Goal: Information Seeking & Learning: Learn about a topic

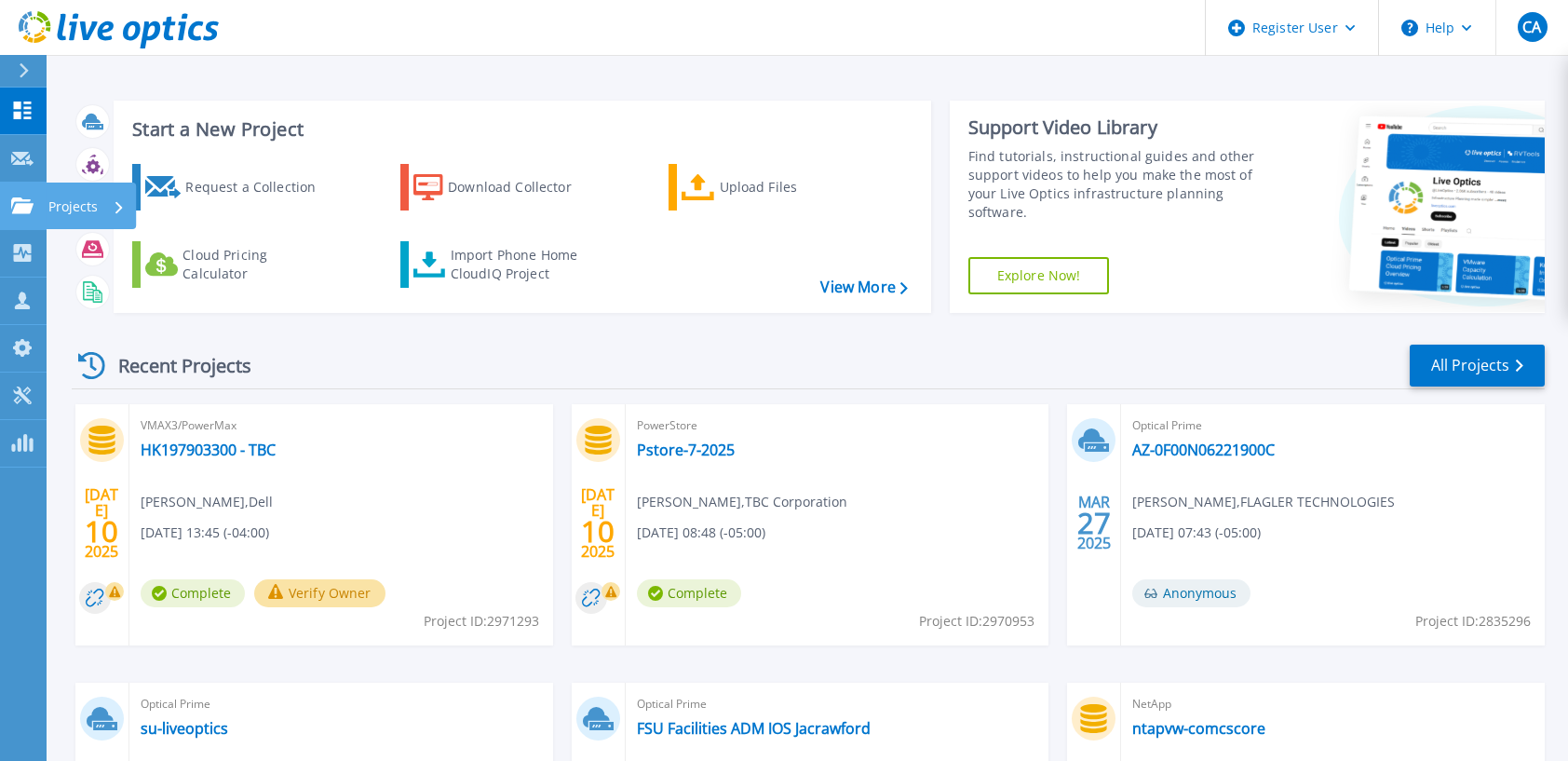
click at [71, 202] on p "Projects" at bounding box center [73, 207] width 50 height 49
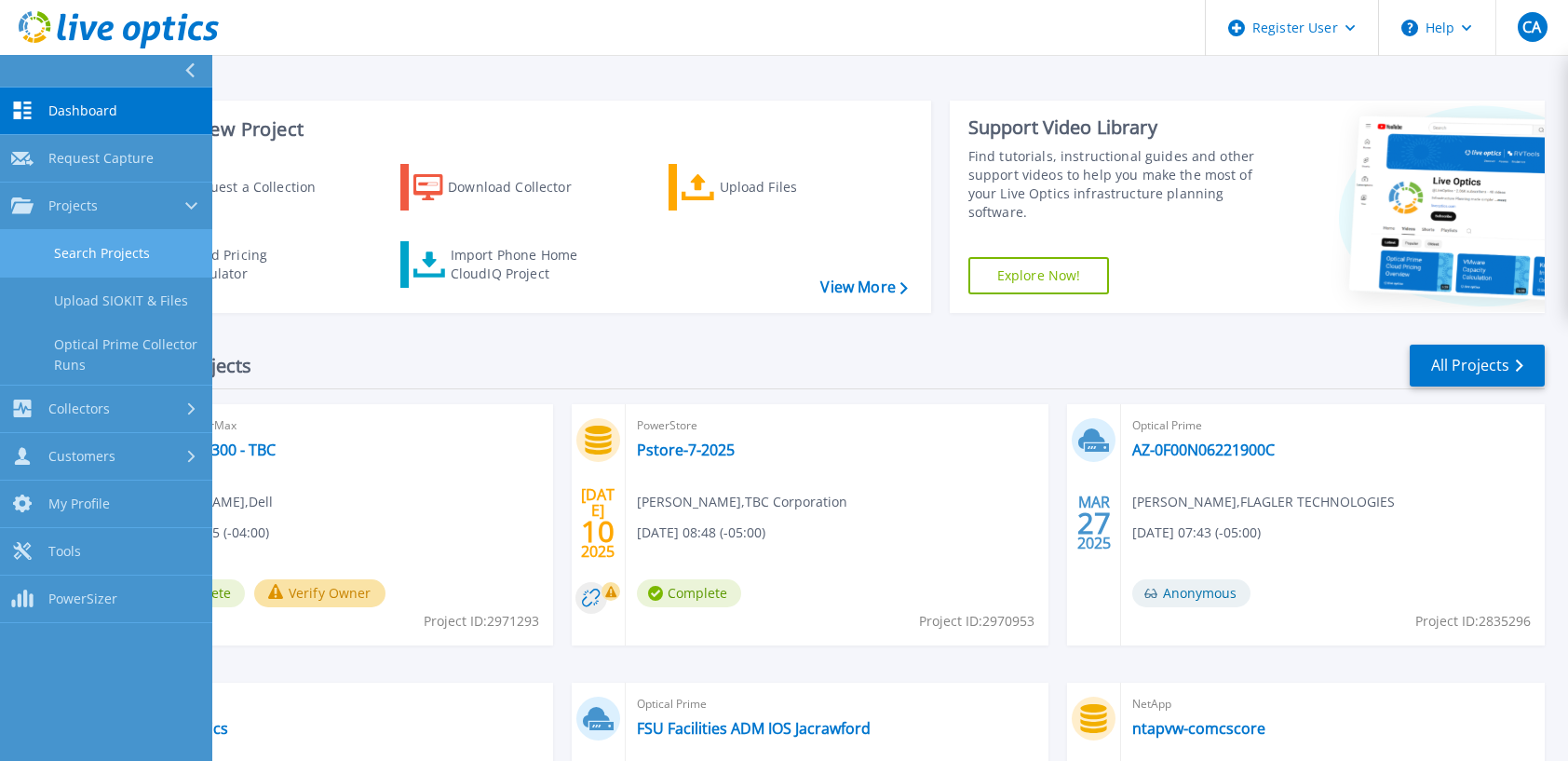
click at [95, 240] on link "Search Projects" at bounding box center [106, 253] width 212 height 48
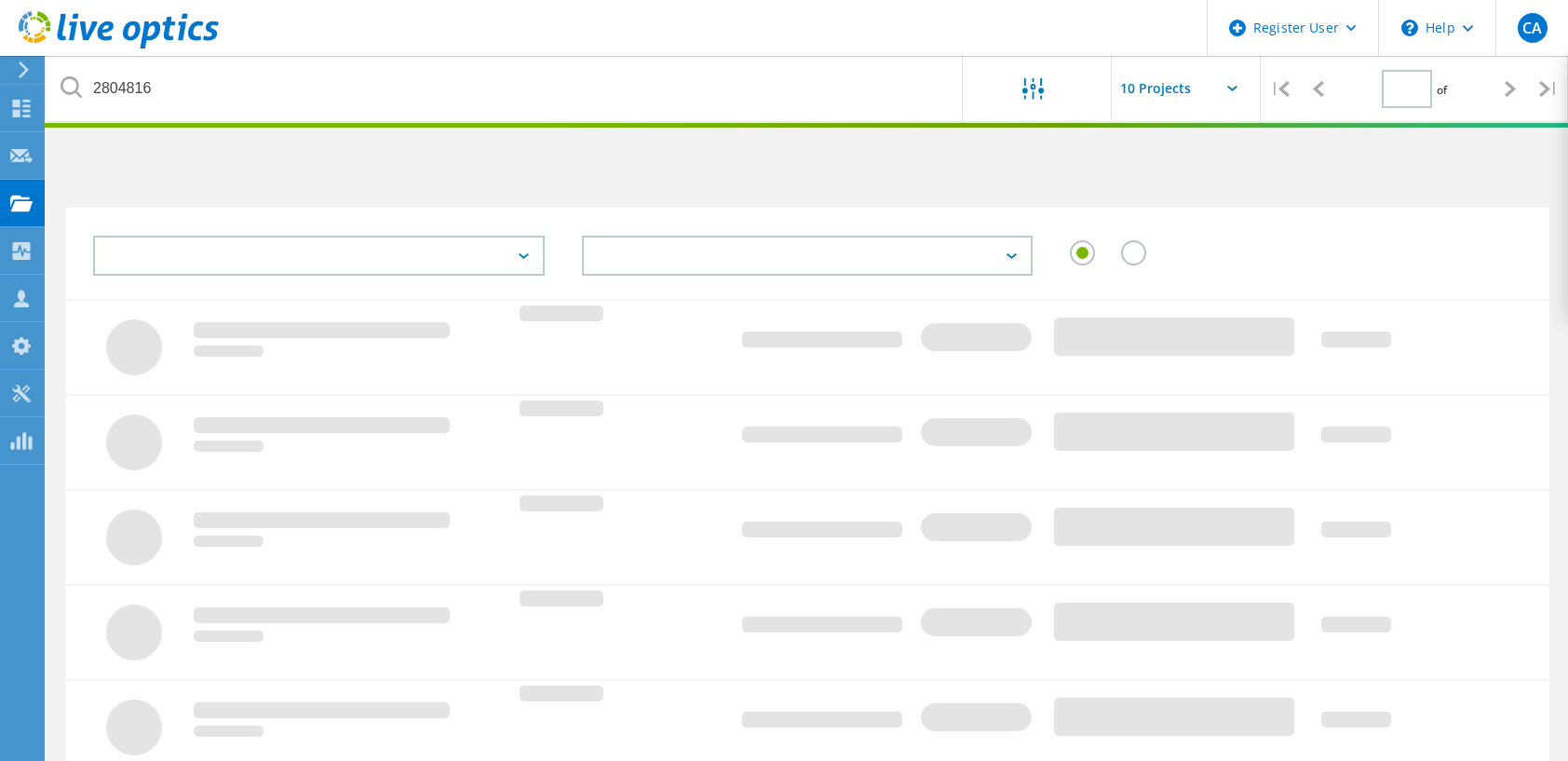
type input "1"
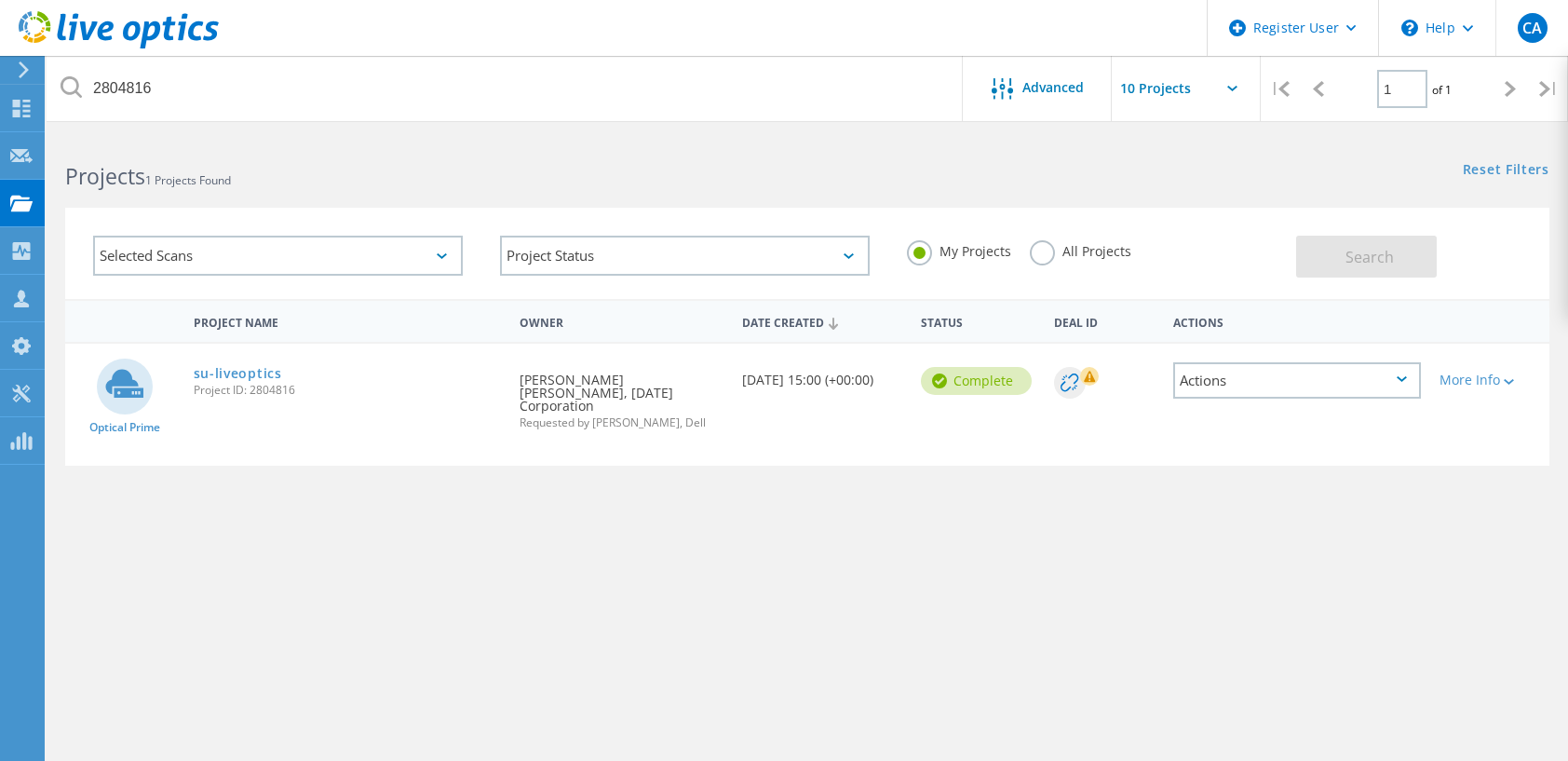
click at [240, 262] on div "Selected Scans" at bounding box center [278, 255] width 369 height 40
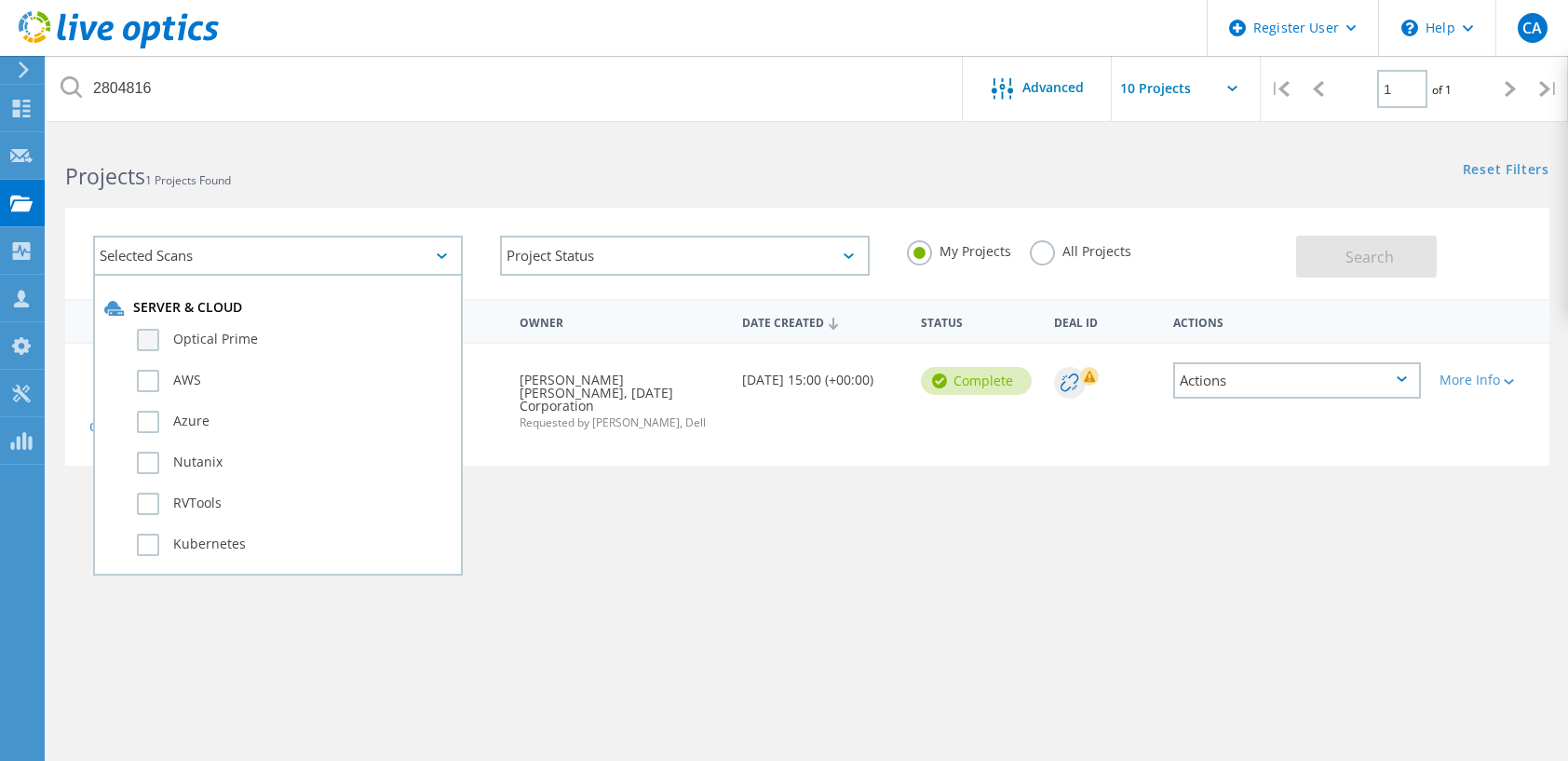
click at [149, 343] on label "Optical Prime" at bounding box center [293, 339] width 315 height 22
click at [0, 0] on input "Optical Prime" at bounding box center [0, 0] width 0 height 0
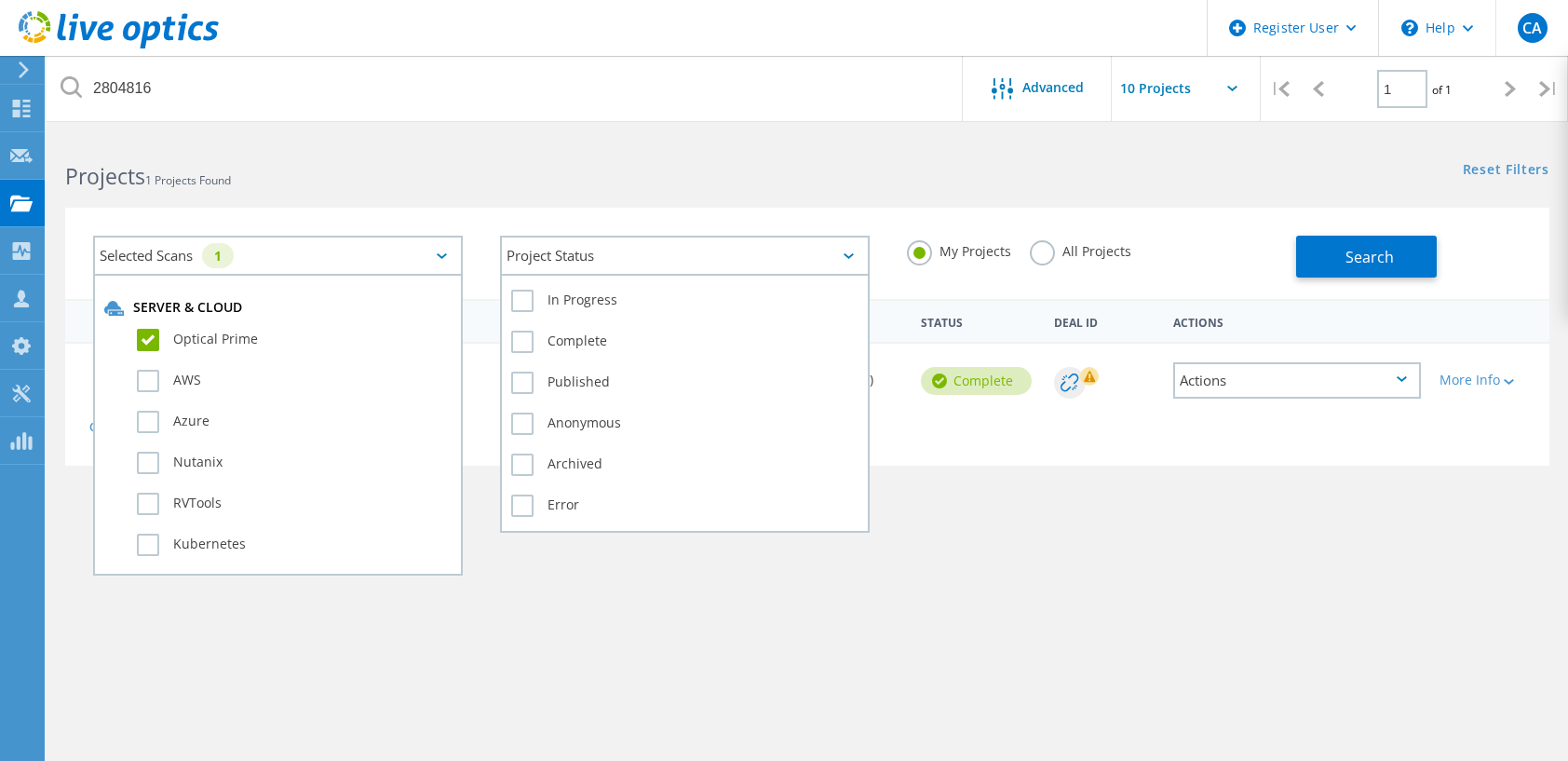
click at [640, 264] on div "Project Status" at bounding box center [684, 255] width 369 height 40
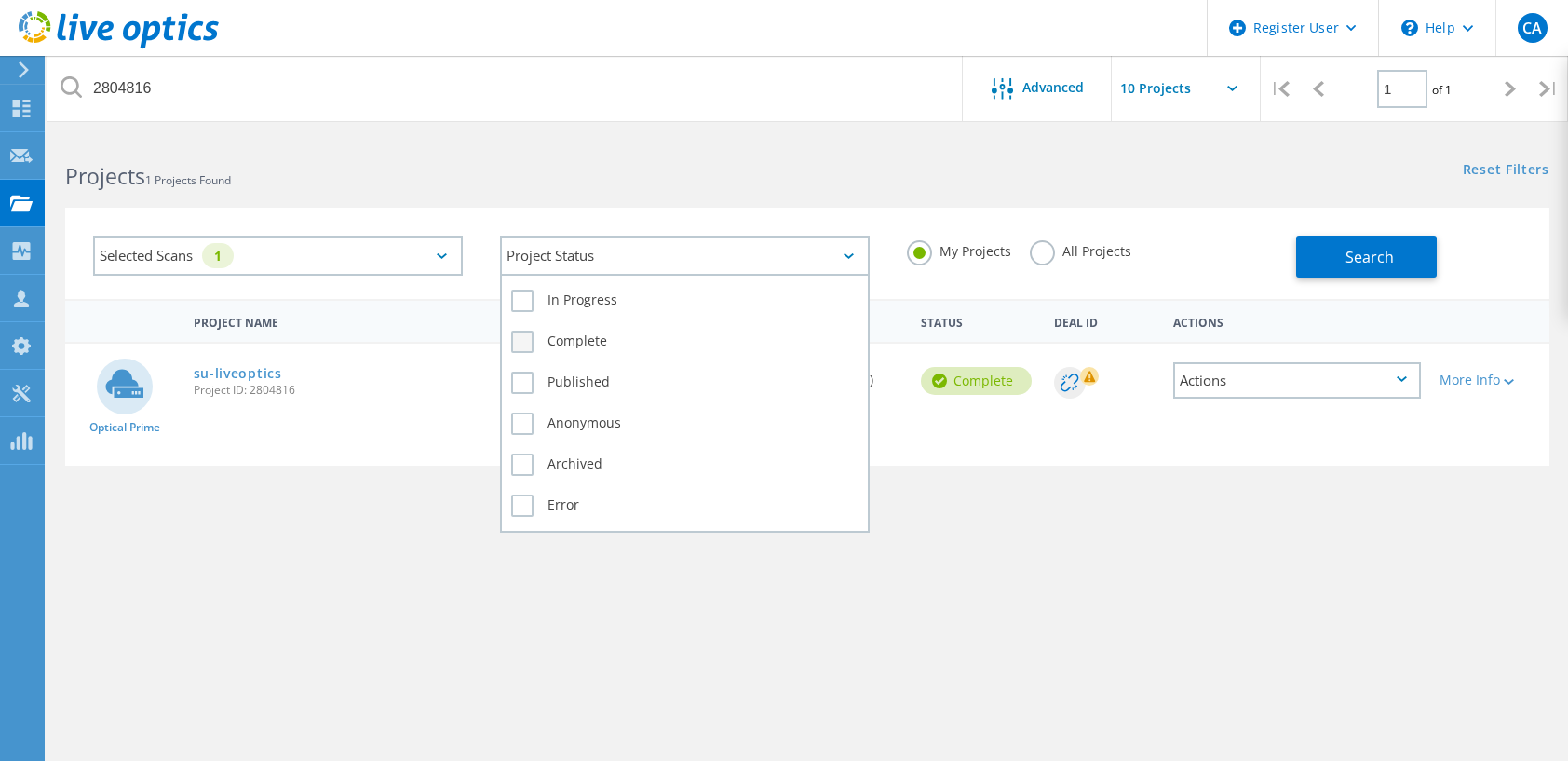
click at [589, 341] on label "Complete" at bounding box center [684, 341] width 347 height 22
click at [0, 0] on input "Complete" at bounding box center [0, 0] width 0 height 0
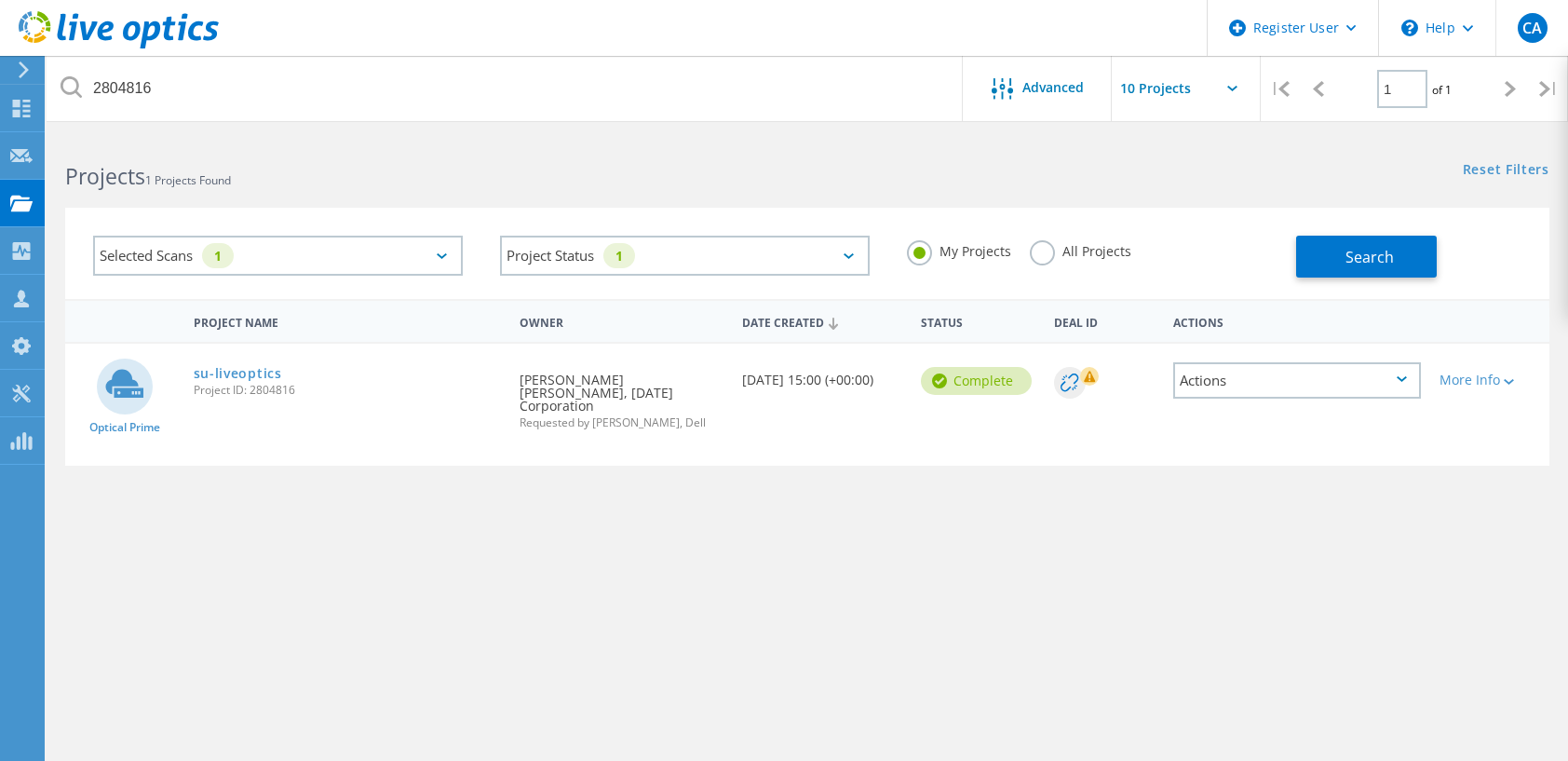
click at [1038, 258] on label "All Projects" at bounding box center [1081, 248] width 101 height 18
click at [0, 0] on input "All Projects" at bounding box center [0, 0] width 0 height 0
click at [1358, 244] on button "Search" at bounding box center [1366, 256] width 140 height 42
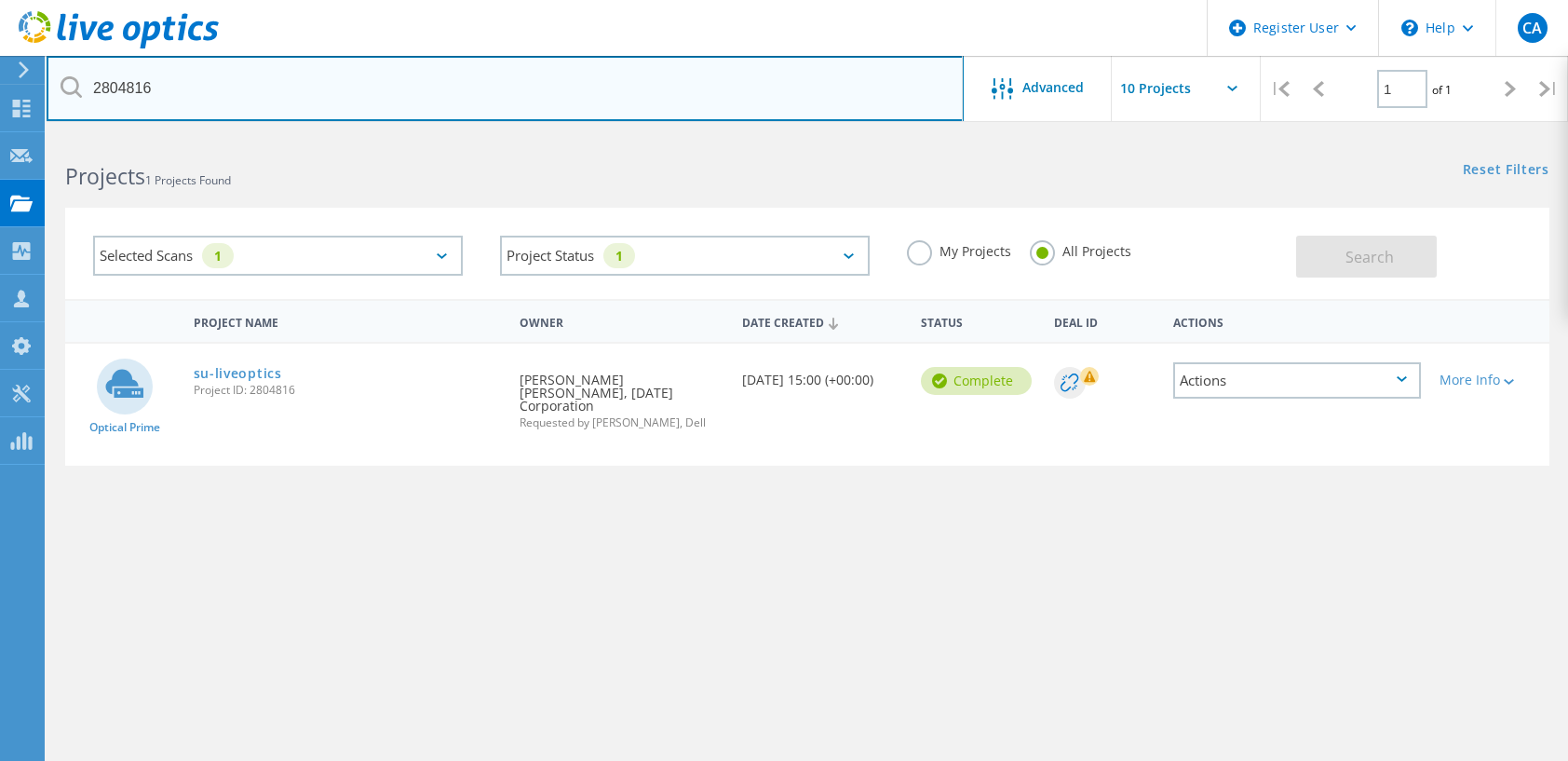
click at [210, 86] on input "2804816" at bounding box center [505, 88] width 917 height 65
type input "2"
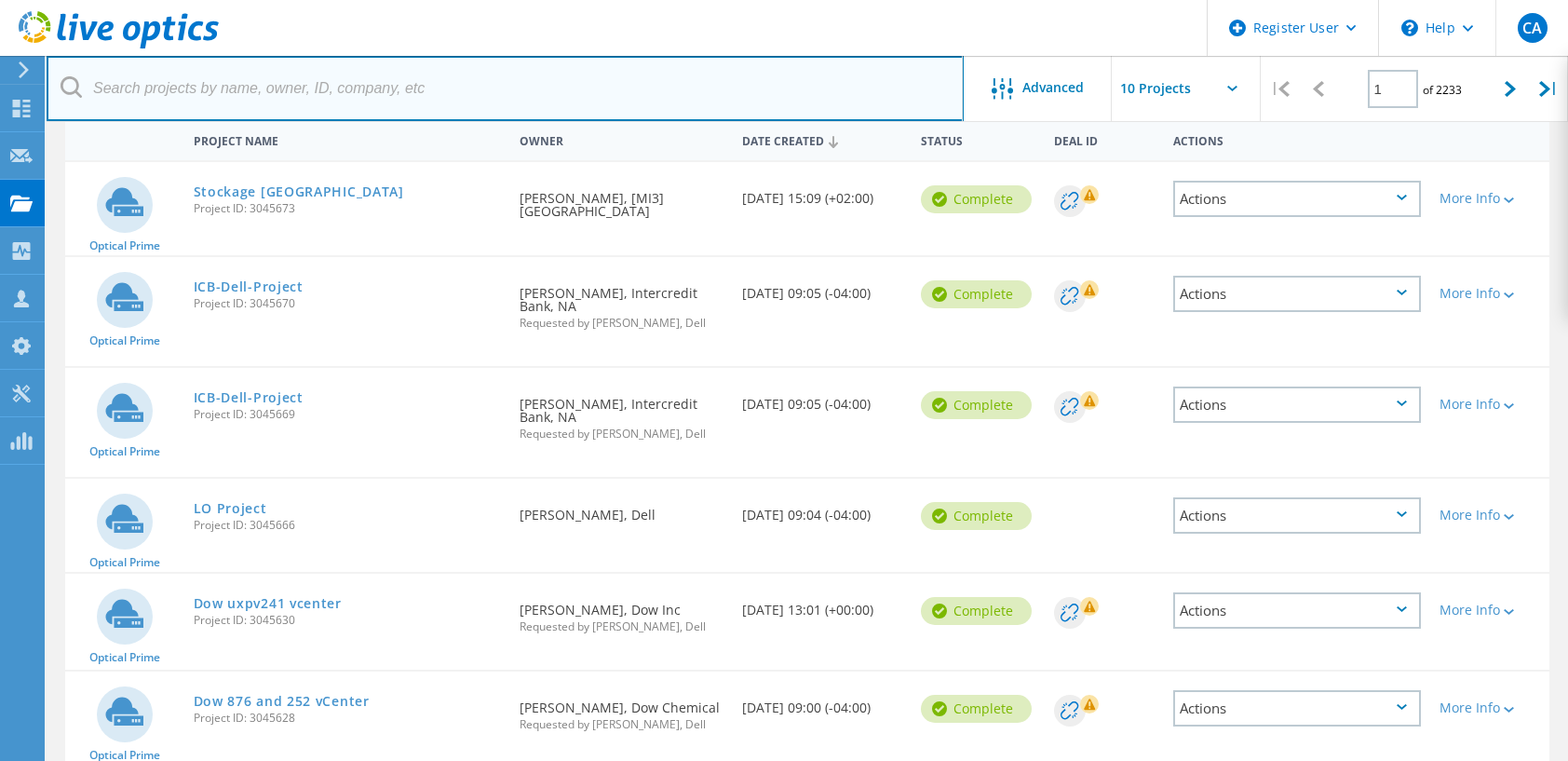
scroll to position [94, 0]
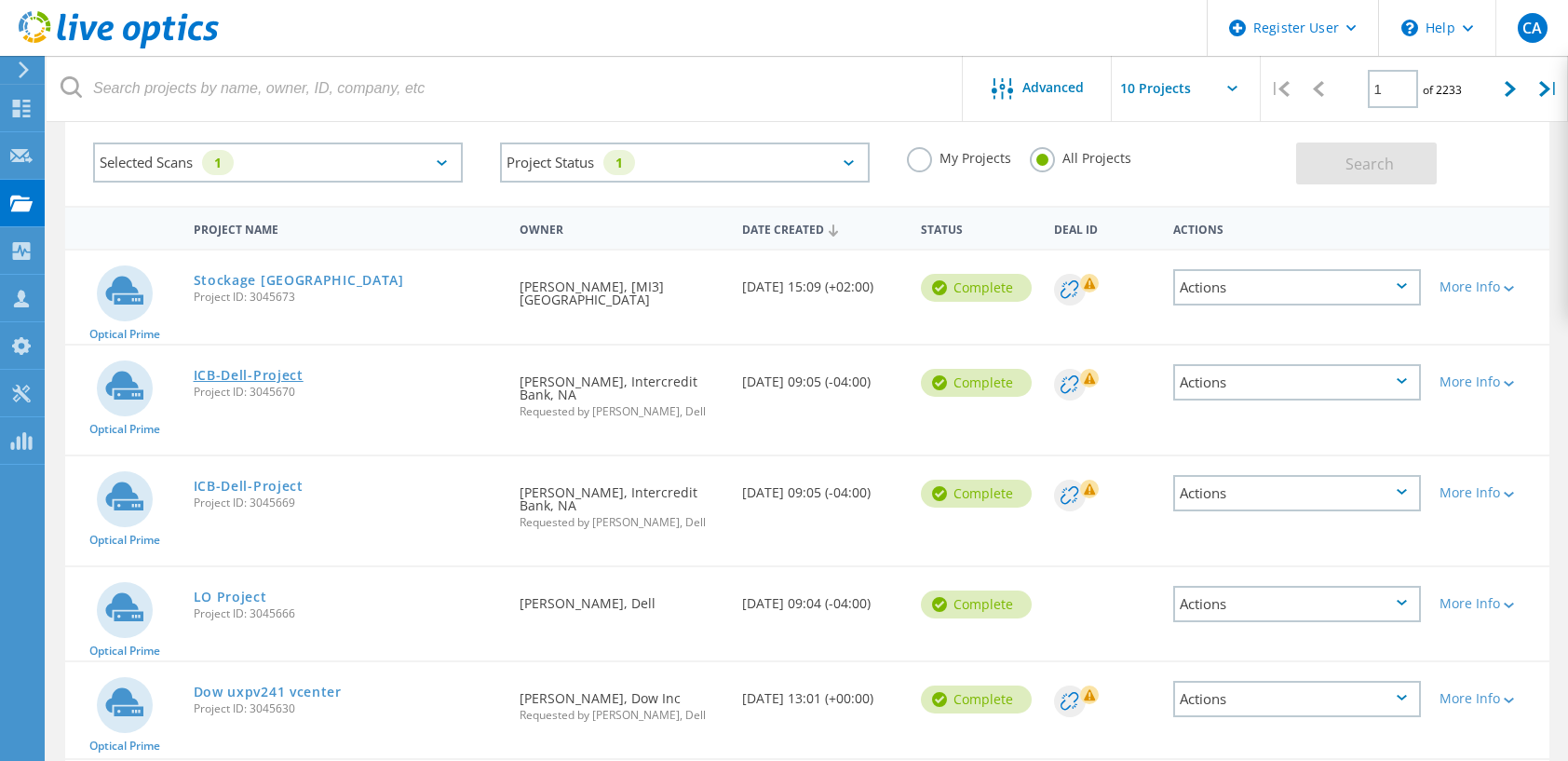
click at [232, 376] on link "ICB-Dell-Project" at bounding box center [249, 374] width 110 height 13
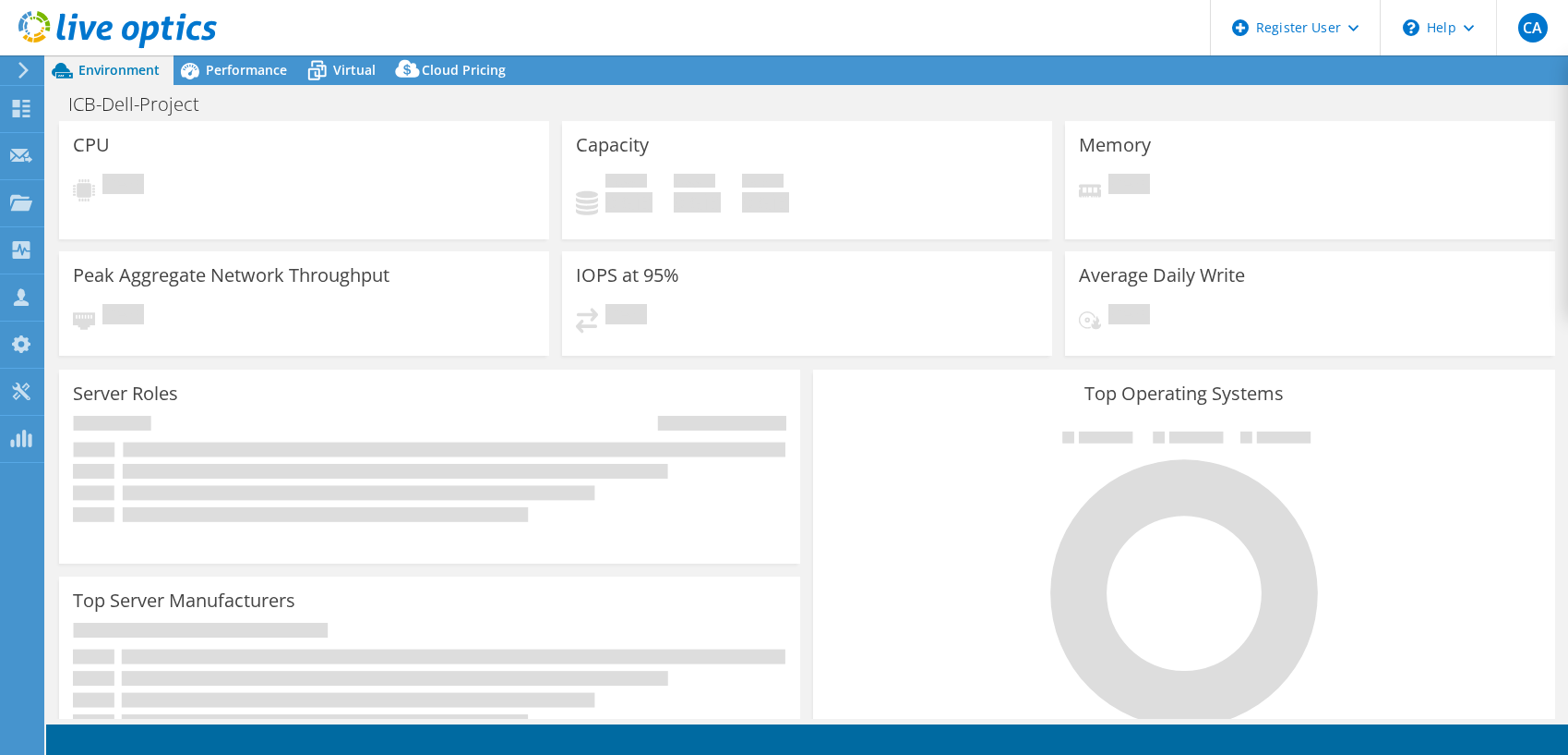
select select "USD"
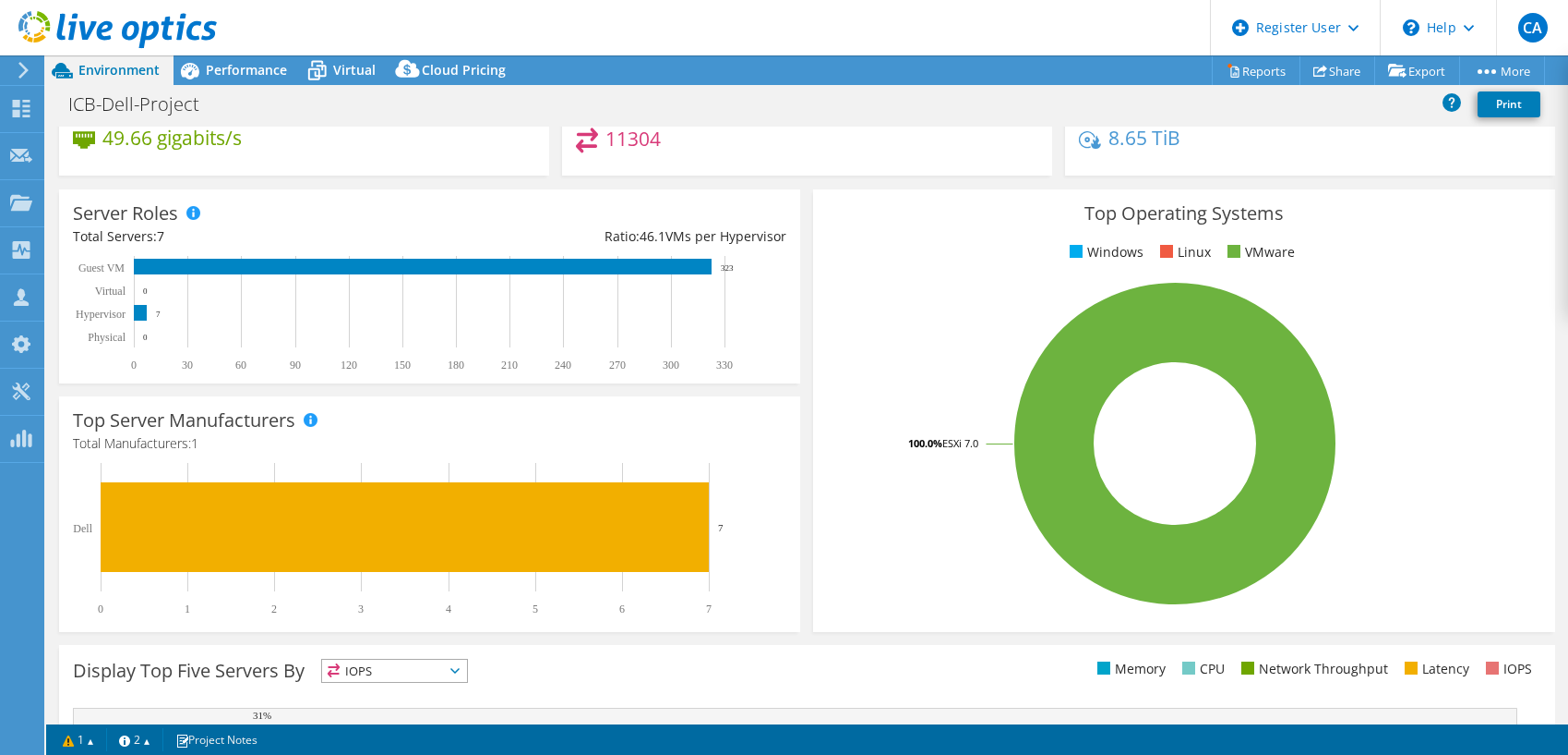
scroll to position [93, 0]
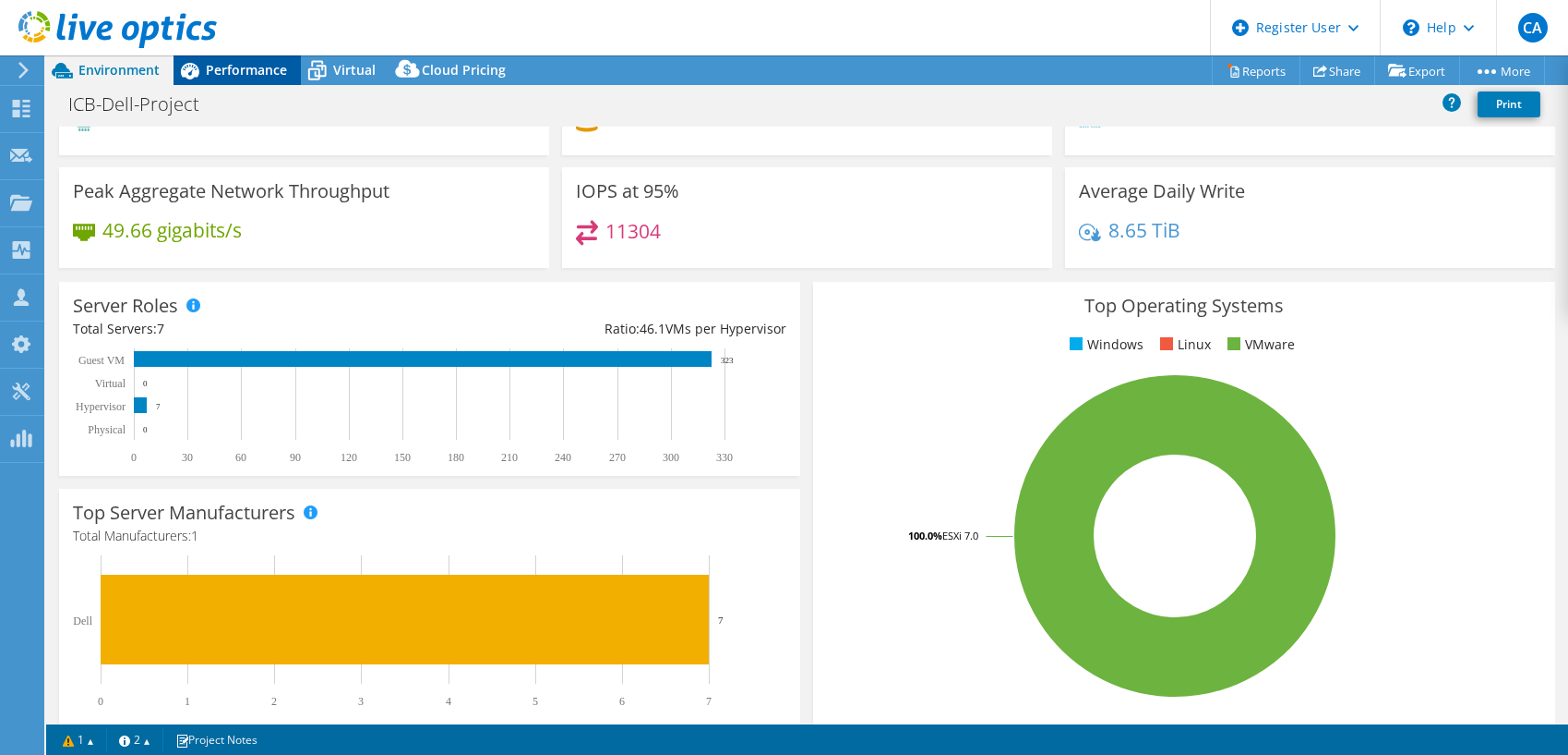
click at [244, 77] on span "Performance" at bounding box center [246, 70] width 81 height 17
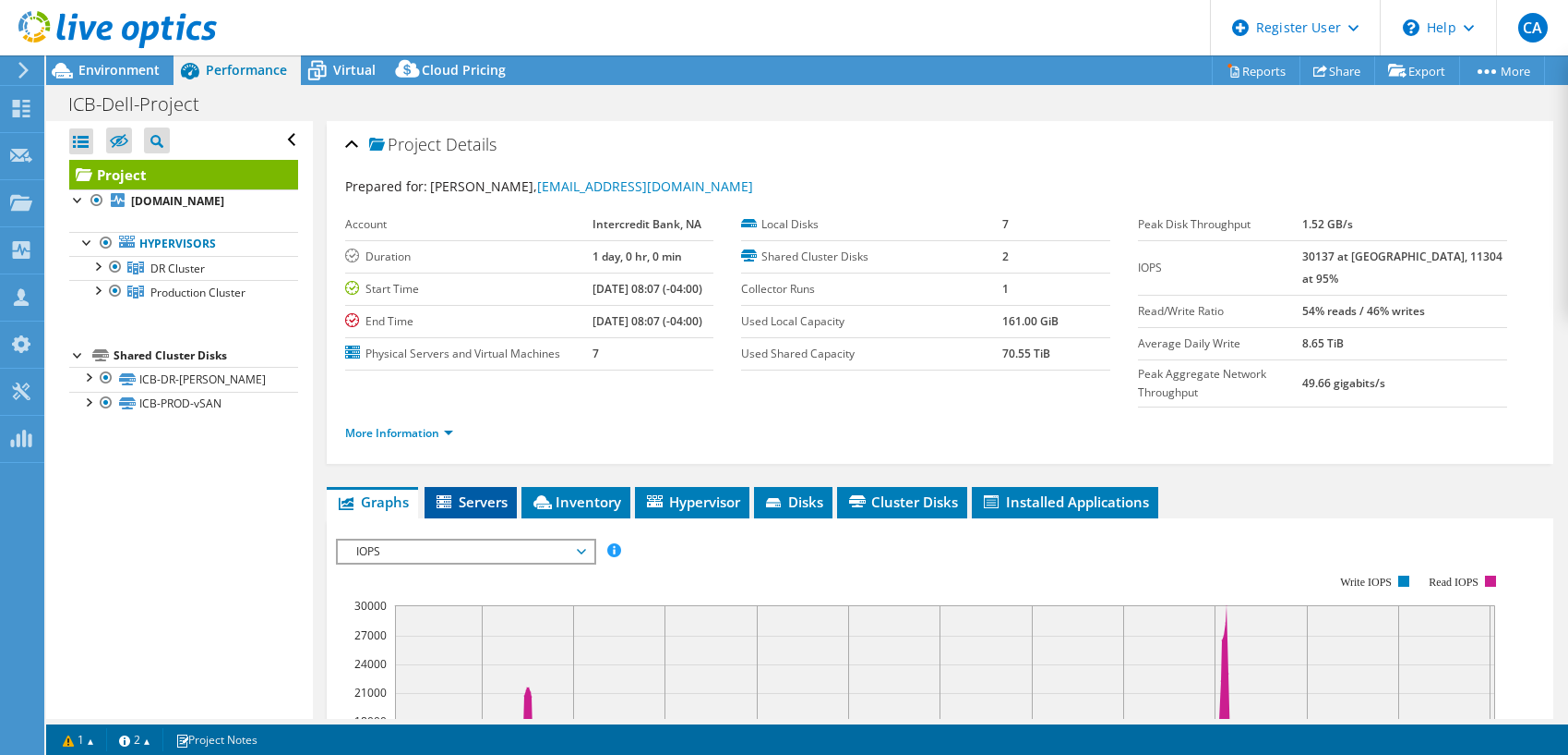
click at [456, 492] on span "Servers" at bounding box center [470, 501] width 73 height 18
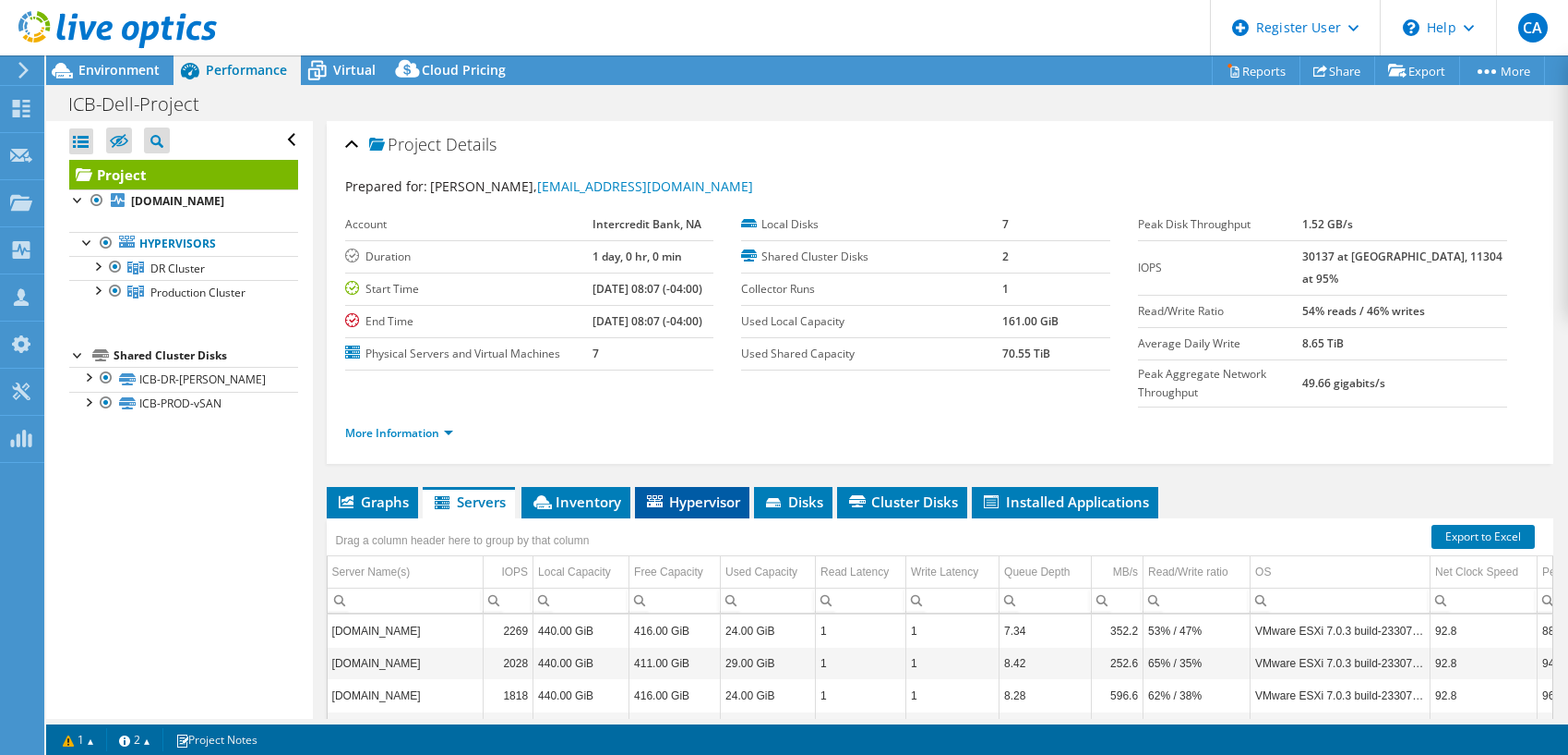
click at [687, 486] on li "Hypervisor" at bounding box center [692, 502] width 114 height 31
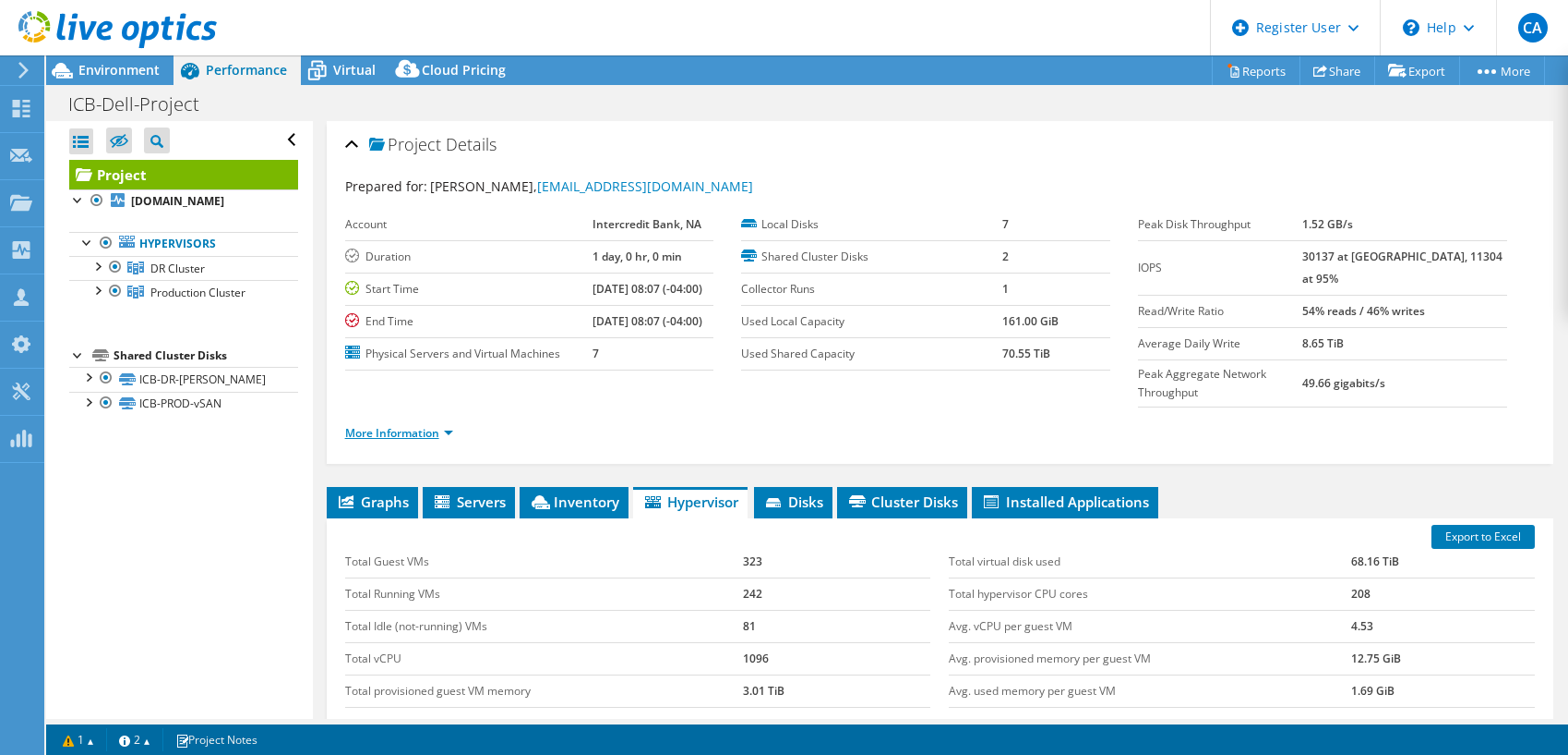
click at [401, 424] on link "More Information" at bounding box center [399, 432] width 108 height 15
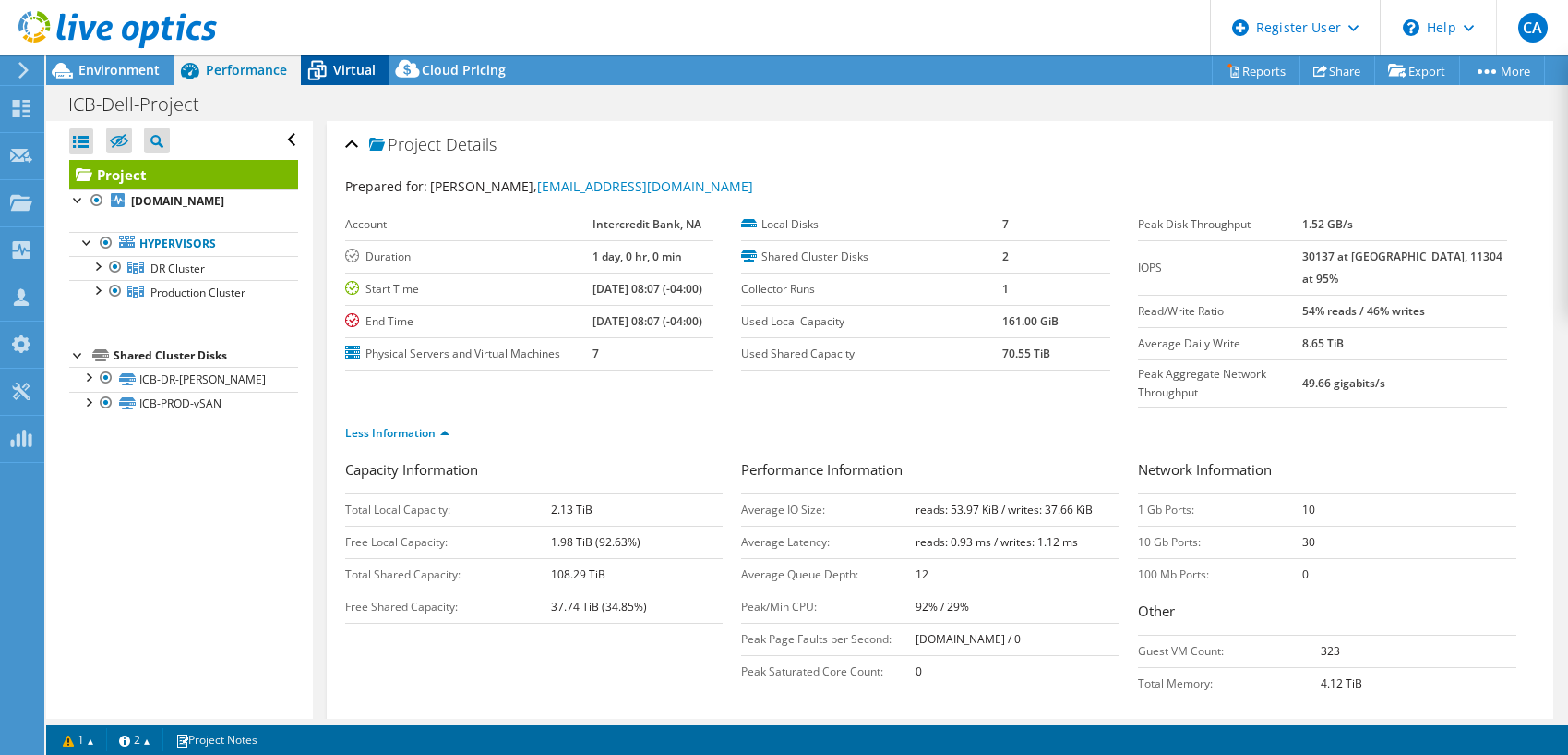
click at [367, 70] on span "Virtual" at bounding box center [355, 70] width 43 height 17
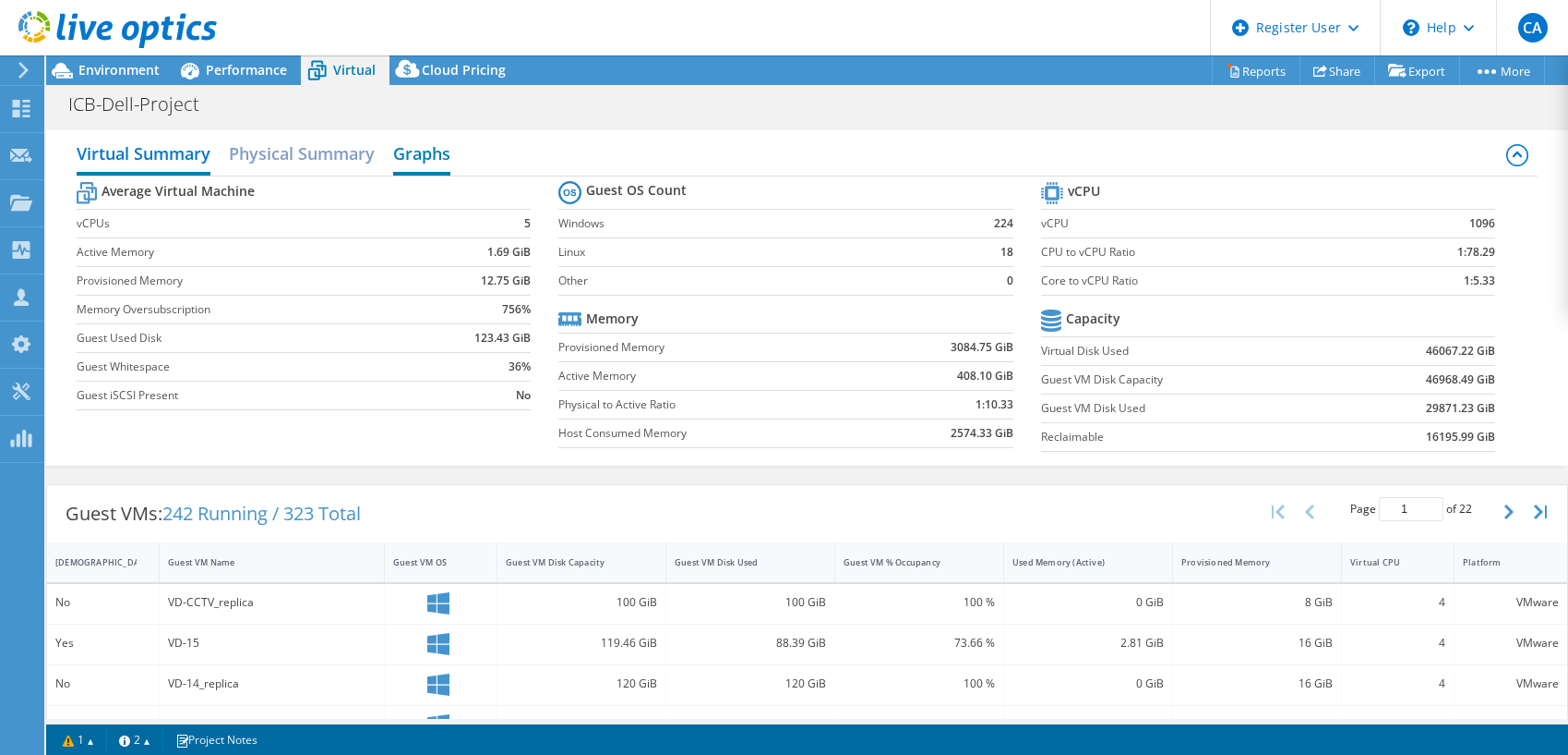
click at [436, 157] on h2 "Graphs" at bounding box center [421, 155] width 57 height 41
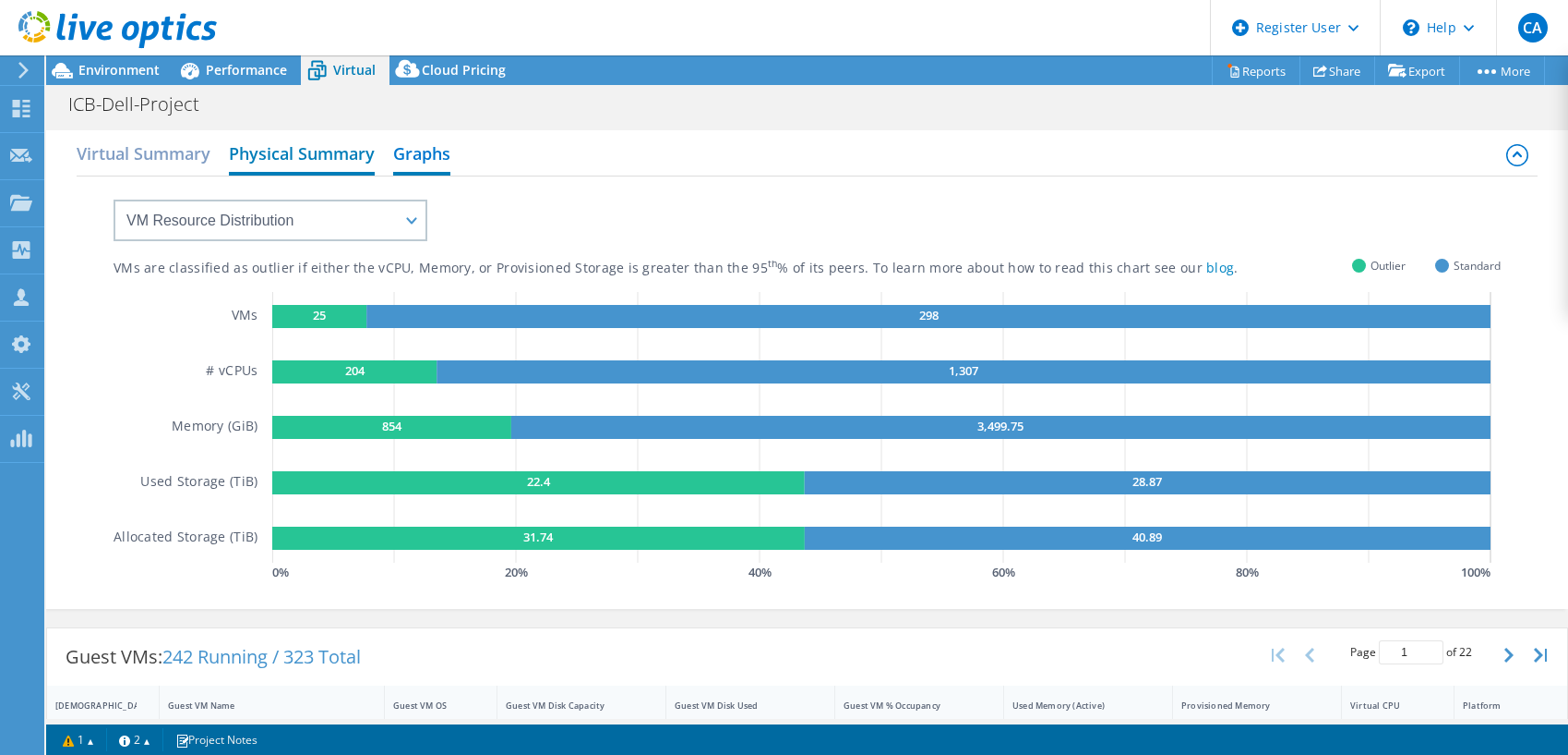
click at [333, 150] on h2 "Physical Summary" at bounding box center [301, 155] width 146 height 41
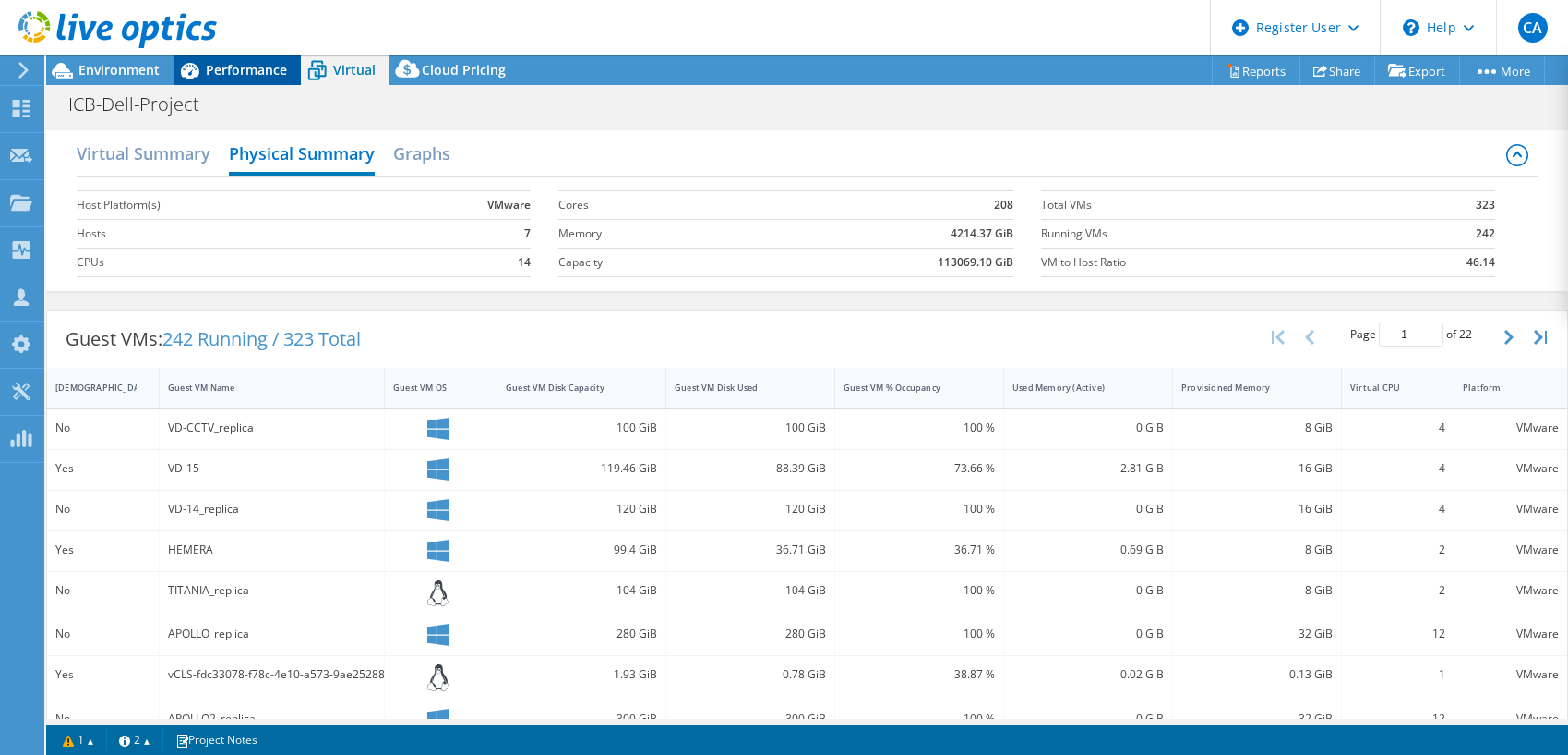
click at [224, 73] on span "Performance" at bounding box center [246, 70] width 81 height 17
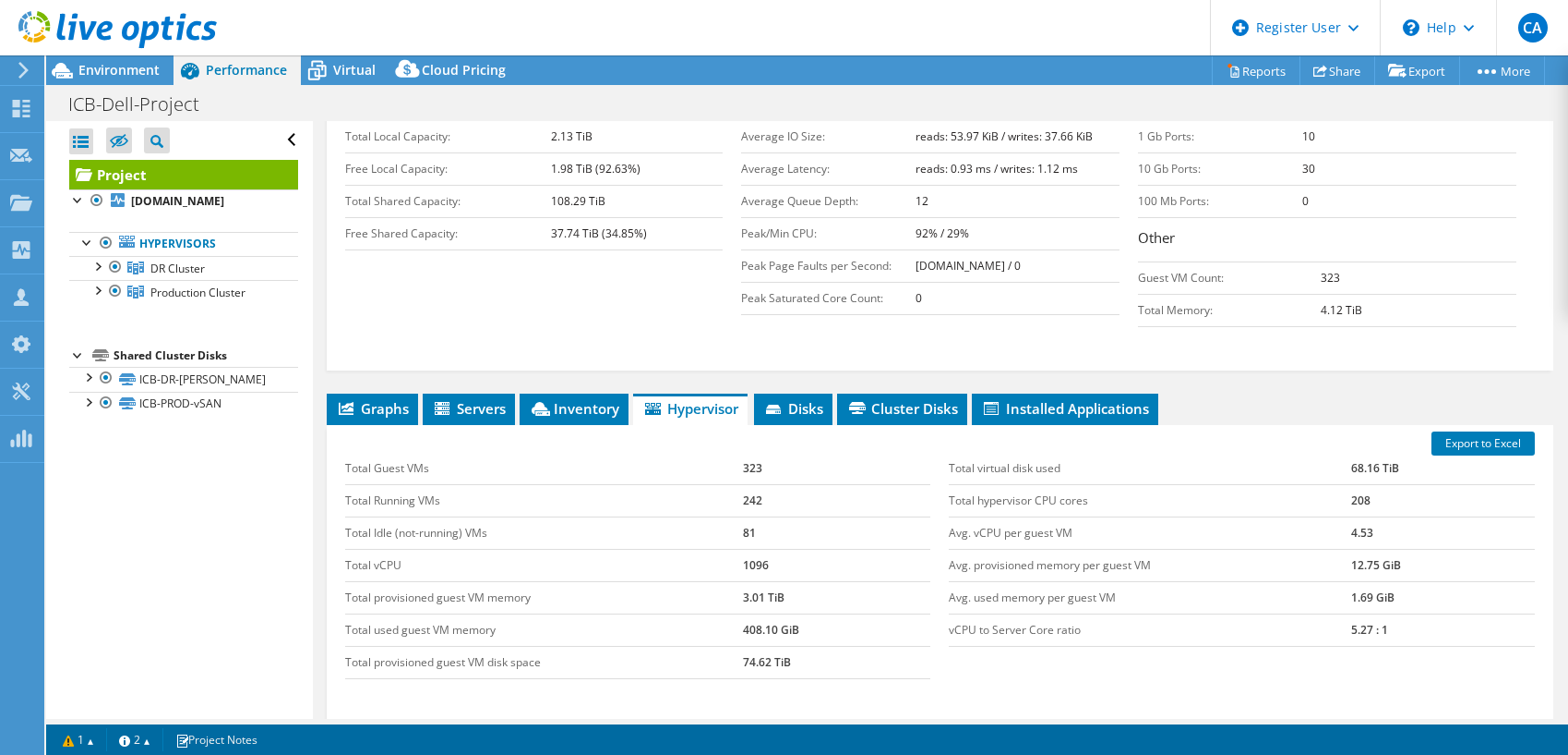
scroll to position [462, 0]
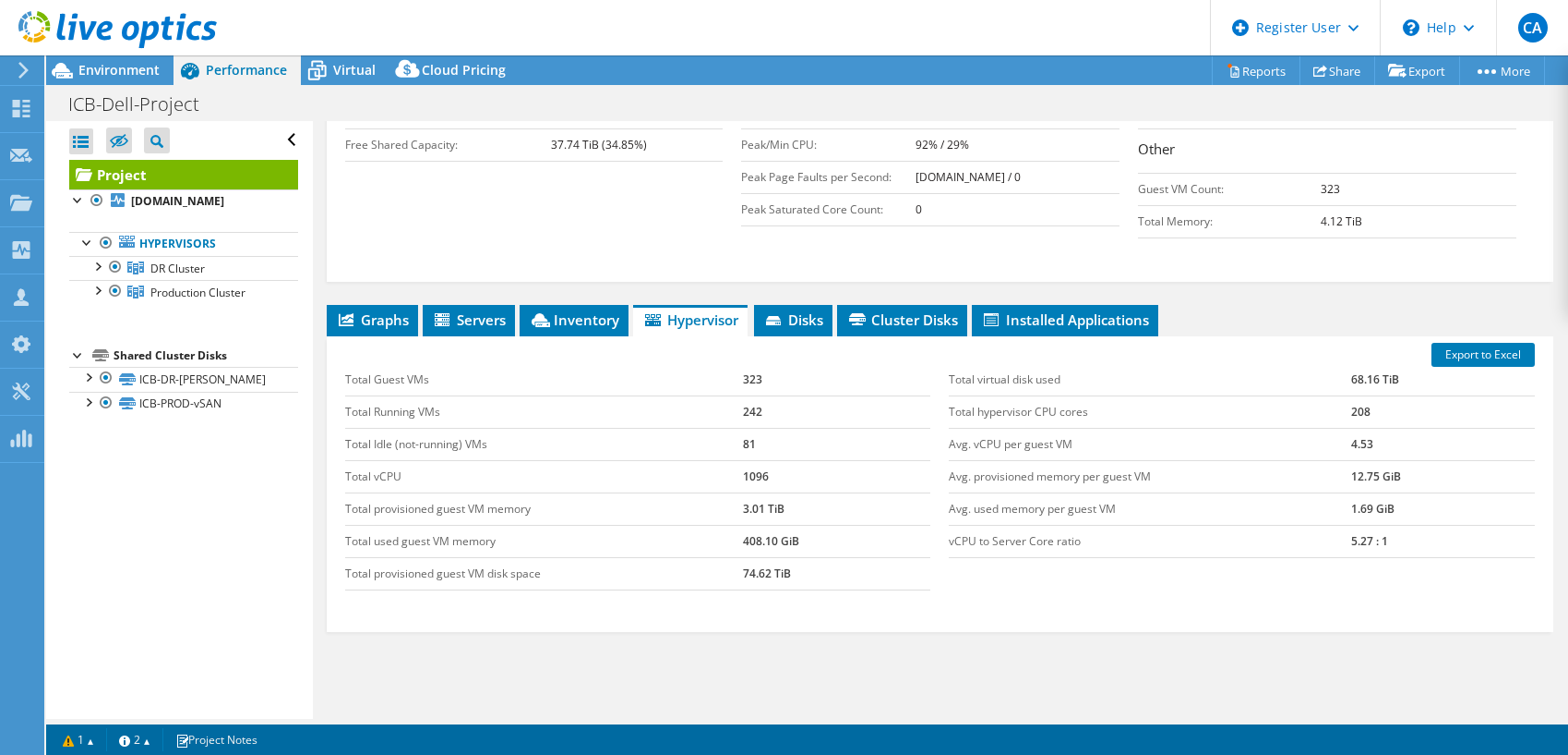
click at [477, 336] on div "Export to Excel Total Guest VMs 323 Total Running VMs 242 Total Idle (not-runni…" at bounding box center [940, 484] width 1227 height 296
click at [480, 310] on span "Servers" at bounding box center [469, 319] width 73 height 18
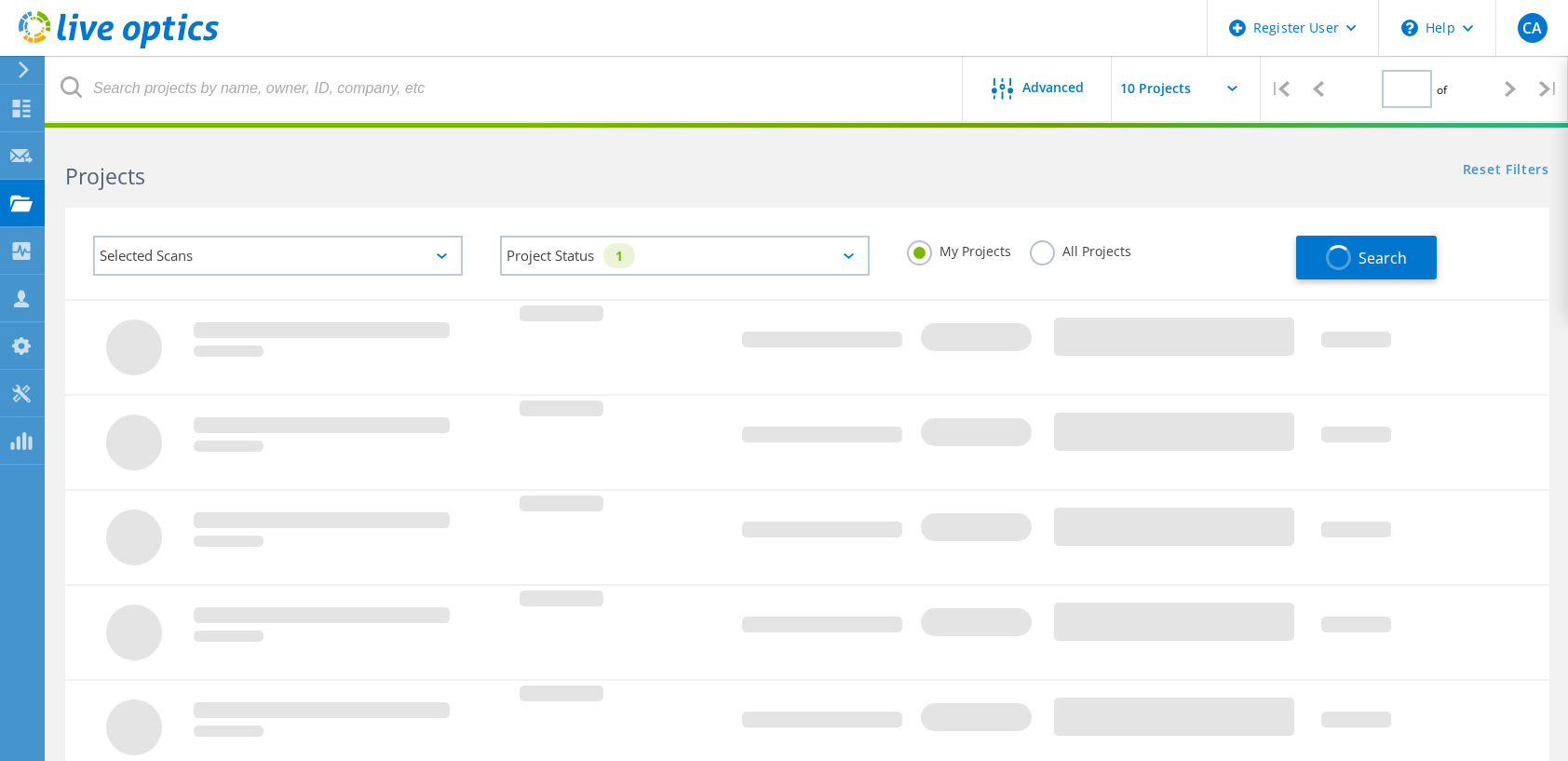
type input "1"
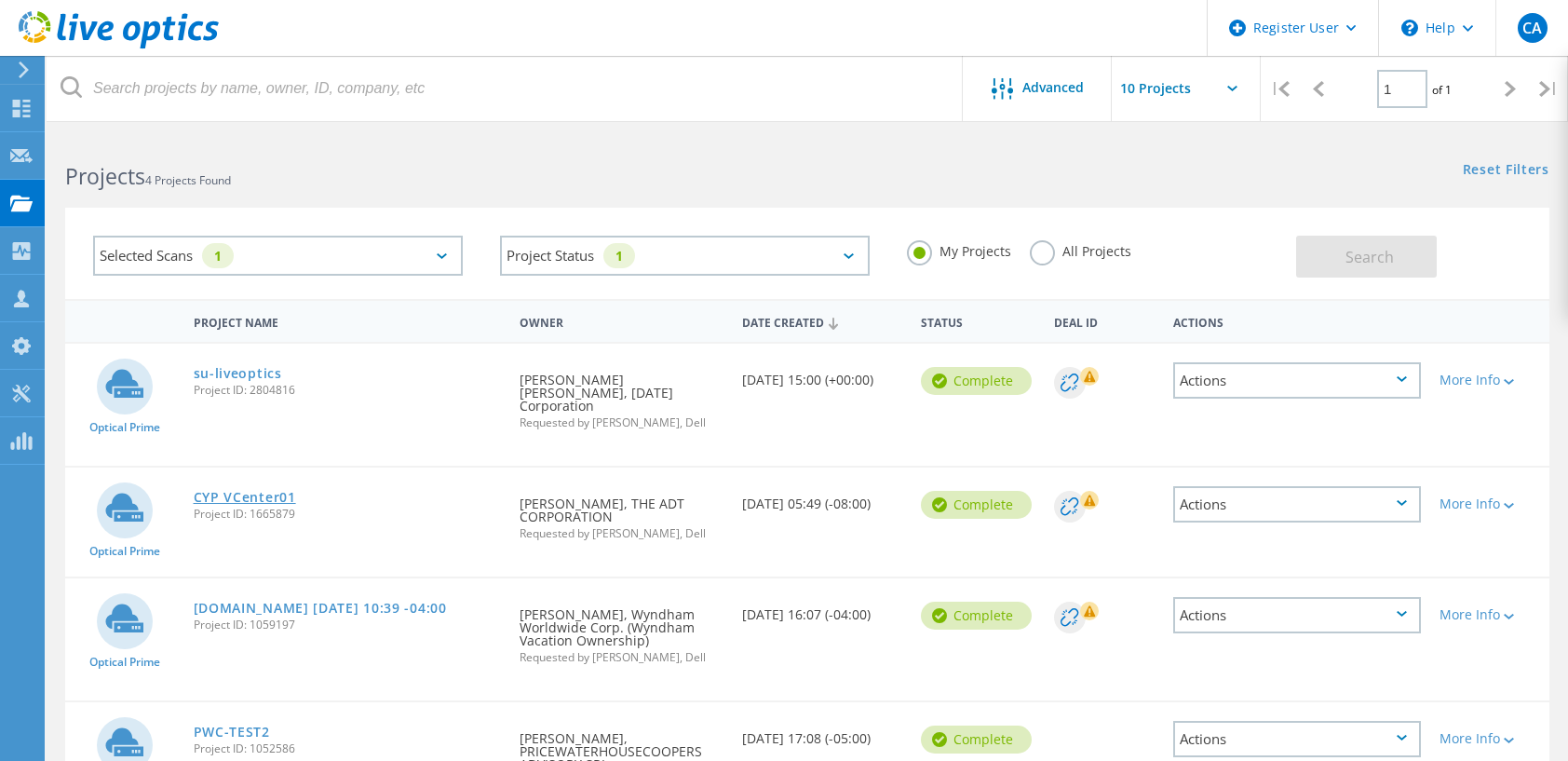
click at [263, 490] on link "CYP VCenter01" at bounding box center [245, 496] width 102 height 13
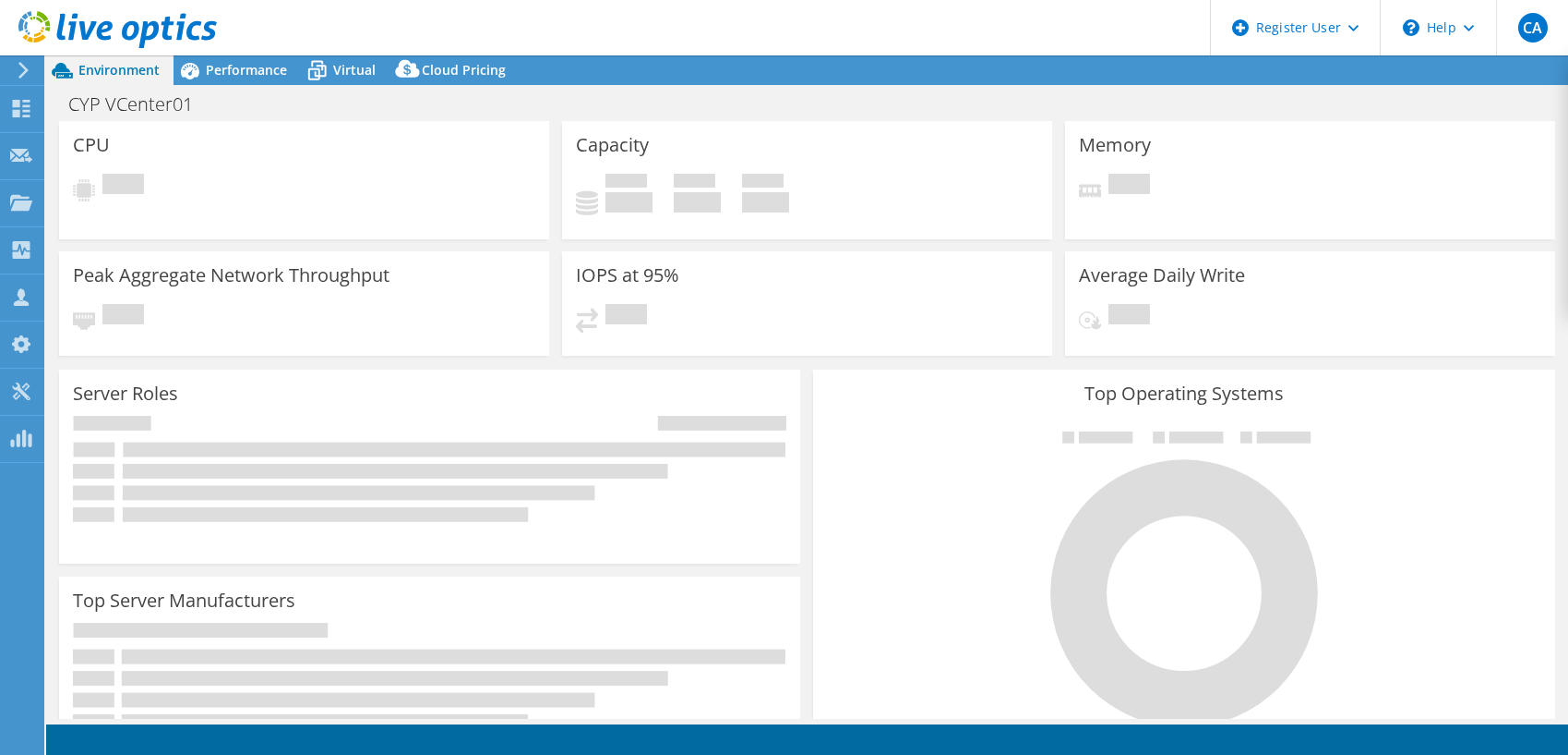
select select "USD"
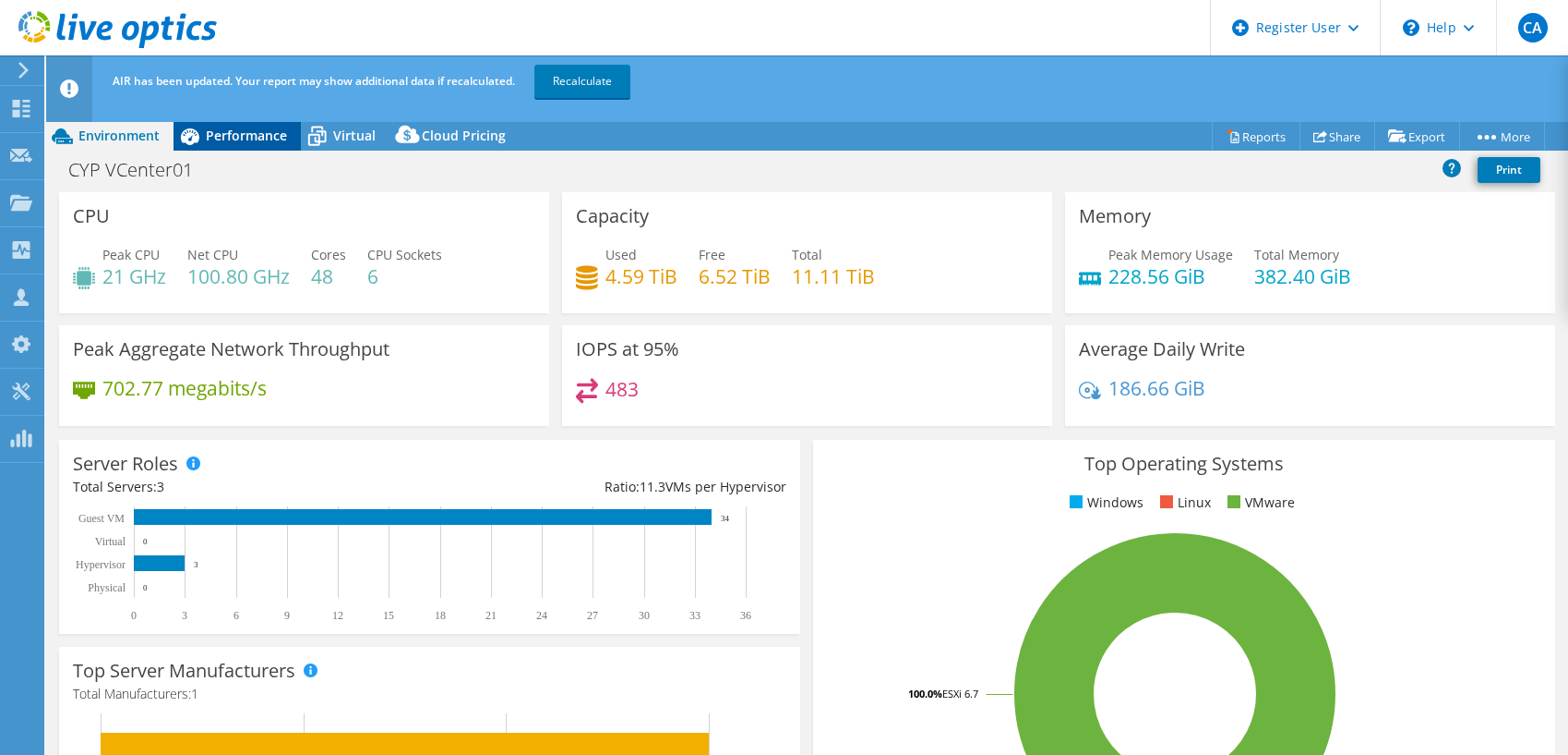
click at [261, 139] on span "Performance" at bounding box center [246, 135] width 81 height 17
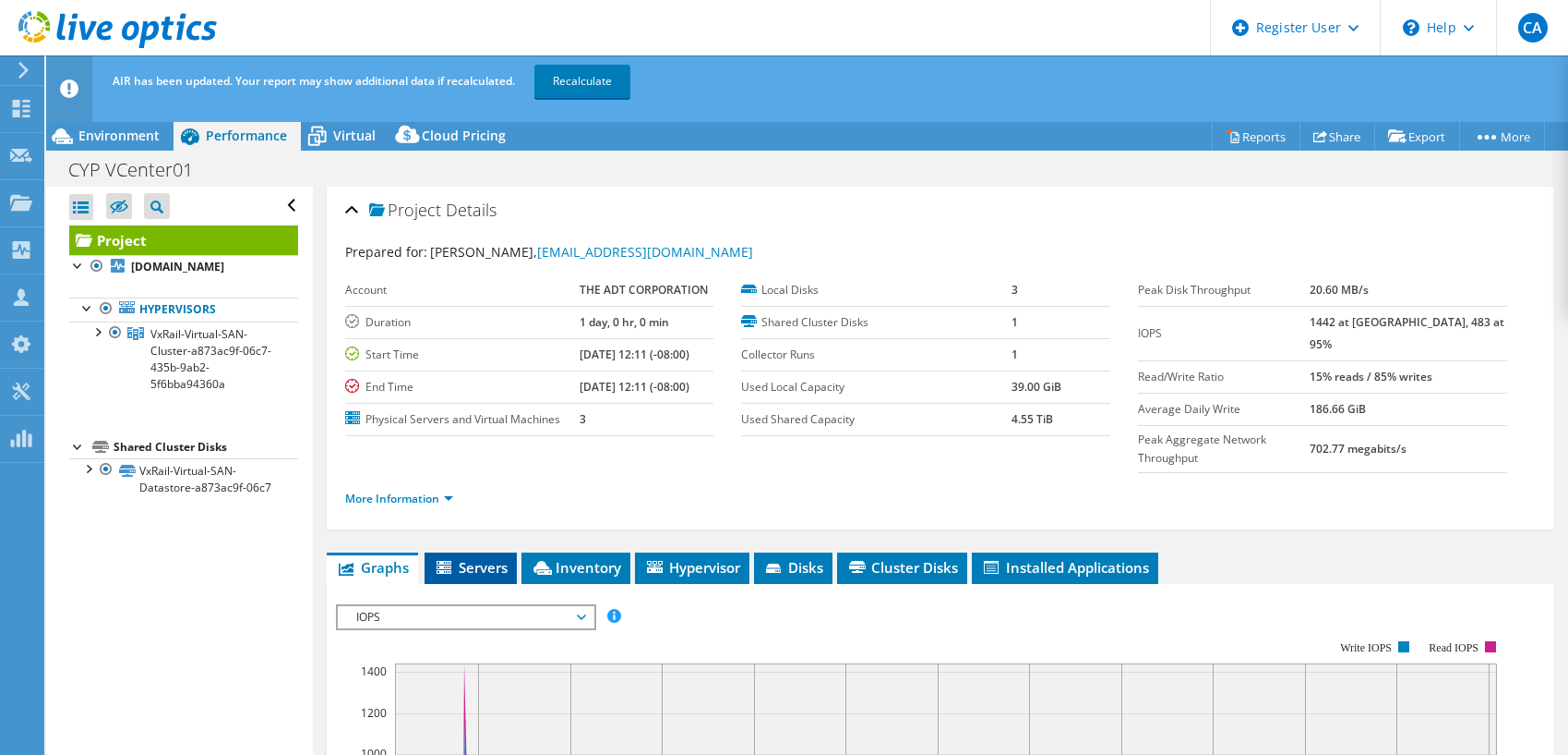
click at [467, 558] on span "Servers" at bounding box center [470, 566] width 73 height 18
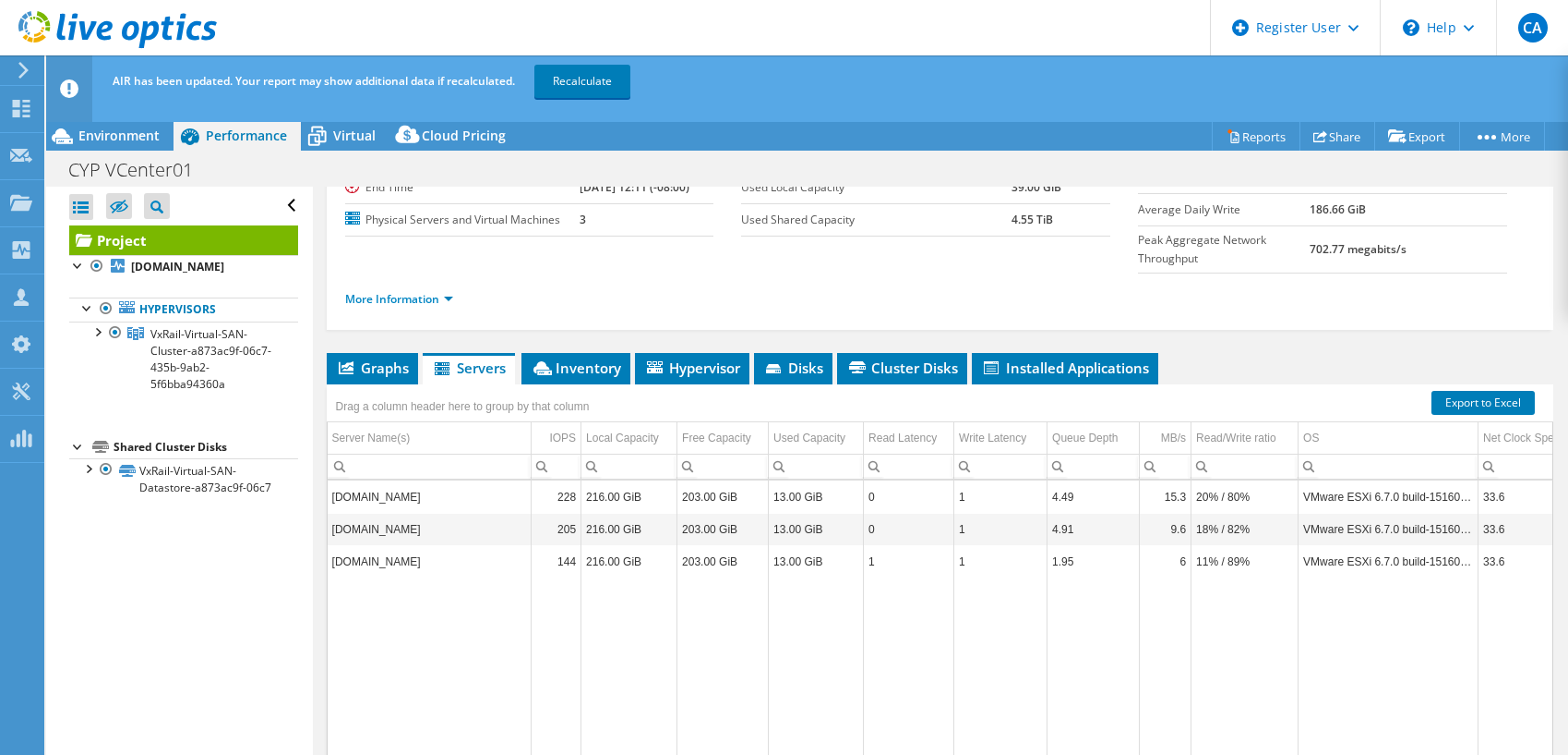
scroll to position [225, 0]
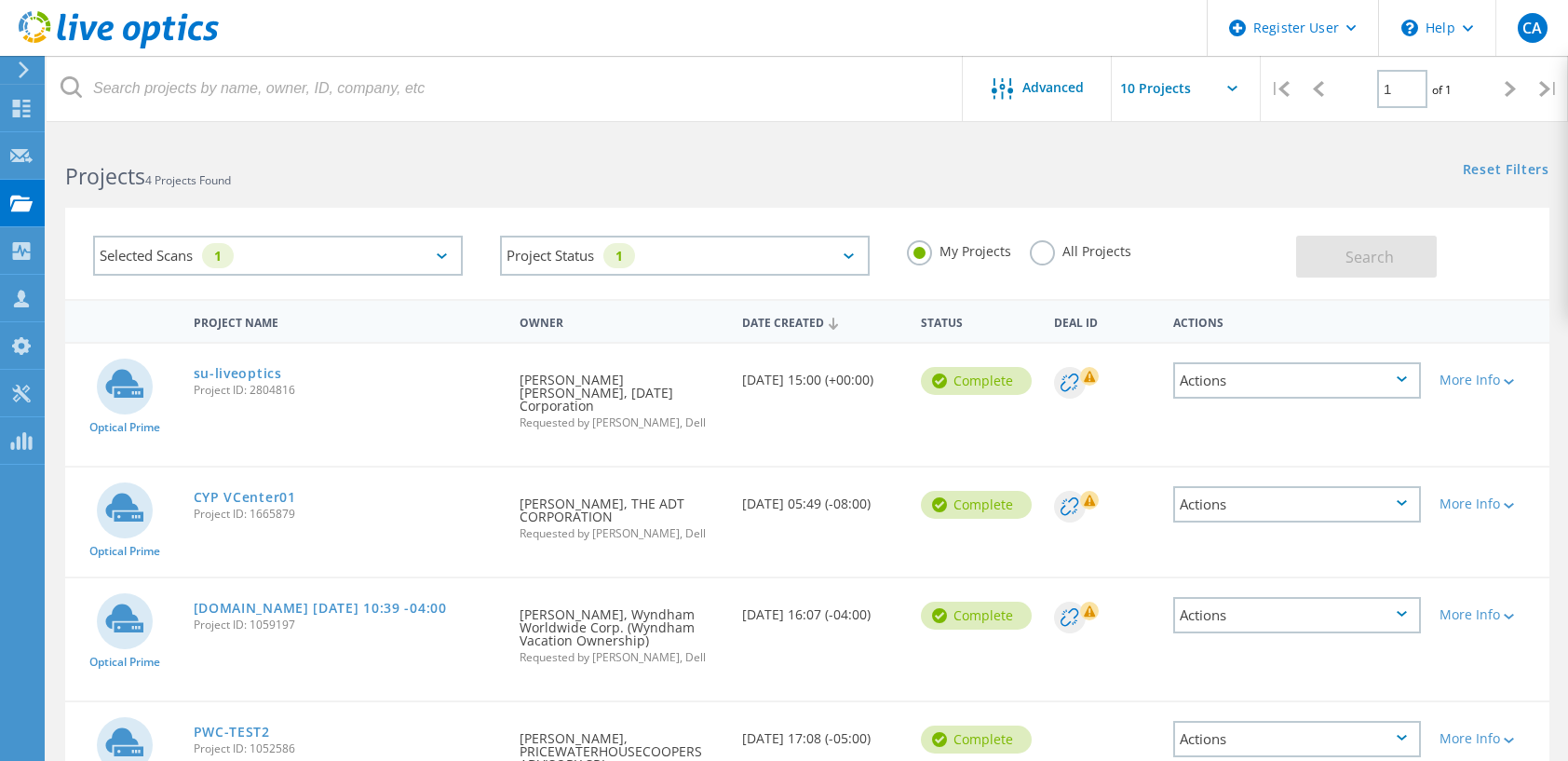
click at [1047, 251] on label "All Projects" at bounding box center [1081, 248] width 101 height 18
click at [0, 0] on input "All Projects" at bounding box center [0, 0] width 0 height 0
click at [1381, 251] on span "Search" at bounding box center [1369, 256] width 49 height 20
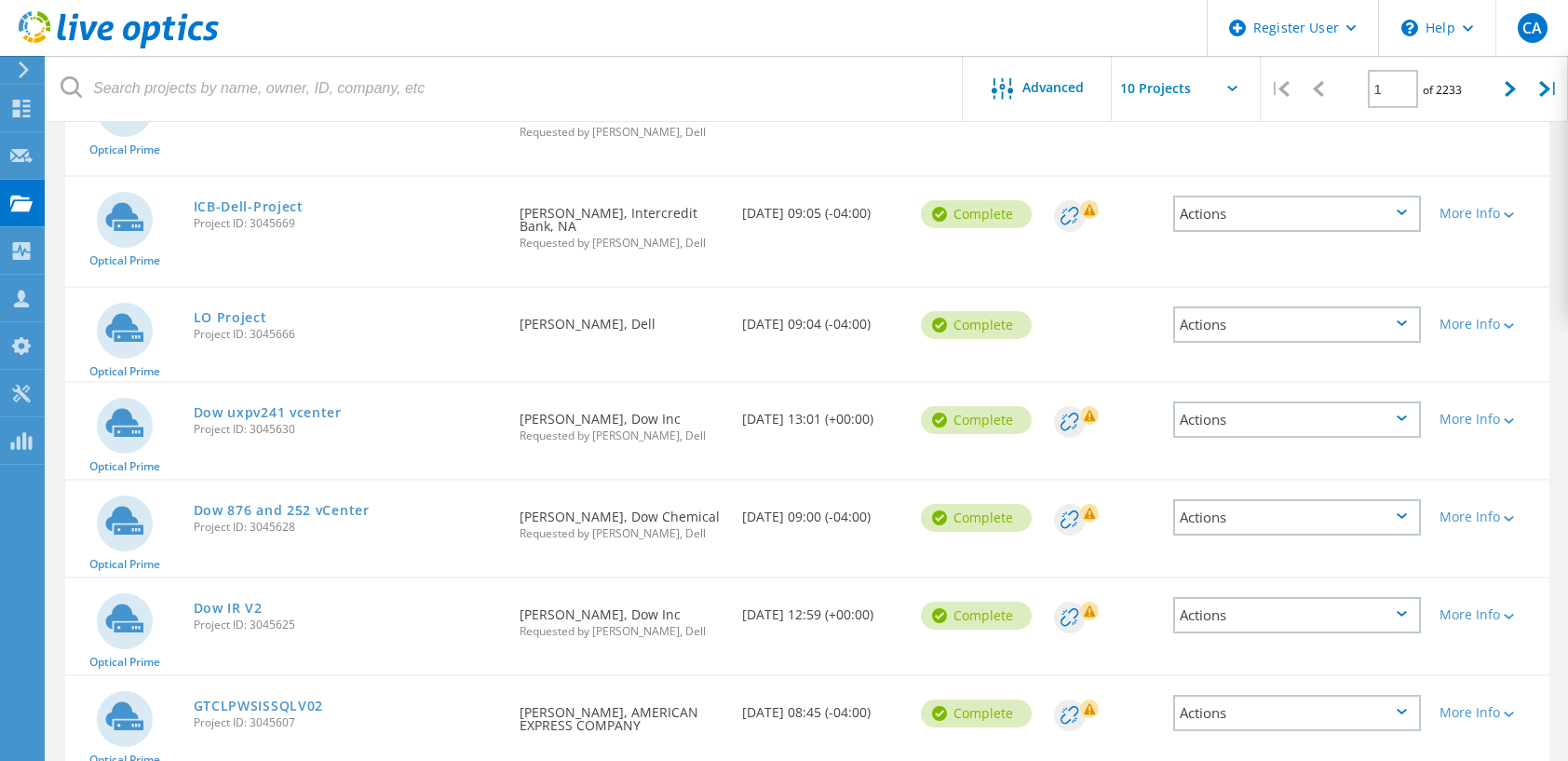
scroll to position [187, 0]
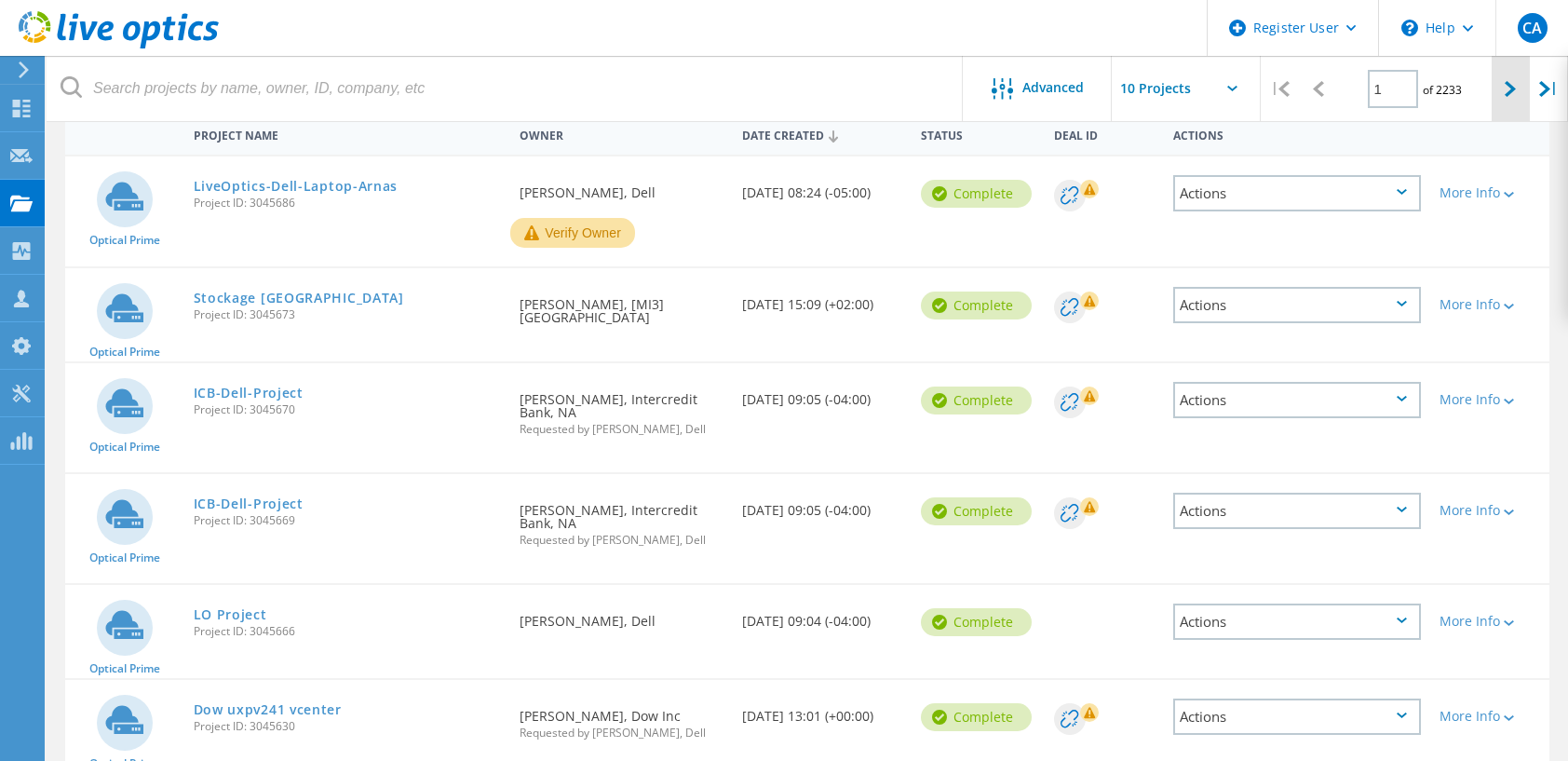
click at [1510, 77] on div at bounding box center [1510, 89] width 38 height 66
type input "2"
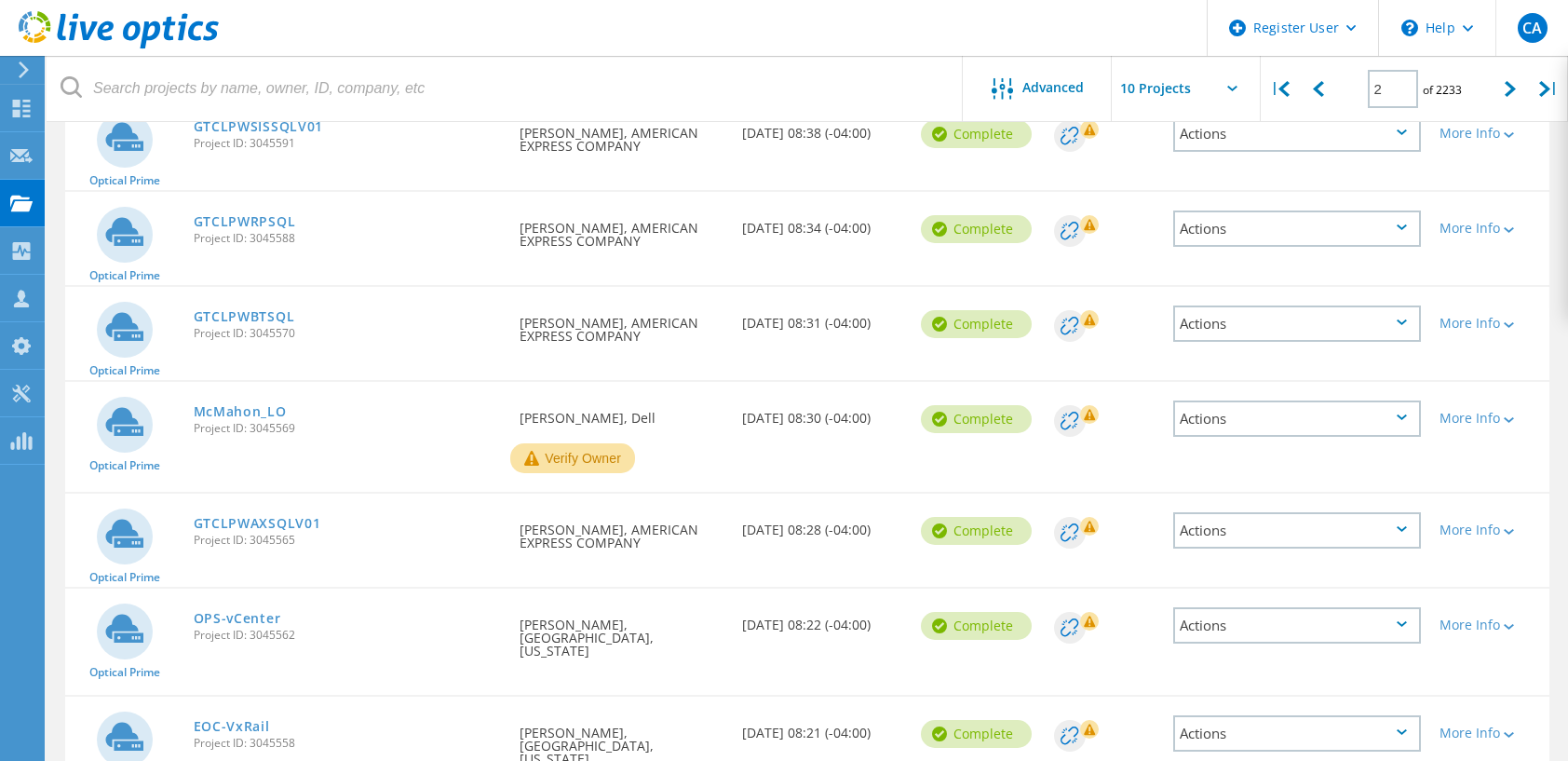
scroll to position [559, 0]
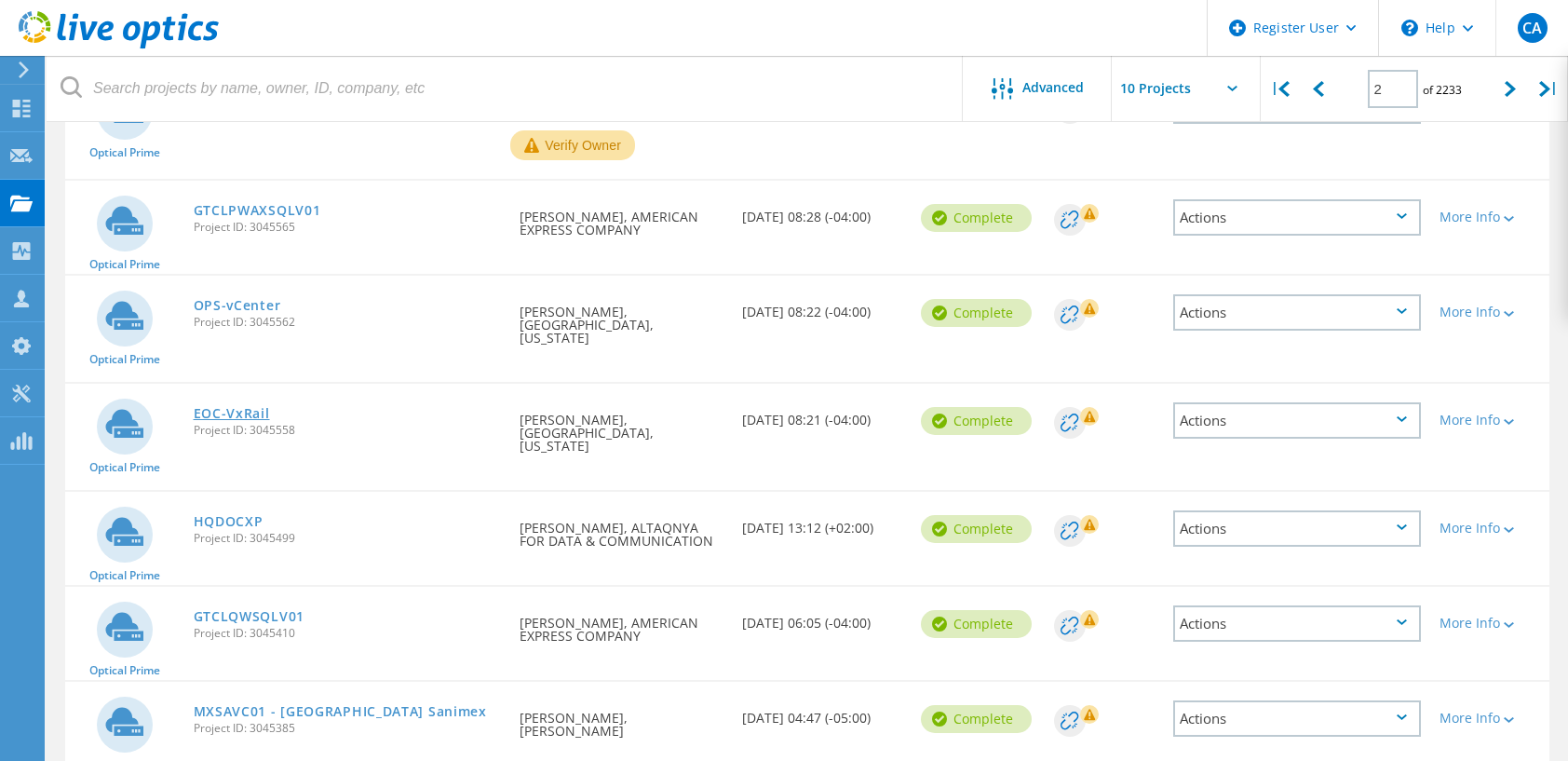
click at [211, 406] on link "EOC-VxRail" at bounding box center [232, 412] width 76 height 13
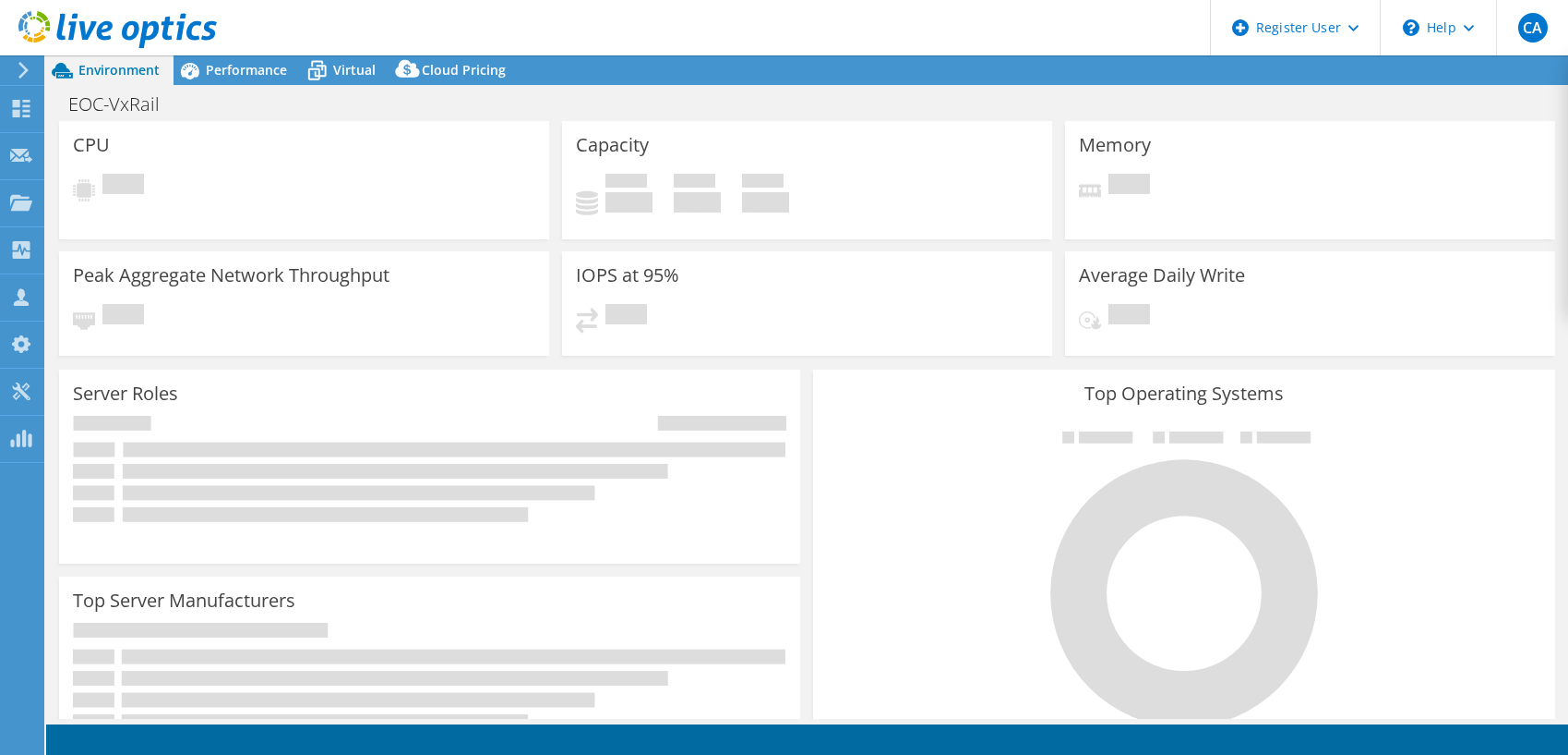
select select "USD"
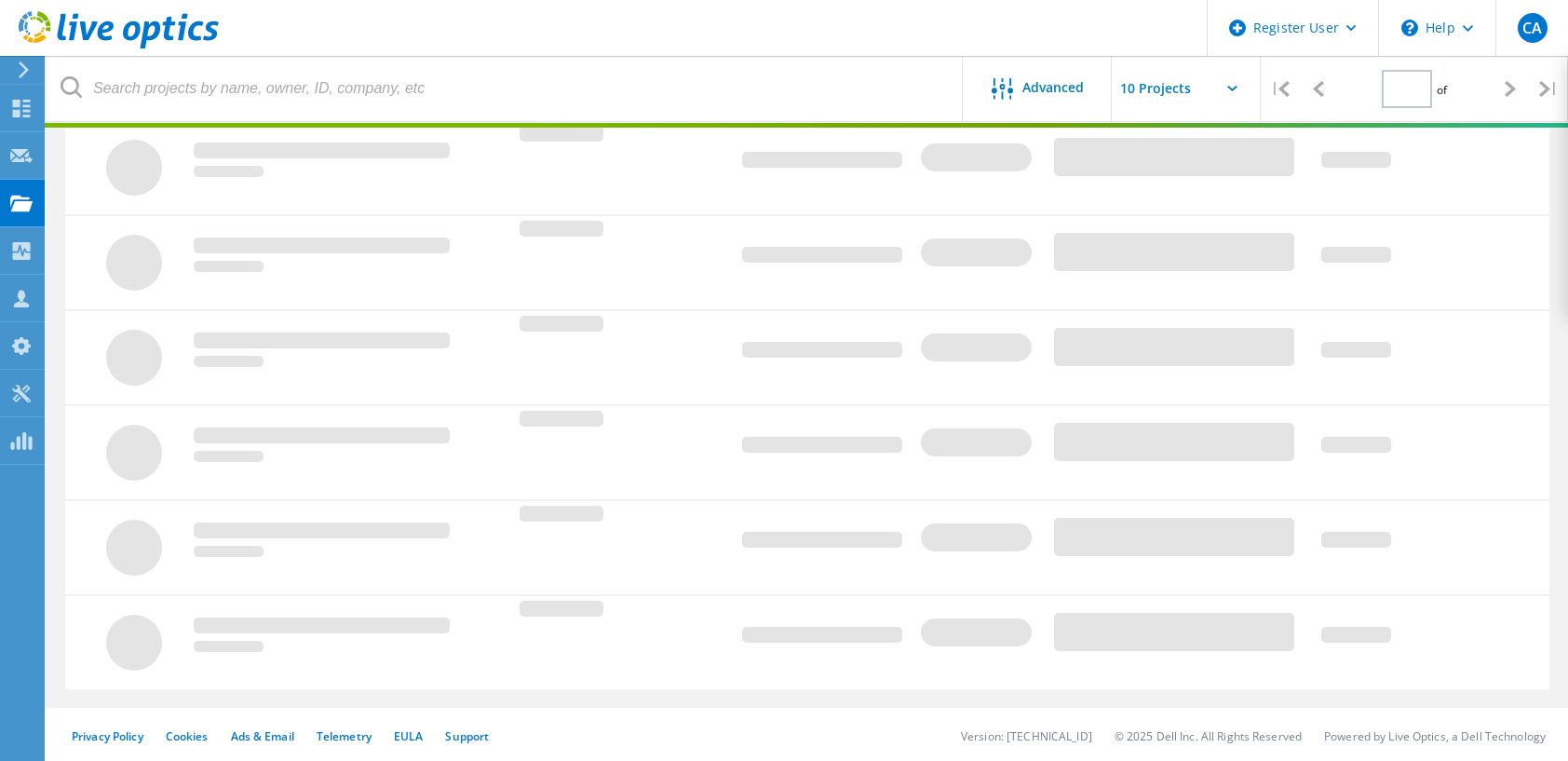
type input "1"
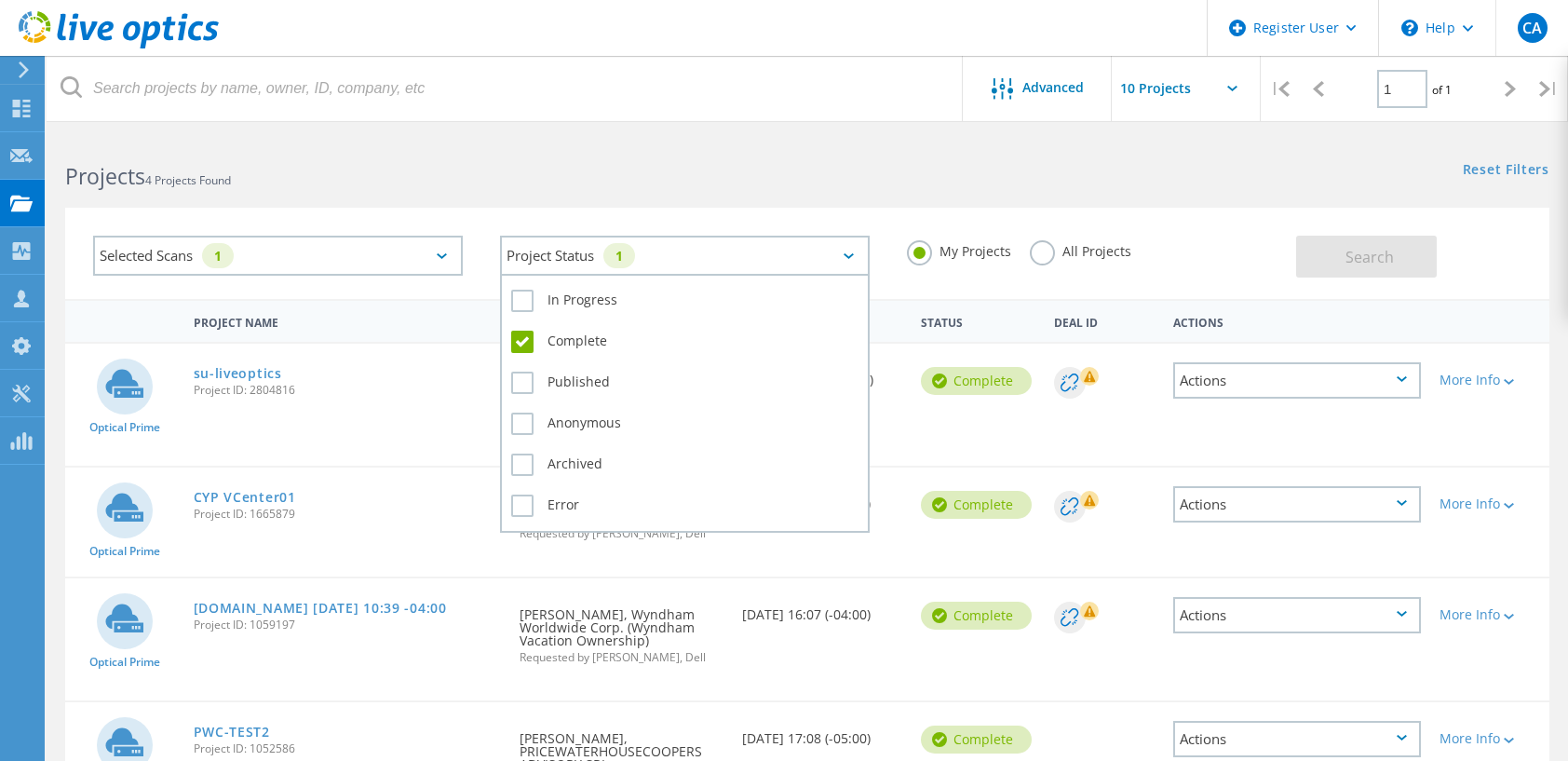
click at [584, 242] on div "Project Status 1" at bounding box center [684, 255] width 369 height 40
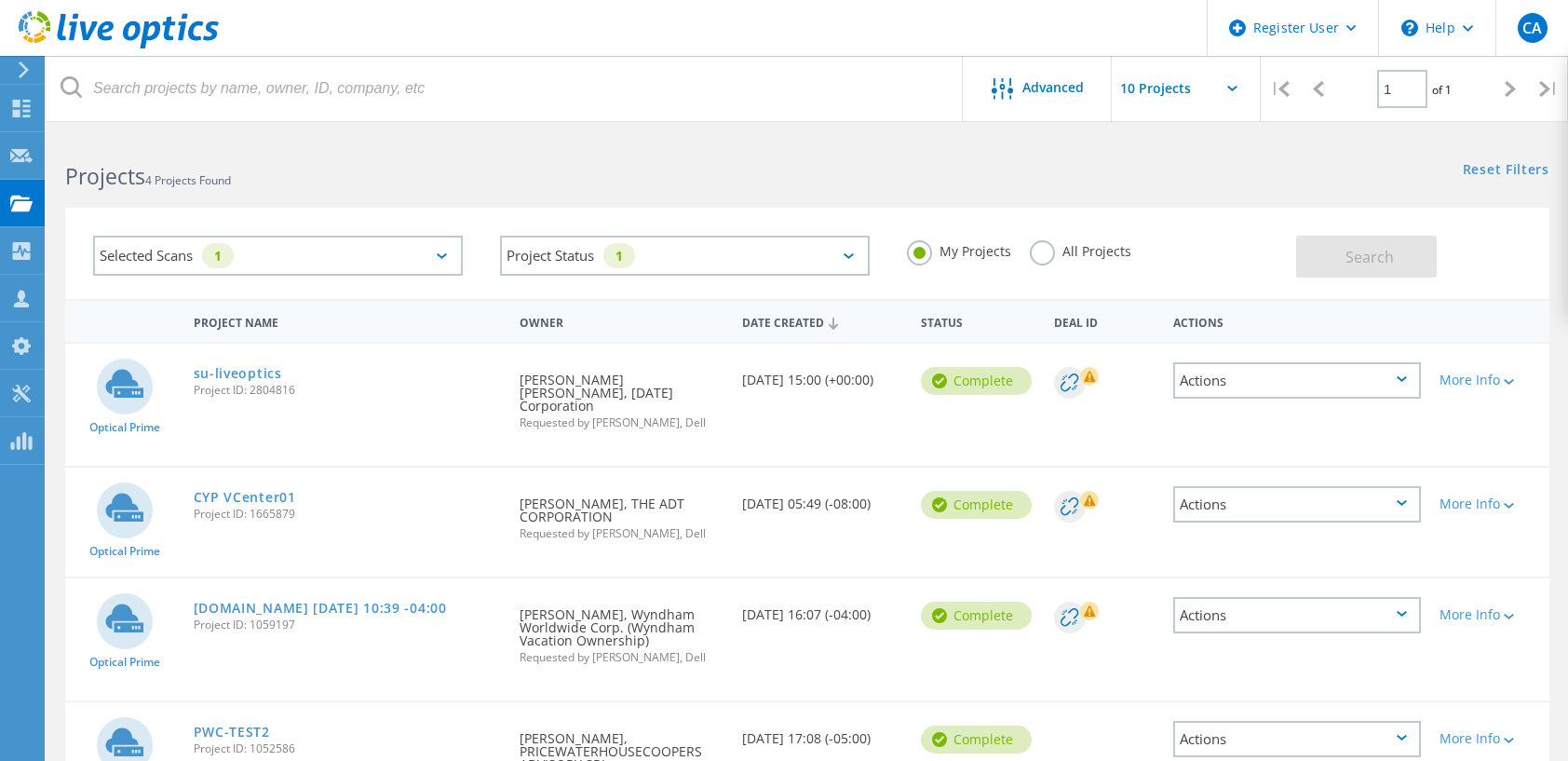
click at [1055, 249] on label "All Projects" at bounding box center [1081, 248] width 101 height 18
click at [0, 0] on input "All Projects" at bounding box center [0, 0] width 0 height 0
click at [1415, 260] on button "Search" at bounding box center [1366, 256] width 140 height 42
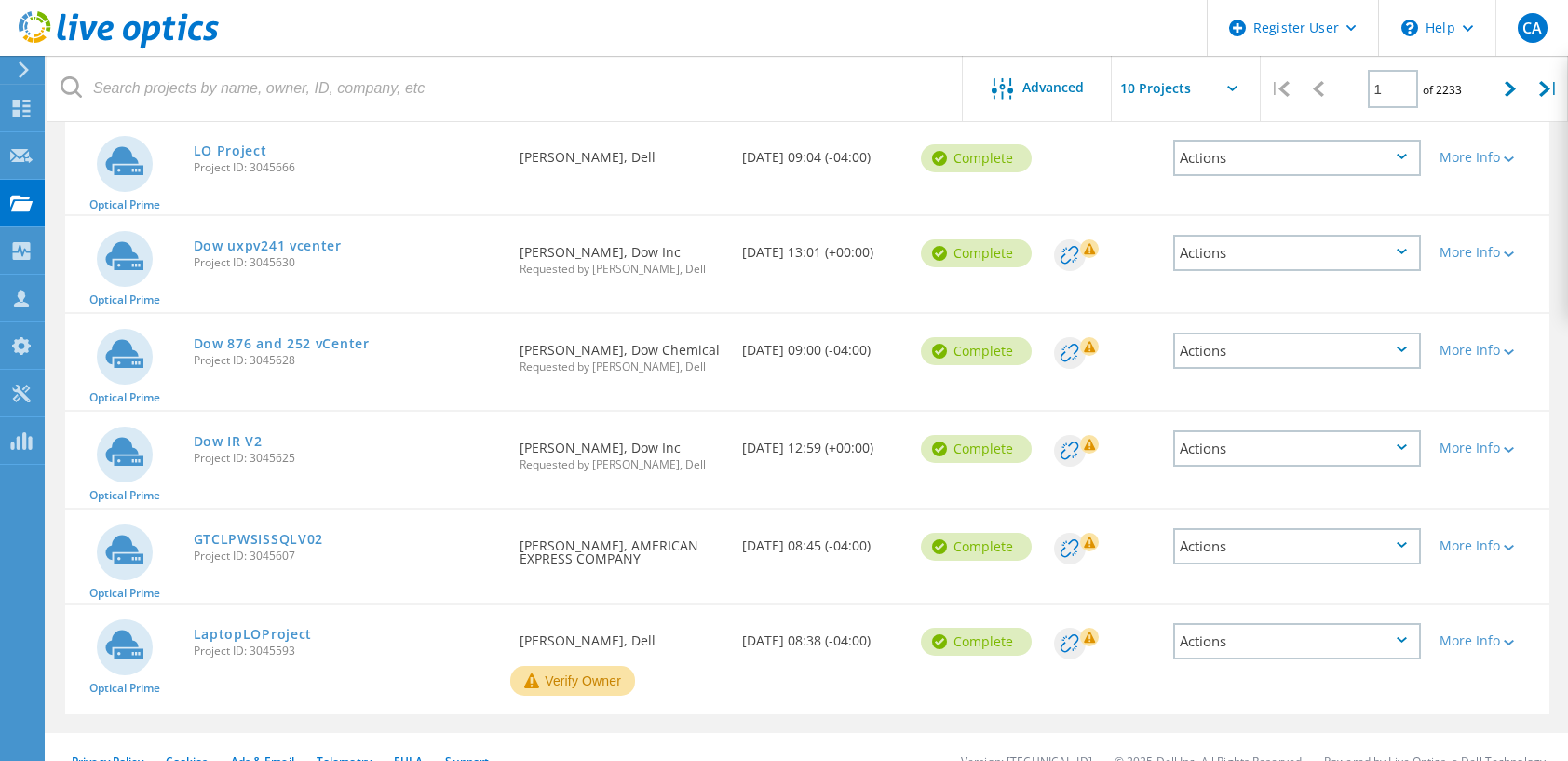
scroll to position [652, 0]
click at [225, 434] on link "Dow IR V2" at bounding box center [228, 439] width 69 height 13
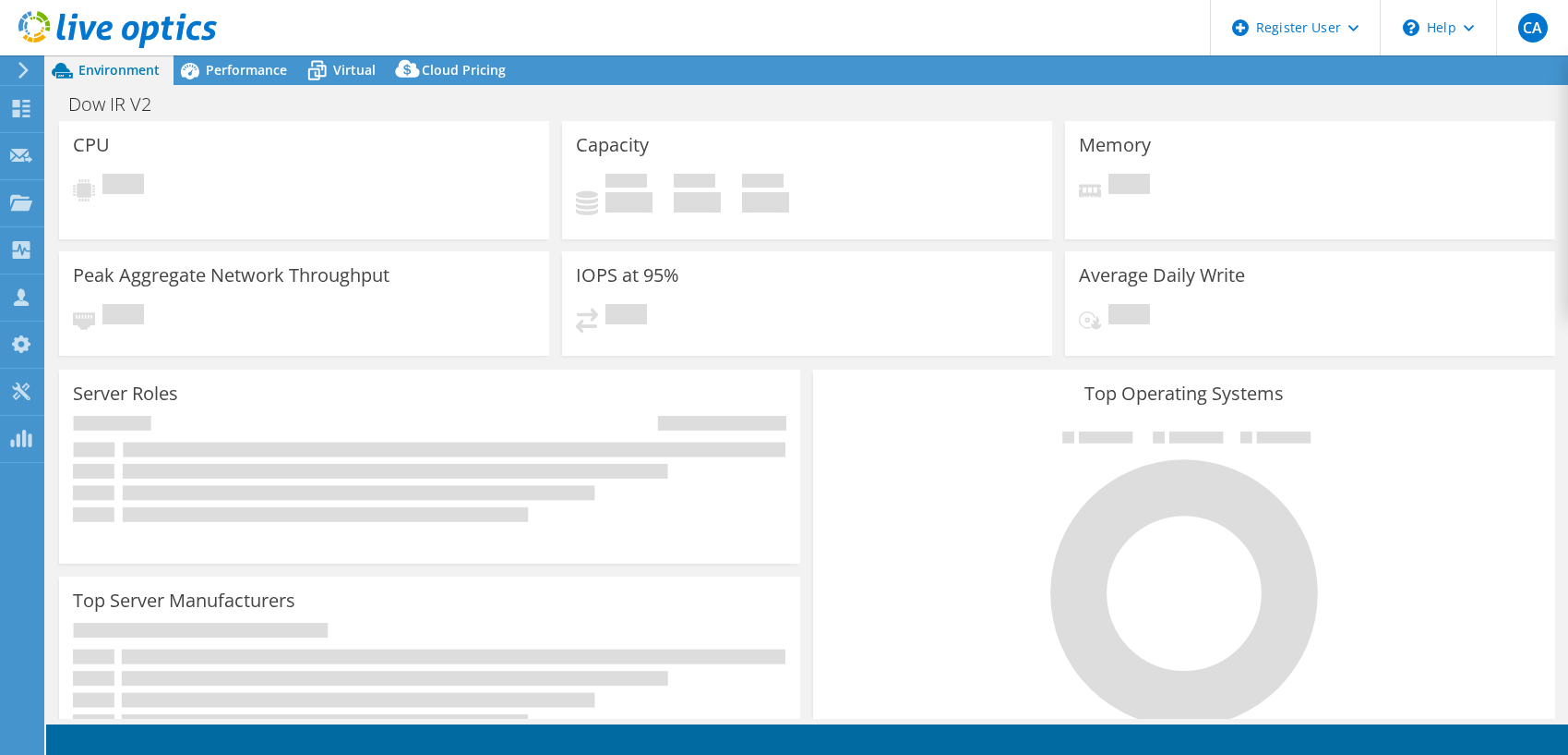
select select "USD"
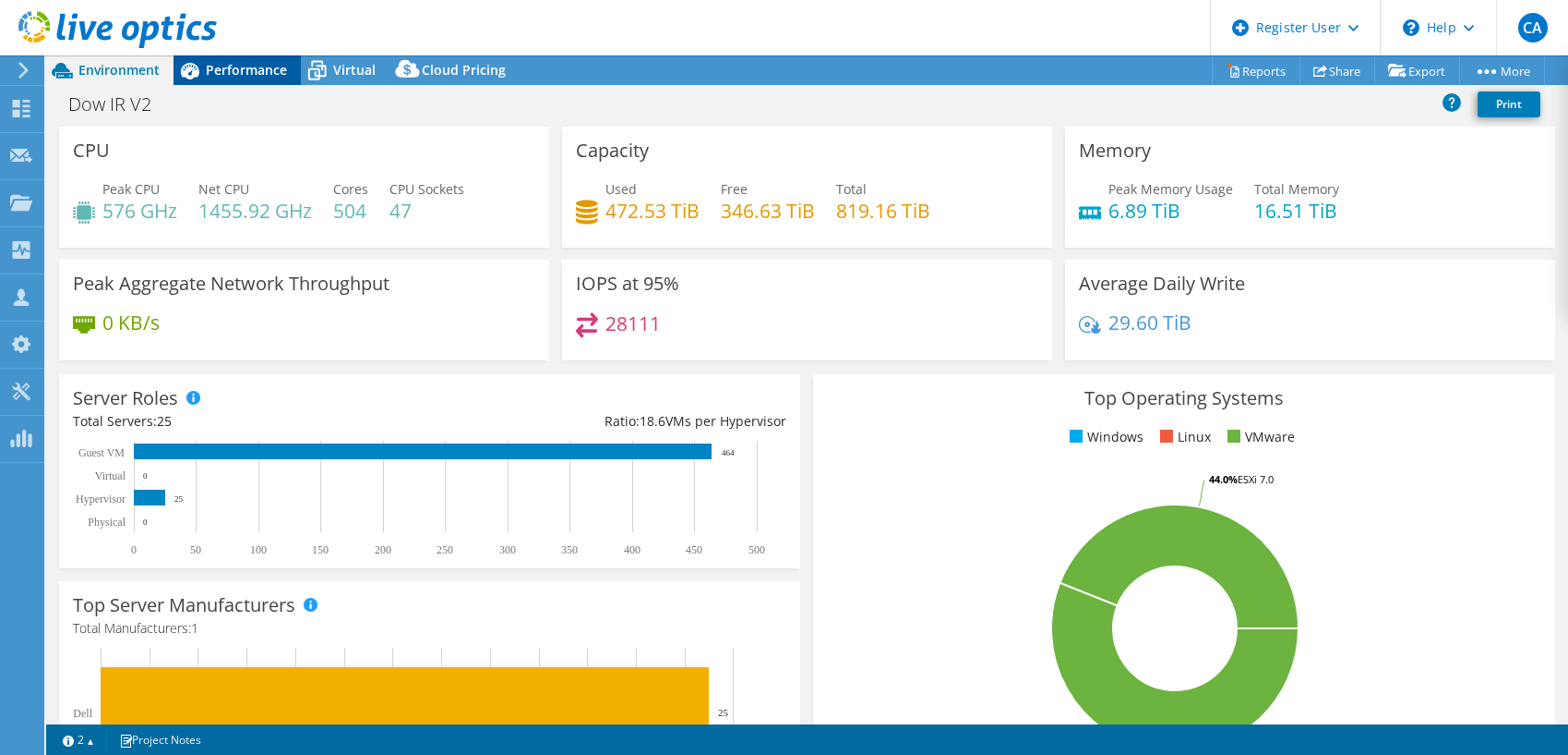
click at [282, 77] on div "Performance" at bounding box center [238, 70] width 128 height 30
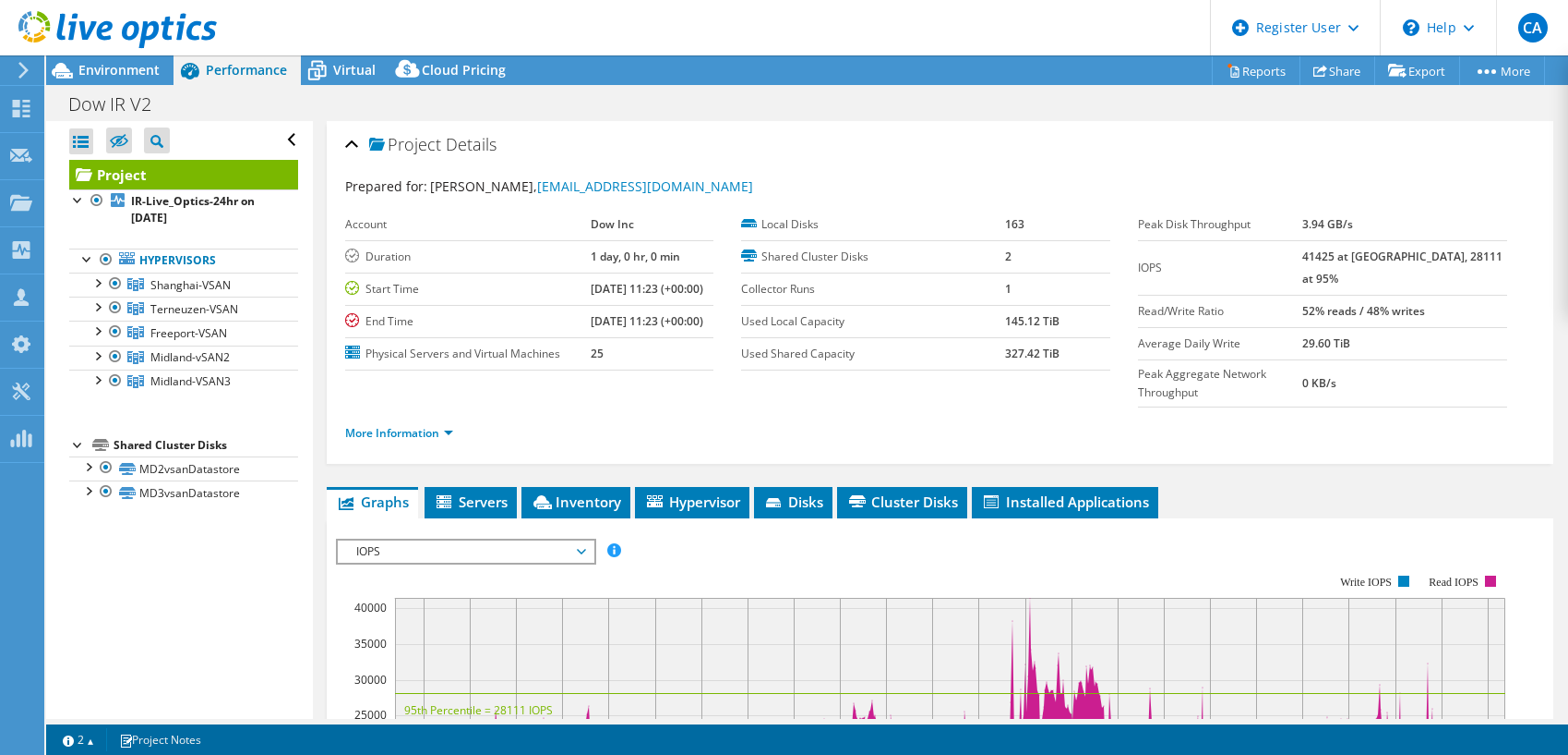
click at [267, 63] on span "Performance" at bounding box center [246, 70] width 81 height 17
click at [571, 492] on span "Inventory" at bounding box center [576, 501] width 91 height 18
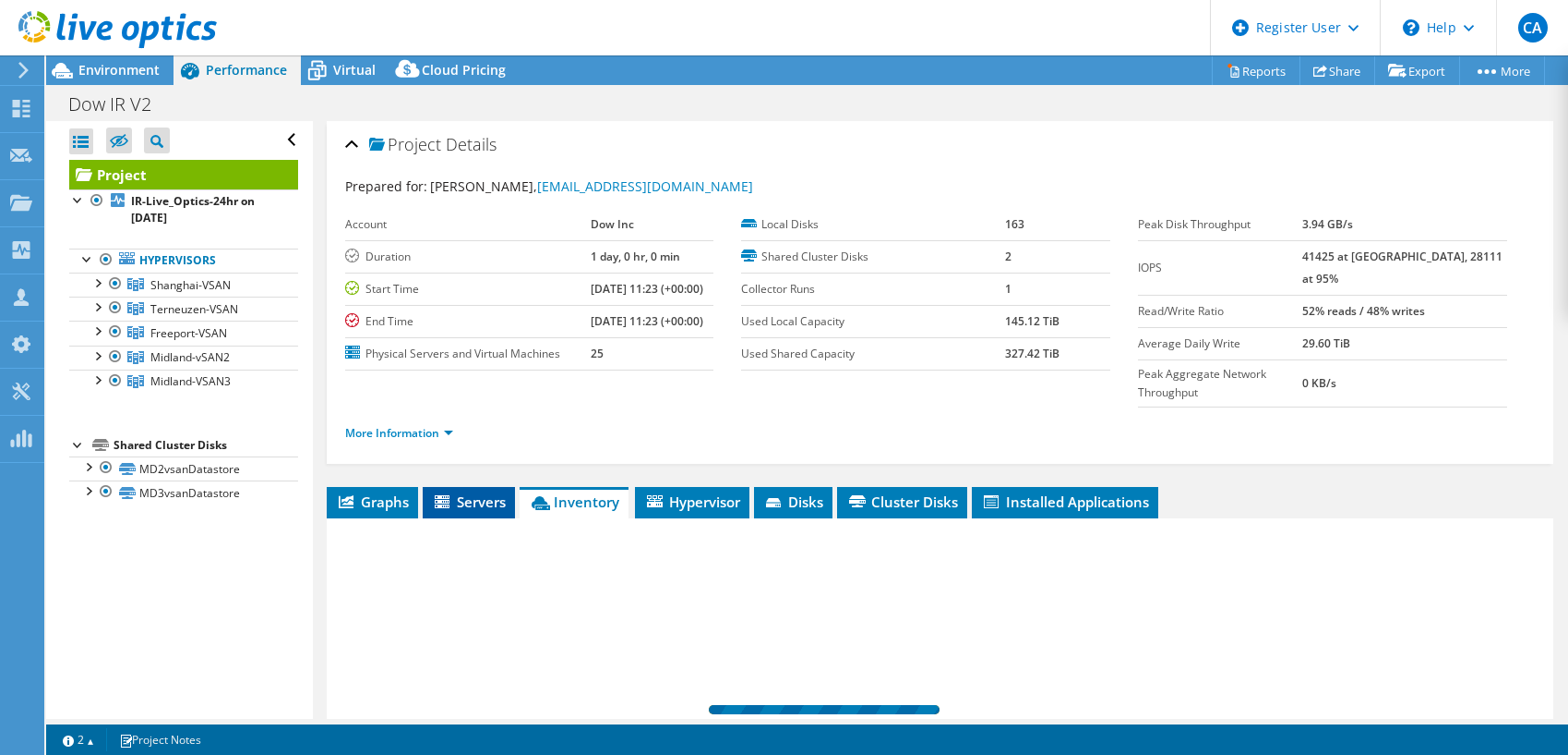
click at [486, 492] on span "Servers" at bounding box center [469, 501] width 73 height 18
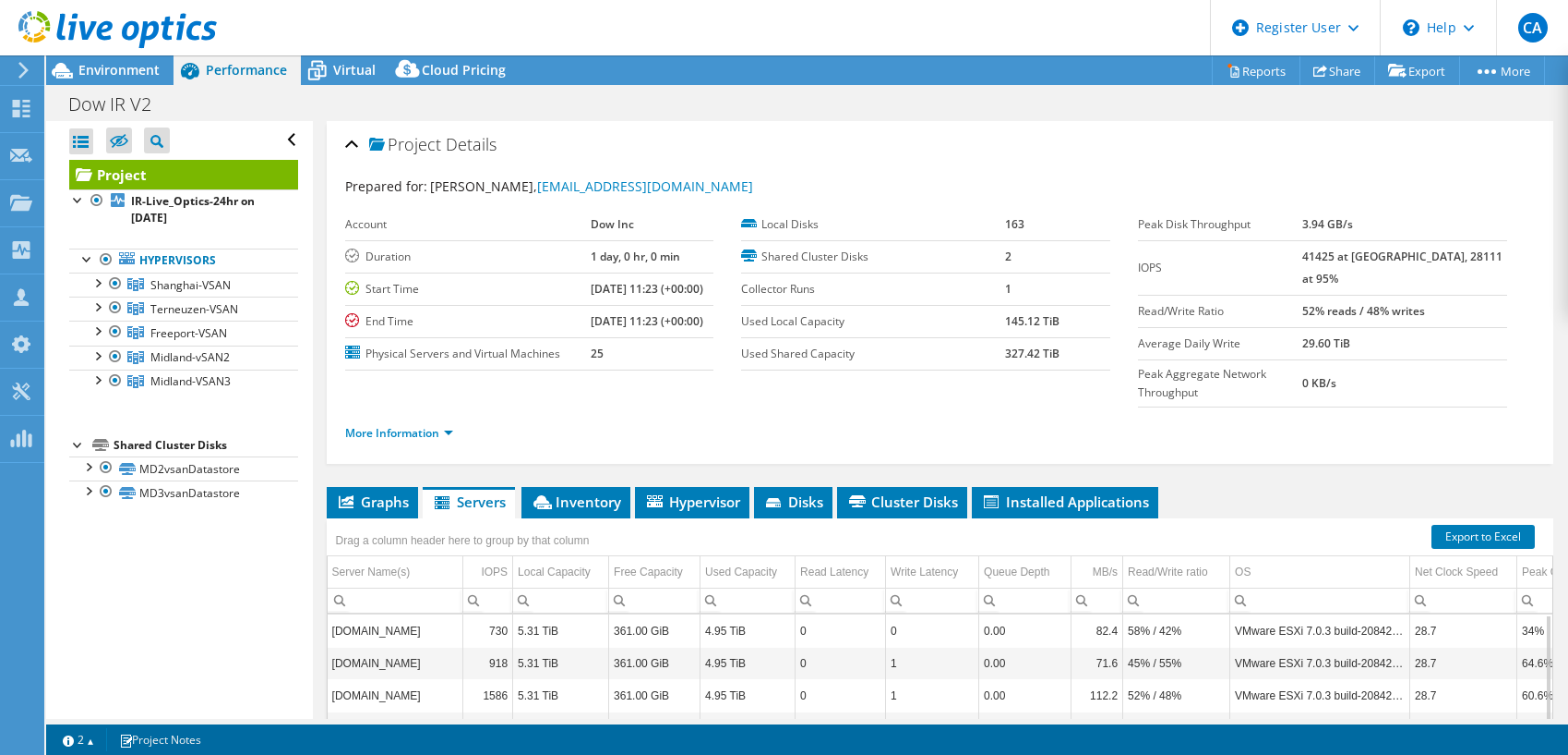
click at [100, 32] on use at bounding box center [117, 29] width 198 height 37
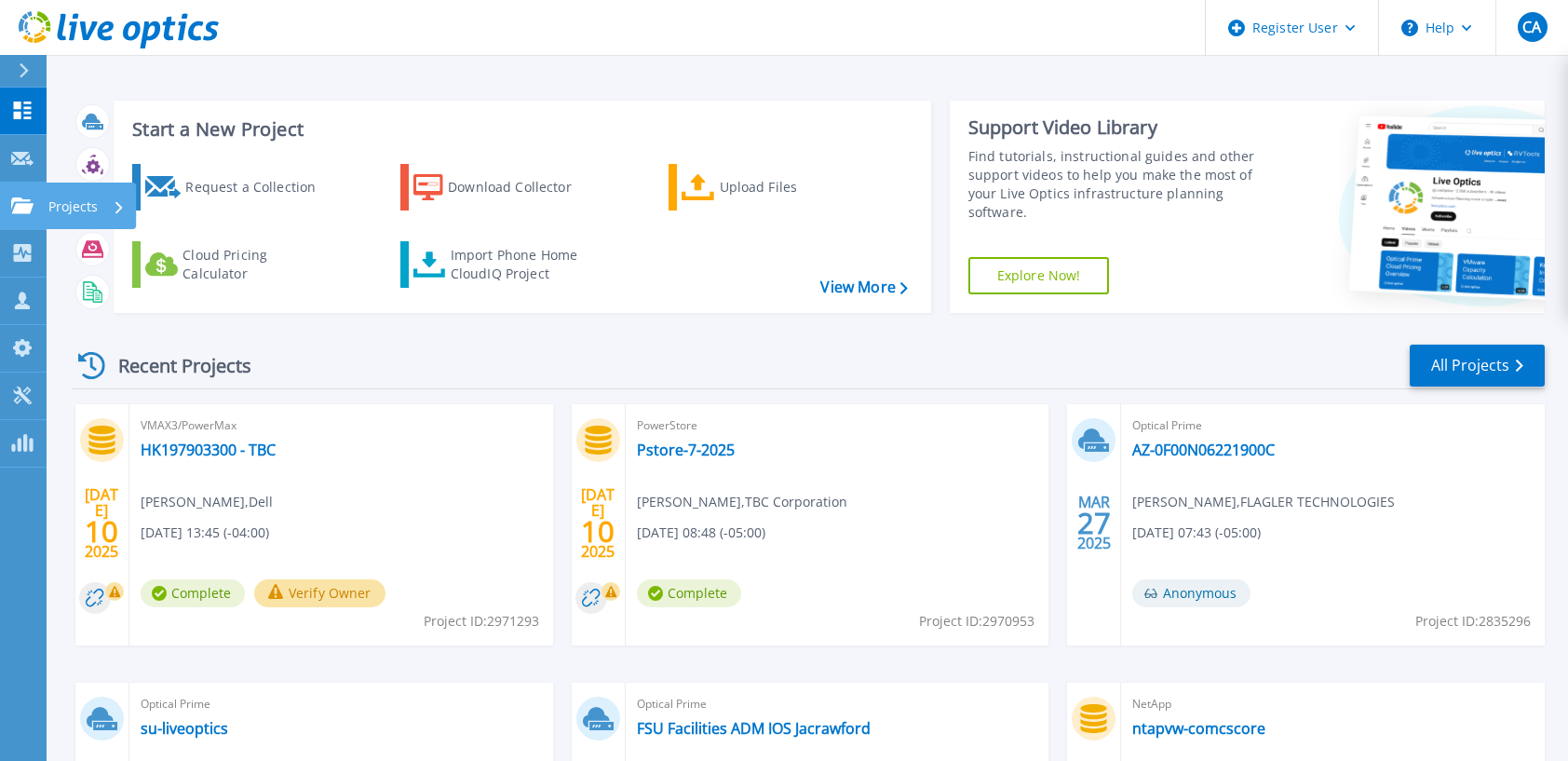
click at [26, 208] on icon at bounding box center [21, 206] width 22 height 16
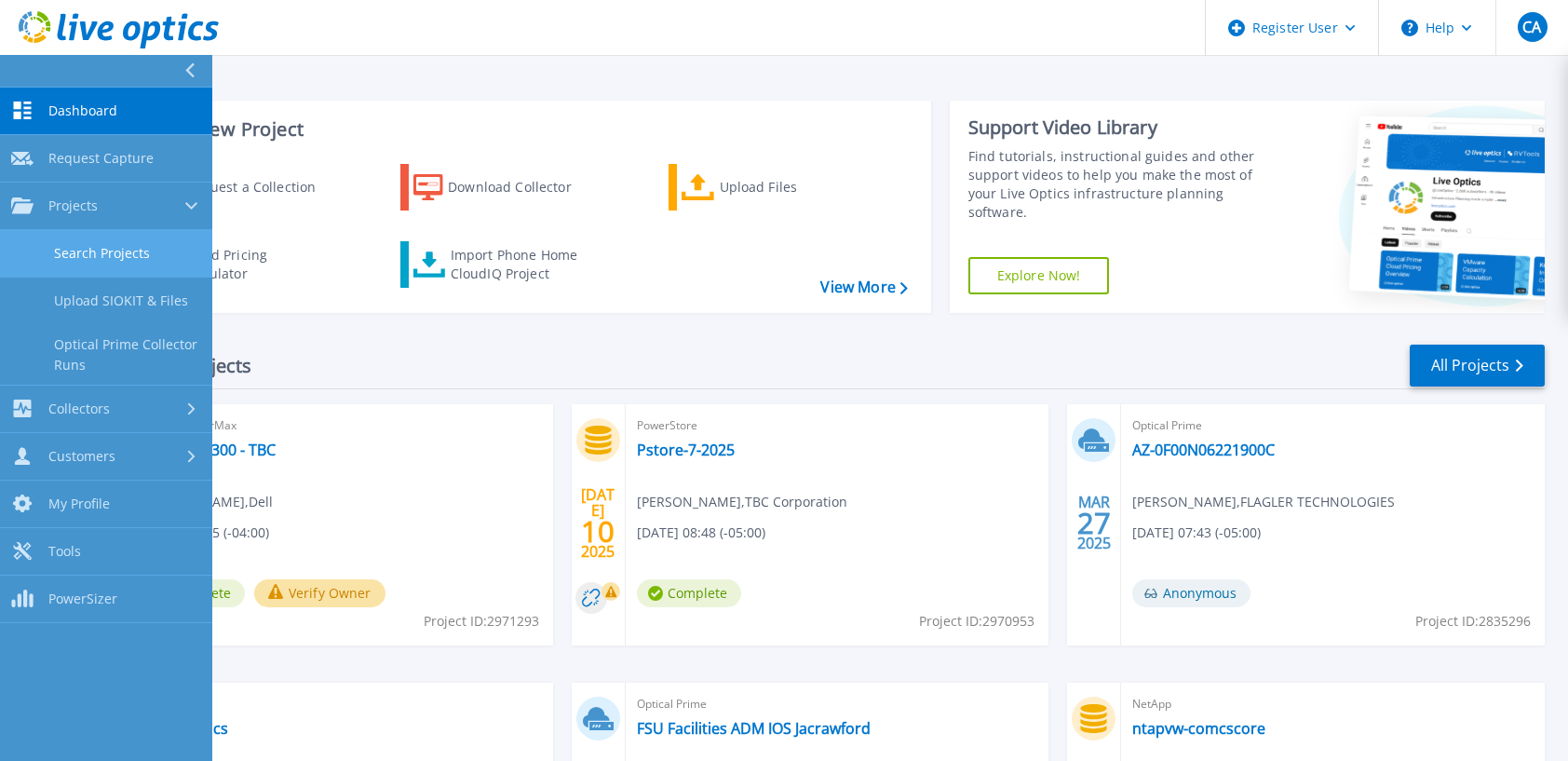
click at [118, 244] on link "Search Projects" at bounding box center [106, 253] width 212 height 48
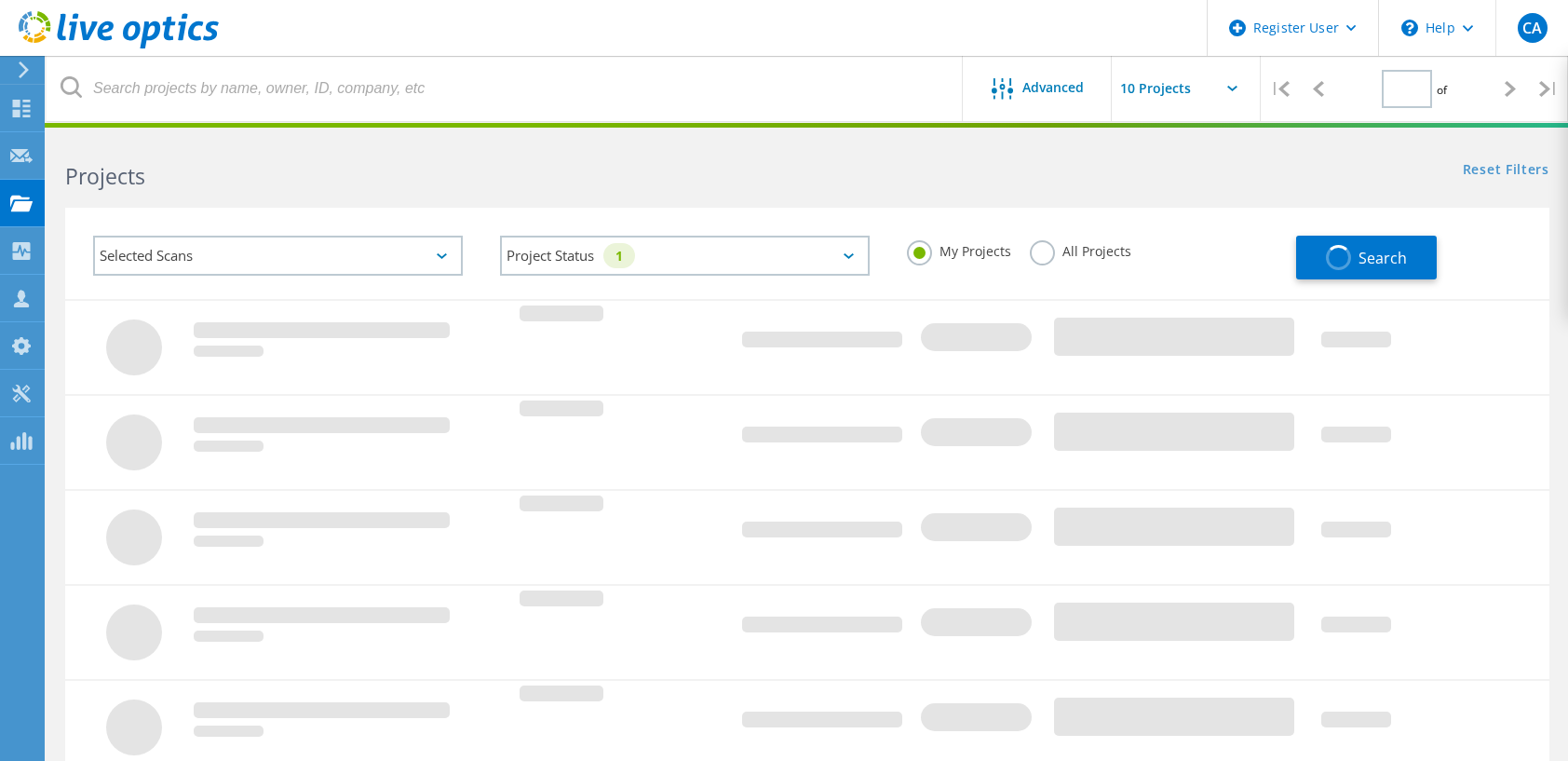
type input "1"
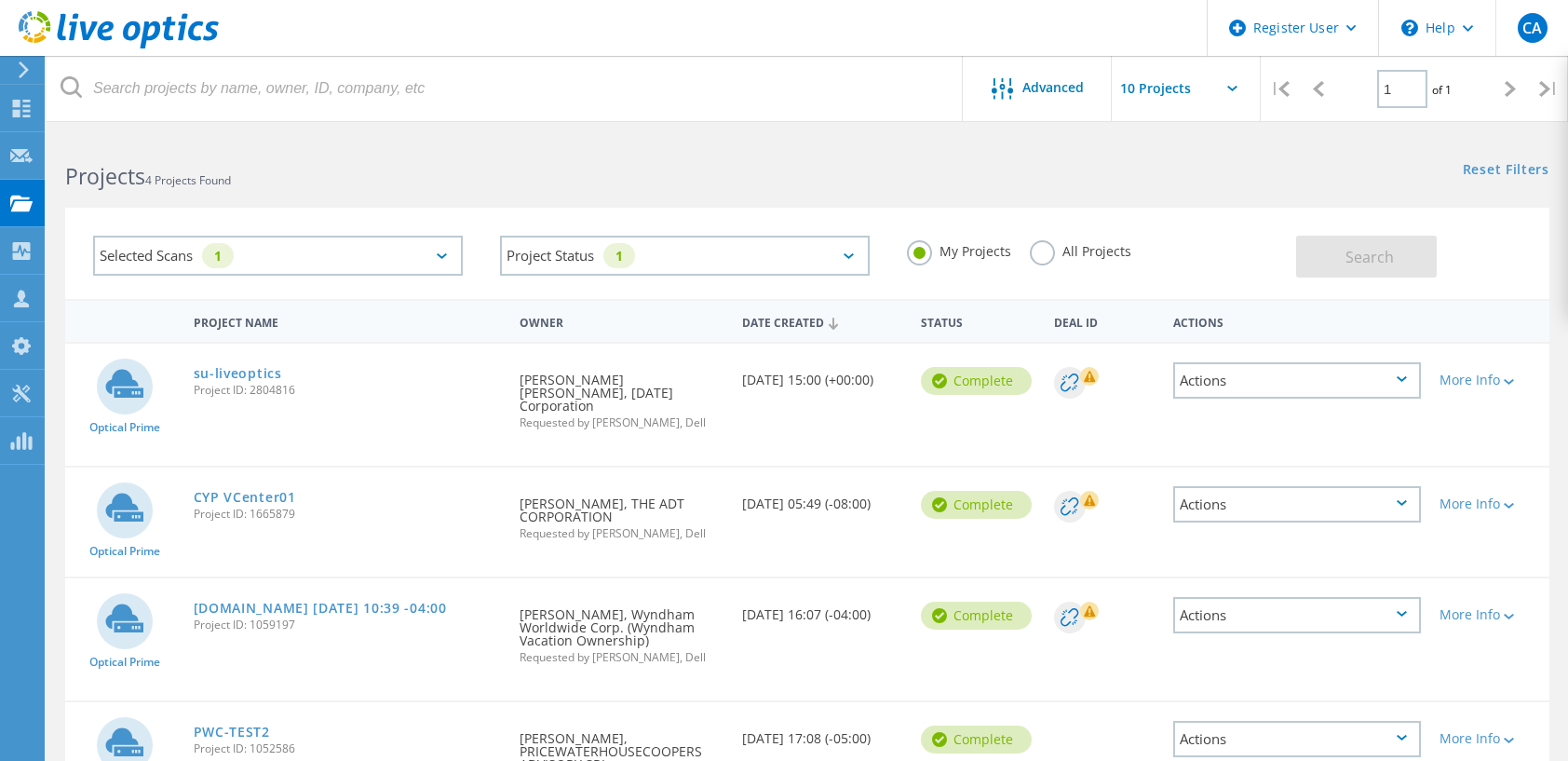
click at [1038, 258] on label "All Projects" at bounding box center [1081, 248] width 101 height 18
click at [0, 0] on input "All Projects" at bounding box center [0, 0] width 0 height 0
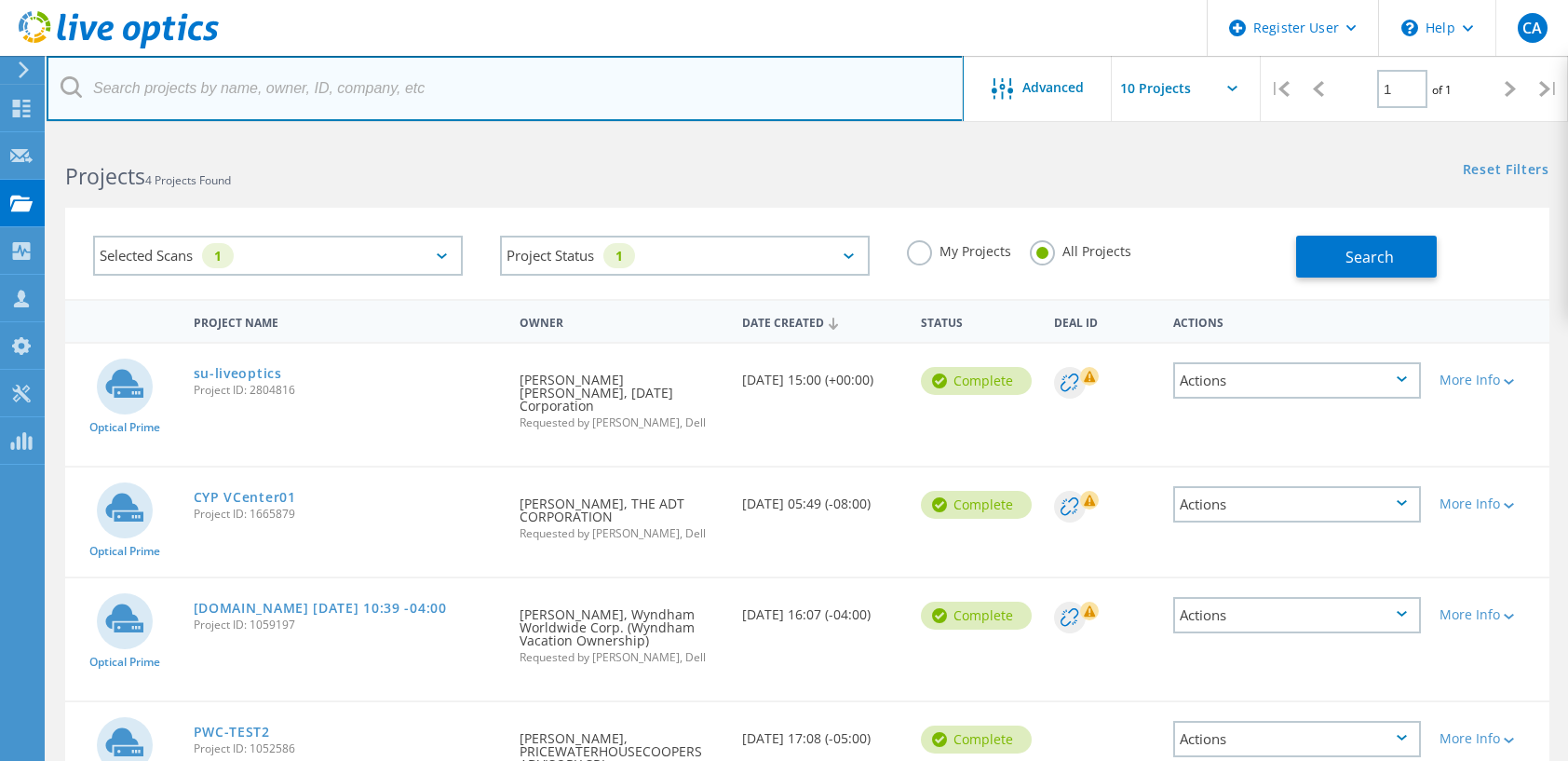
click at [235, 84] on input "text" at bounding box center [505, 88] width 917 height 65
type input "vsan 8"
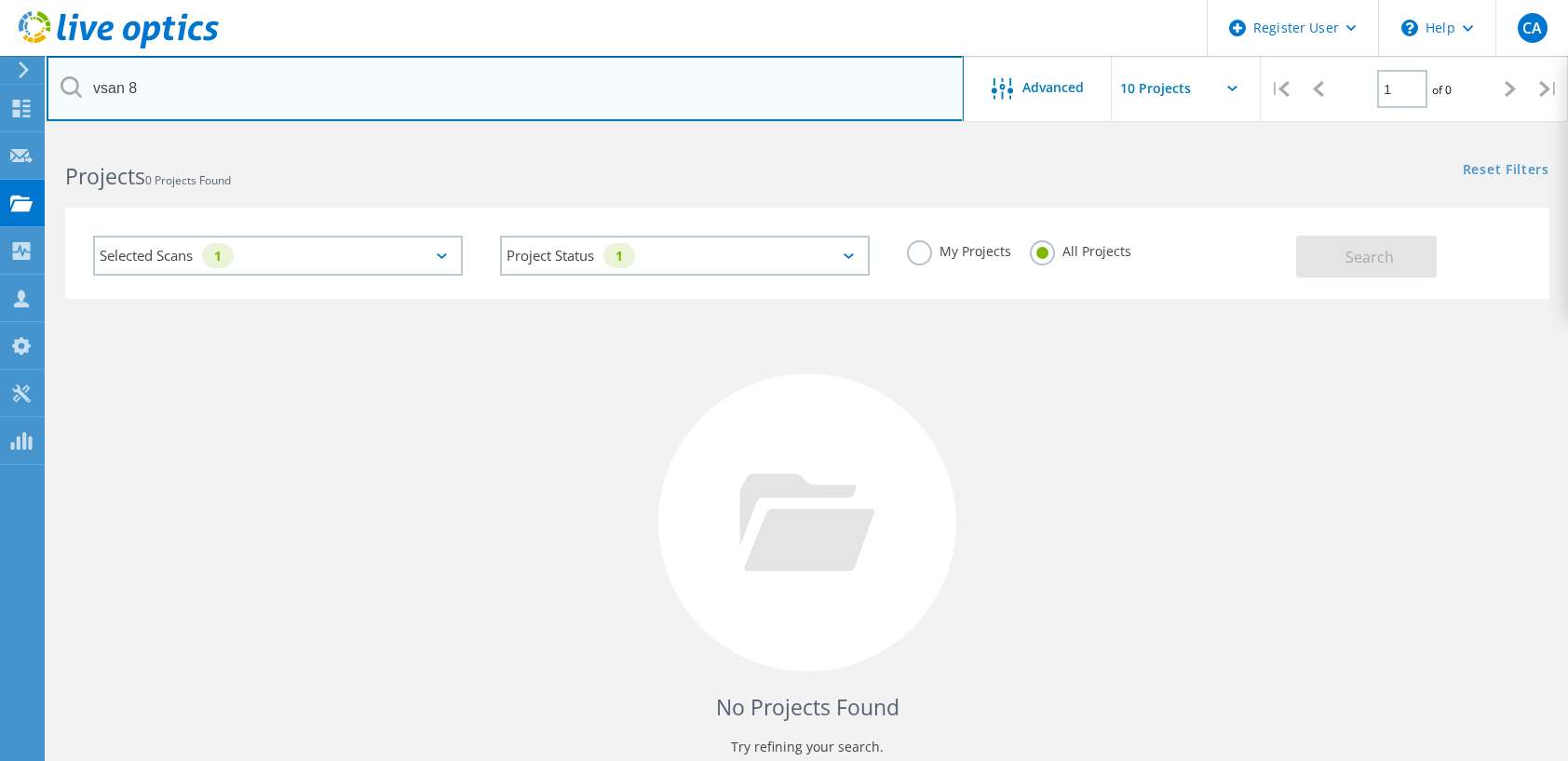
drag, startPoint x: 174, startPoint y: 88, endPoint x: -96, endPoint y: 74, distance: 270.4
click at [0, 74] on html "Register User \n Help Explore Helpful Articles Contact Support CA Dell User Chr…" at bounding box center [784, 429] width 1568 height 857
click at [272, 83] on input "vsphere 8" at bounding box center [505, 88] width 917 height 65
type input "v"
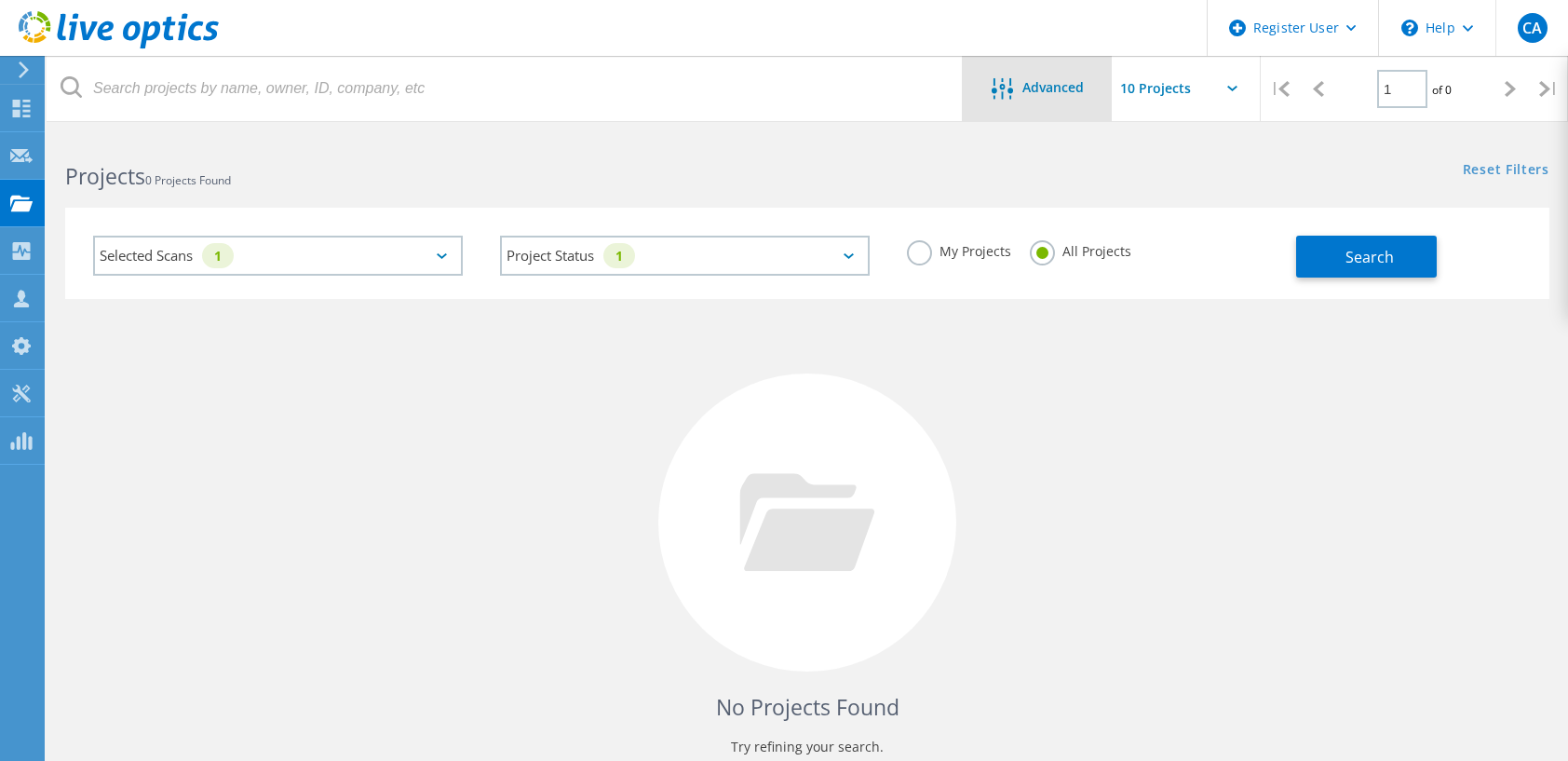
click at [1039, 90] on span "Advanced" at bounding box center [1052, 87] width 61 height 13
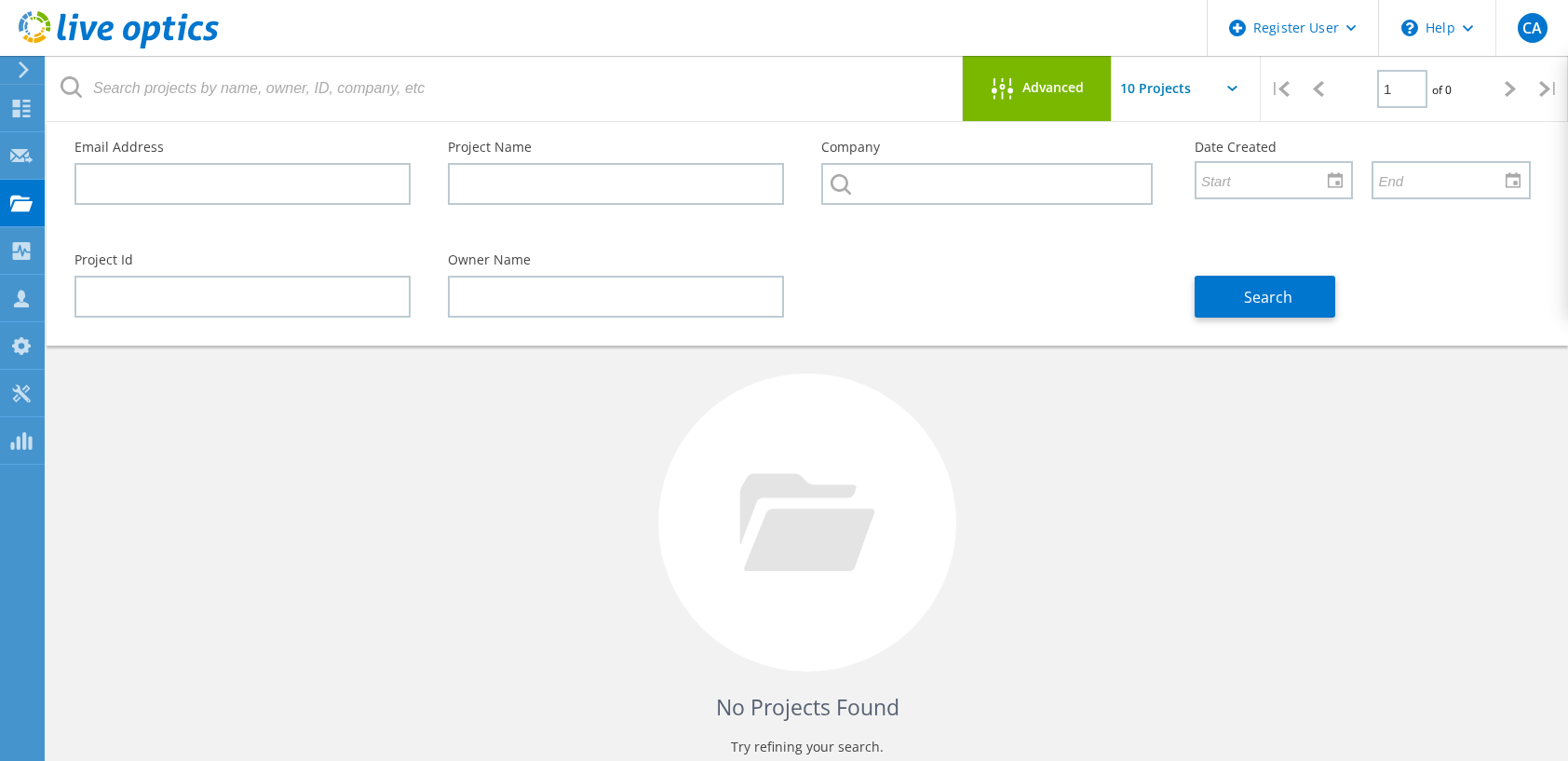
click at [1015, 71] on div "Advanced" at bounding box center [1037, 88] width 149 height 65
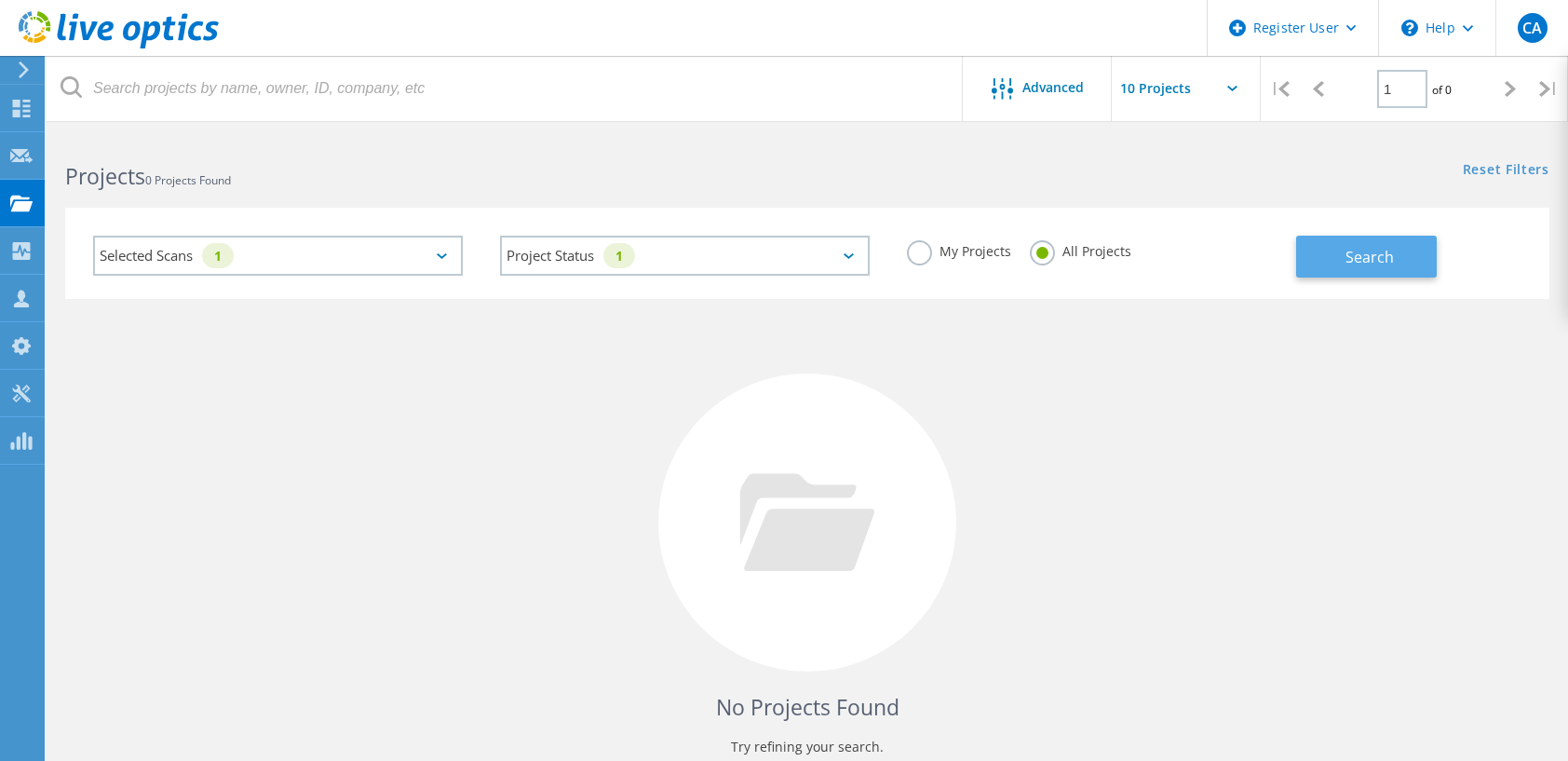
click at [1336, 261] on button "Search" at bounding box center [1366, 256] width 140 height 42
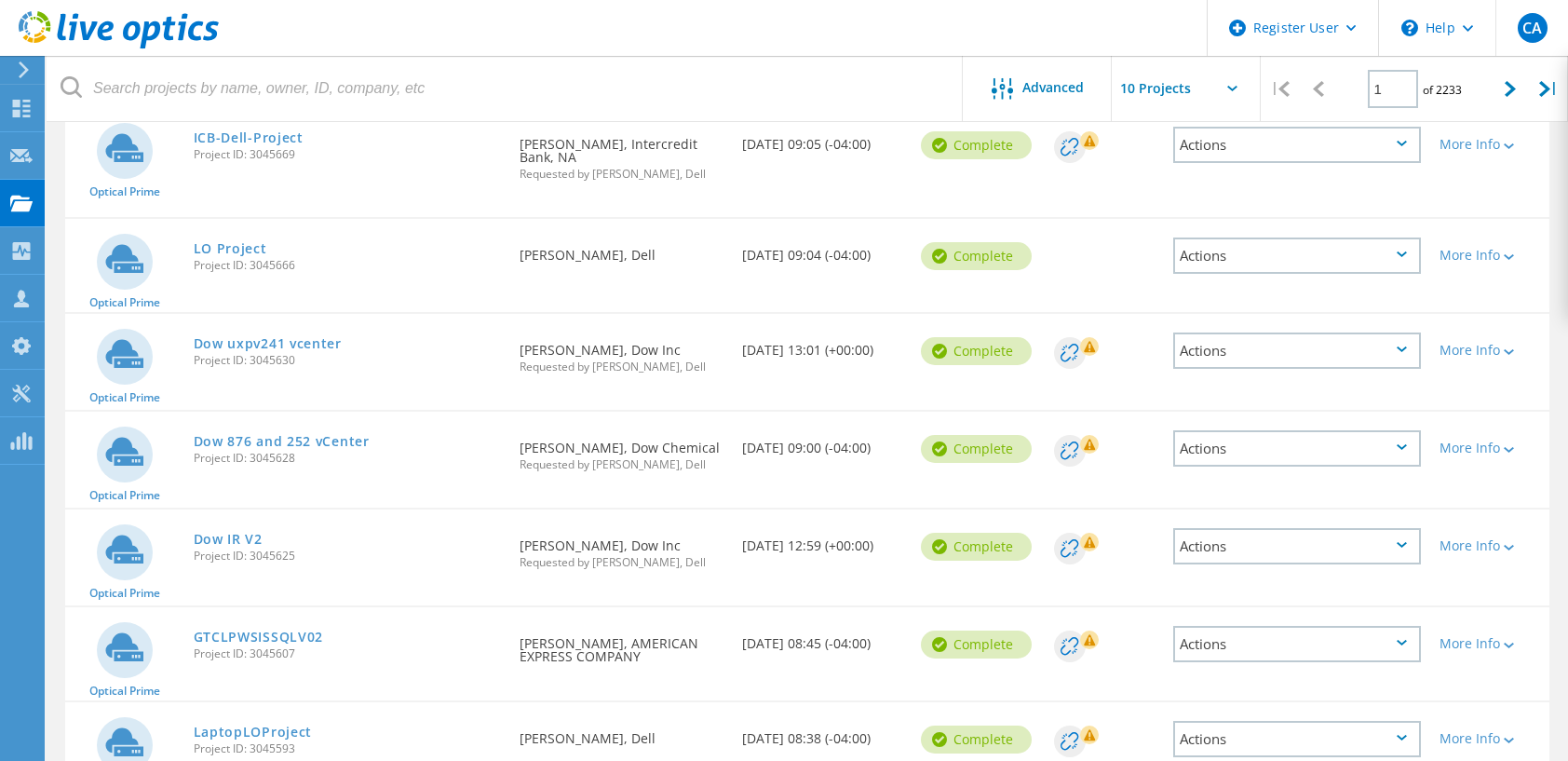
scroll to position [653, 0]
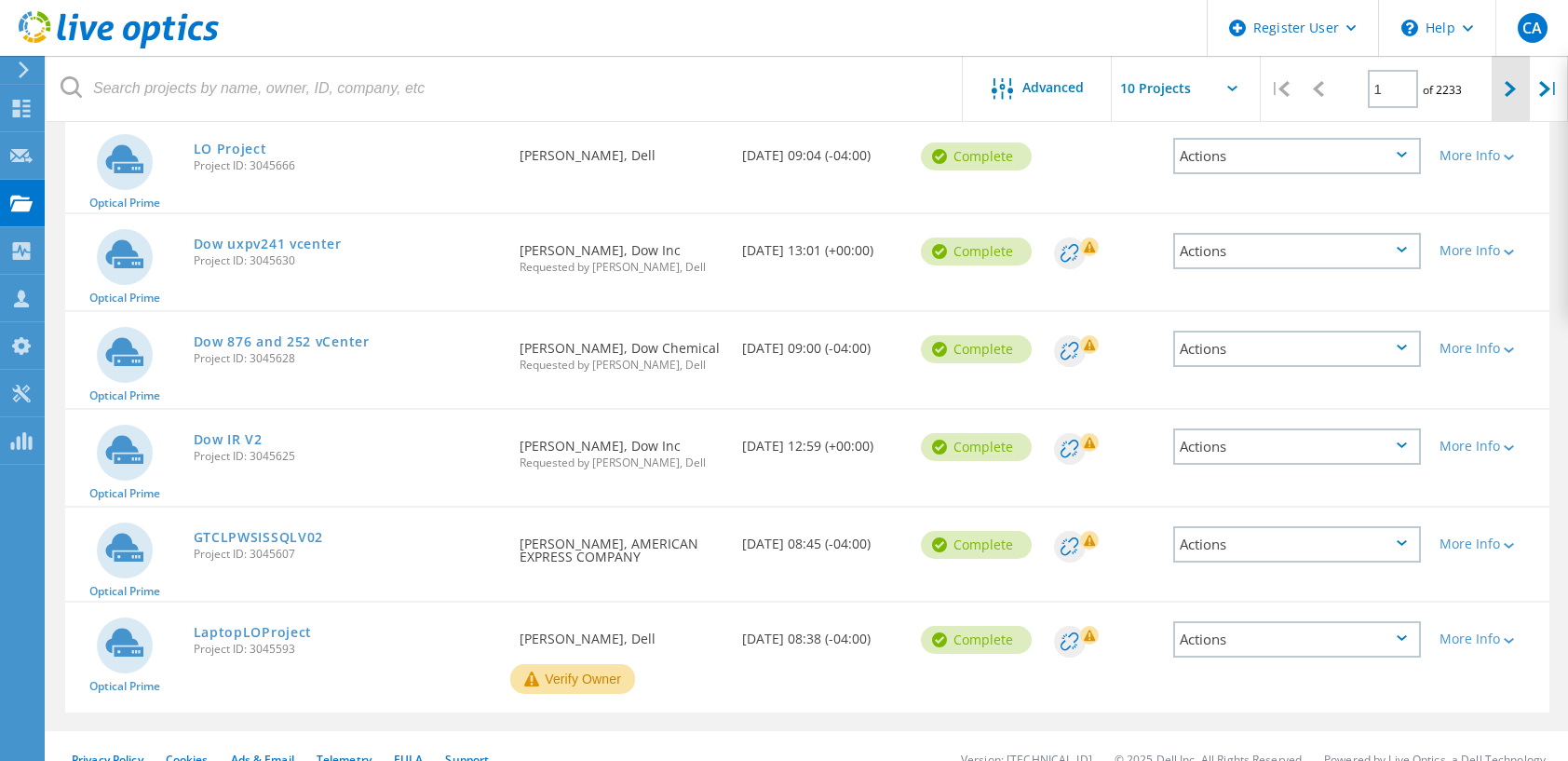
drag, startPoint x: 1506, startPoint y: 96, endPoint x: 1501, endPoint y: 107, distance: 12.1
click at [1508, 95] on icon at bounding box center [1510, 89] width 11 height 16
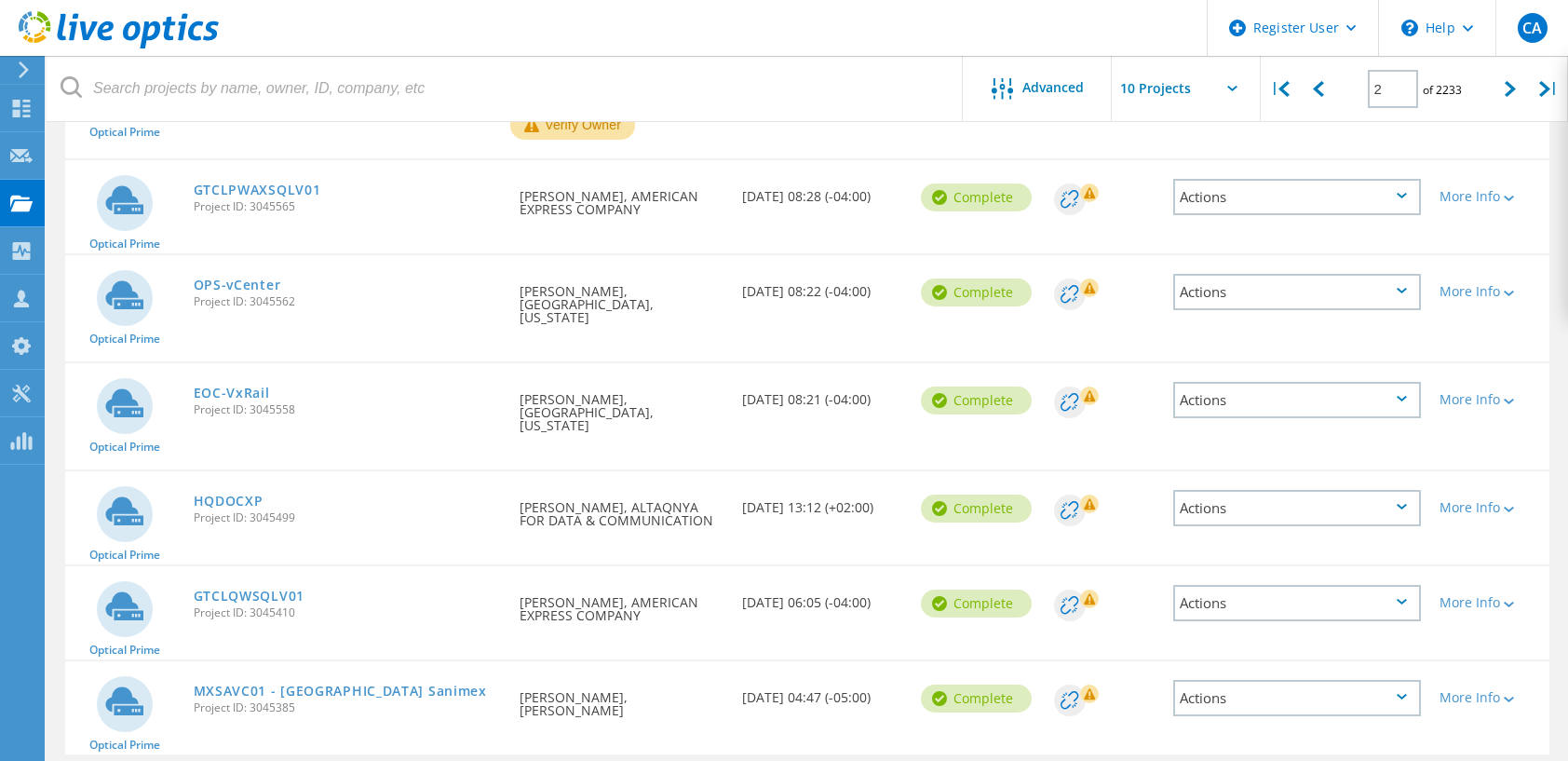
scroll to position [622, 0]
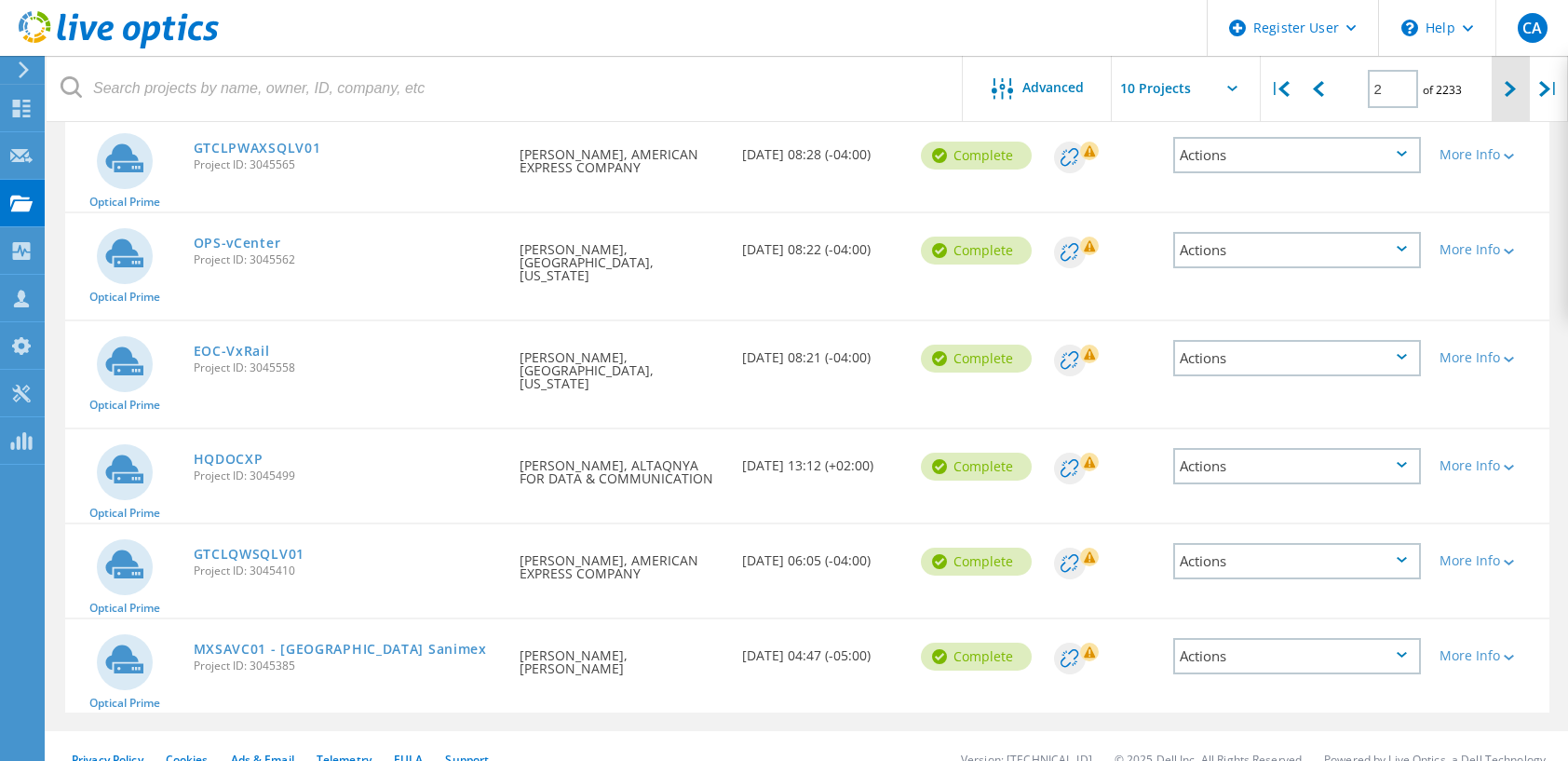
click at [1507, 90] on icon at bounding box center [1510, 89] width 11 height 16
type input "3"
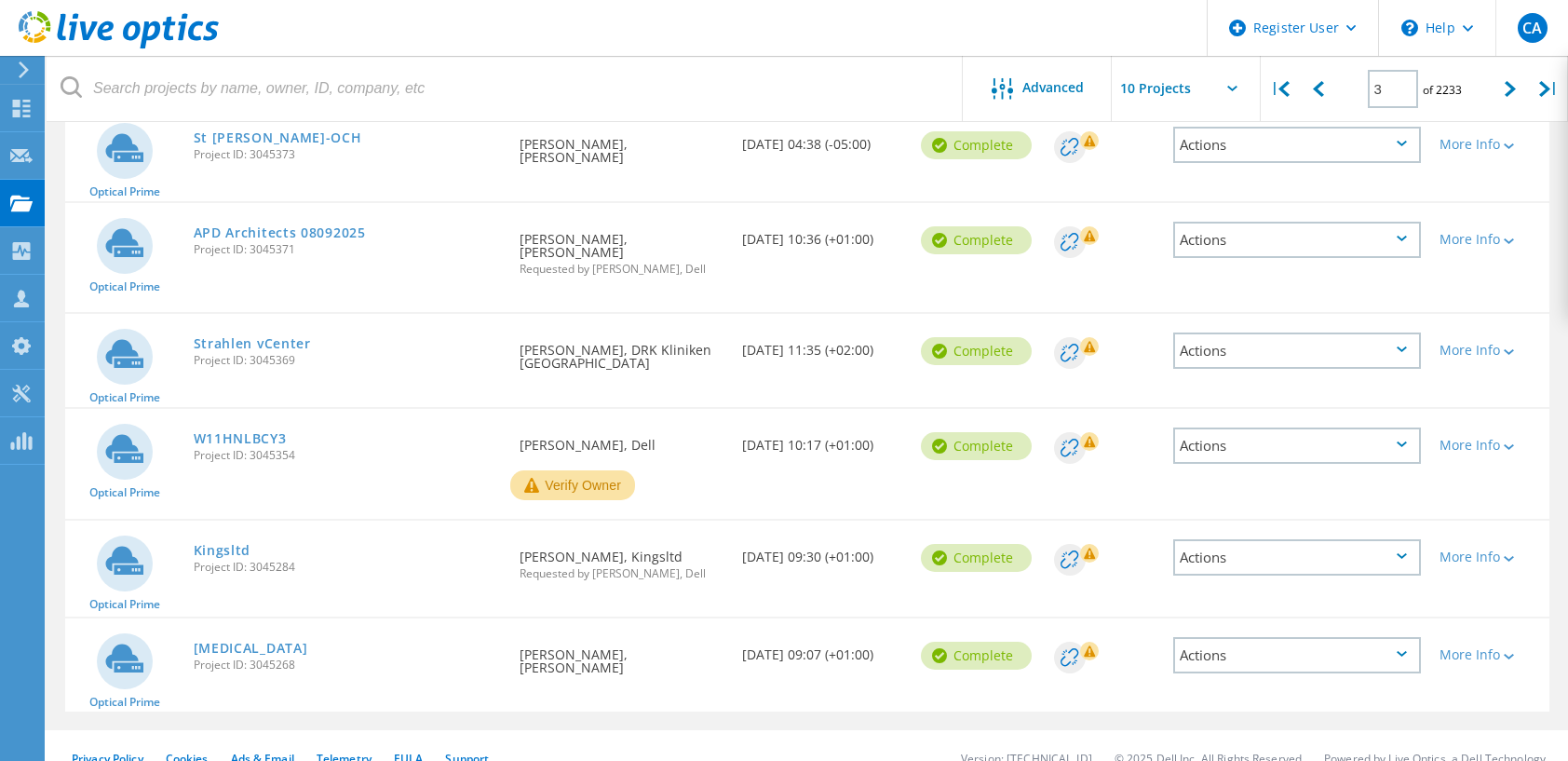
scroll to position [695, 0]
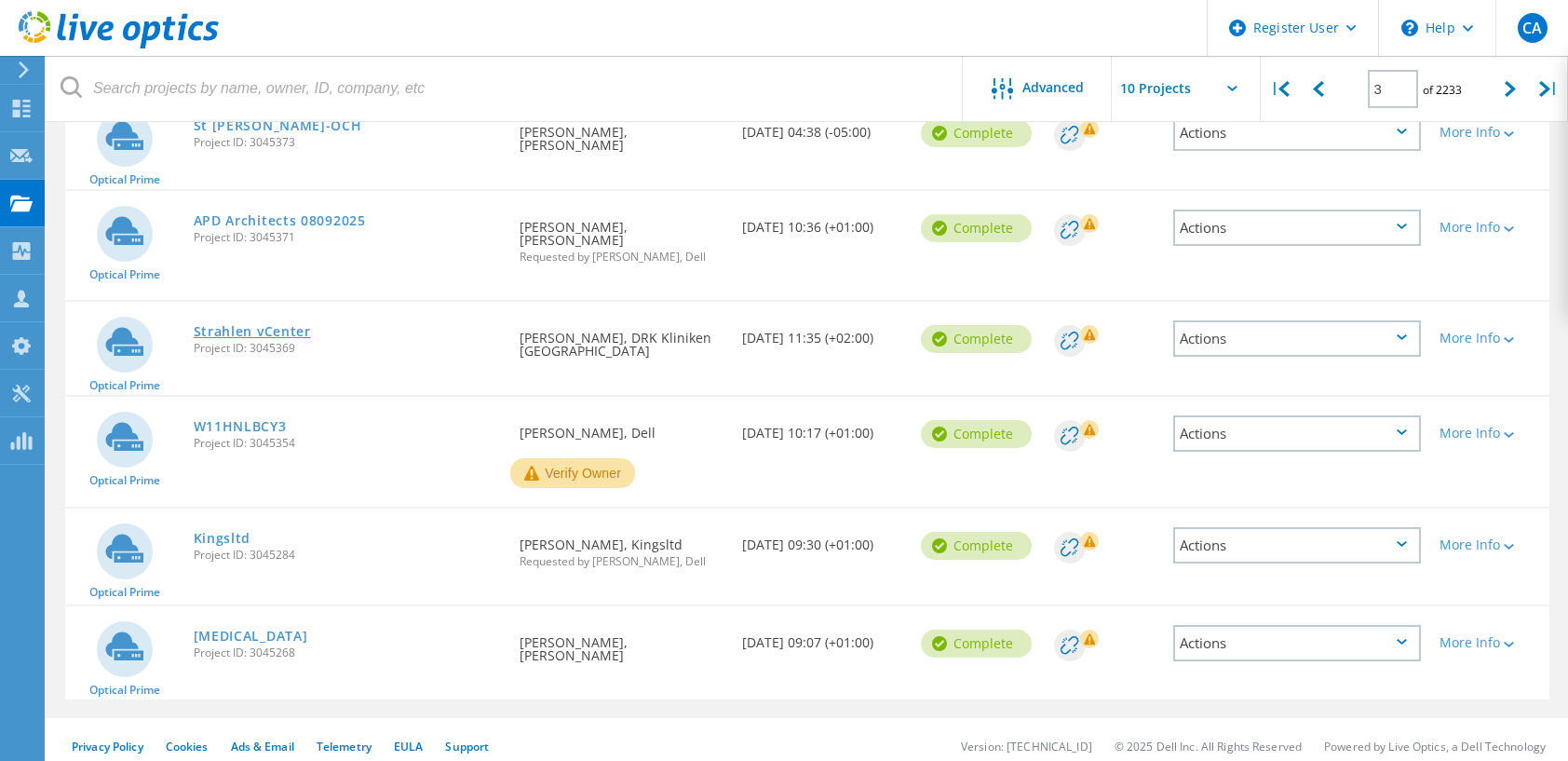
click at [259, 324] on link "Strahlen vCenter" at bounding box center [252, 330] width 117 height 13
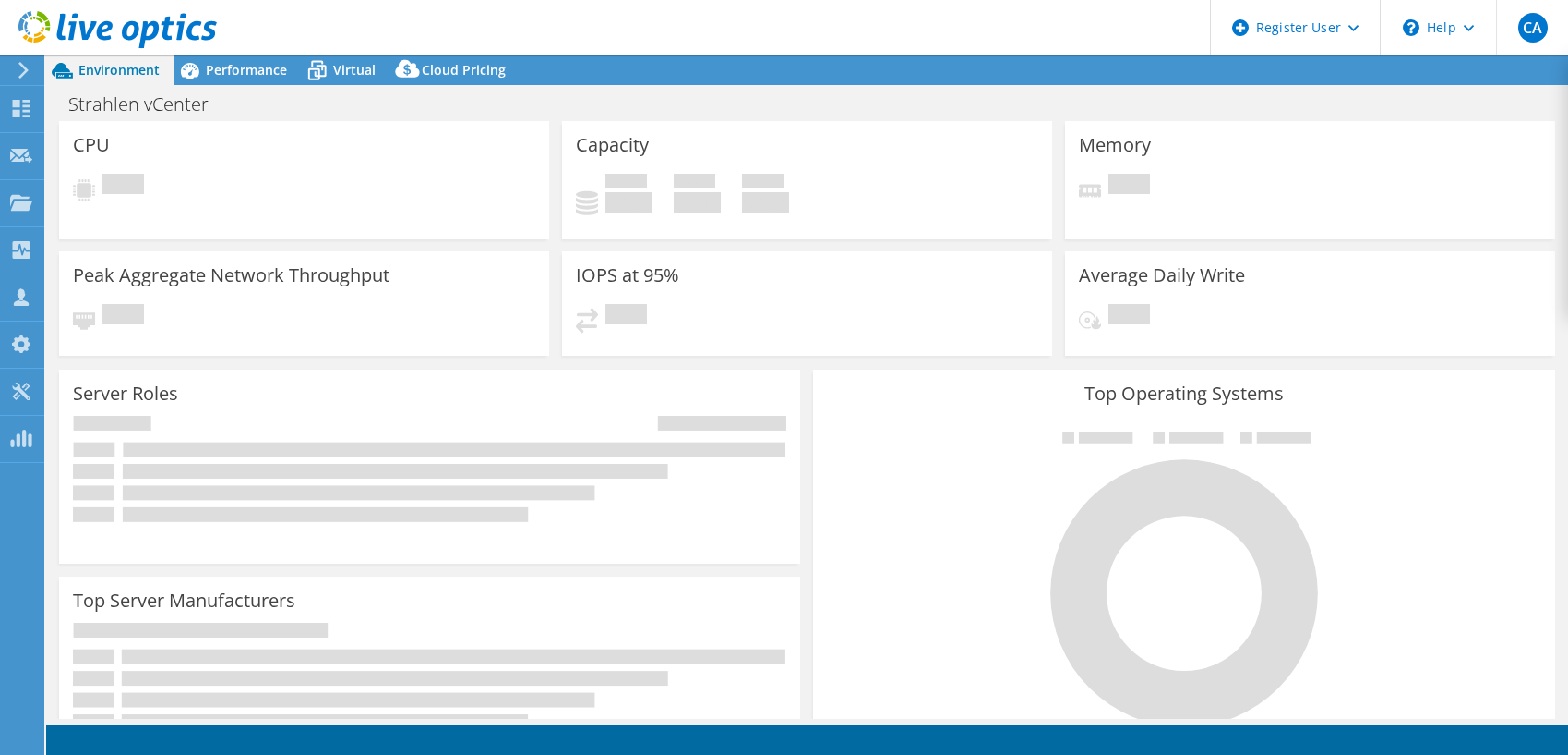
select select "USD"
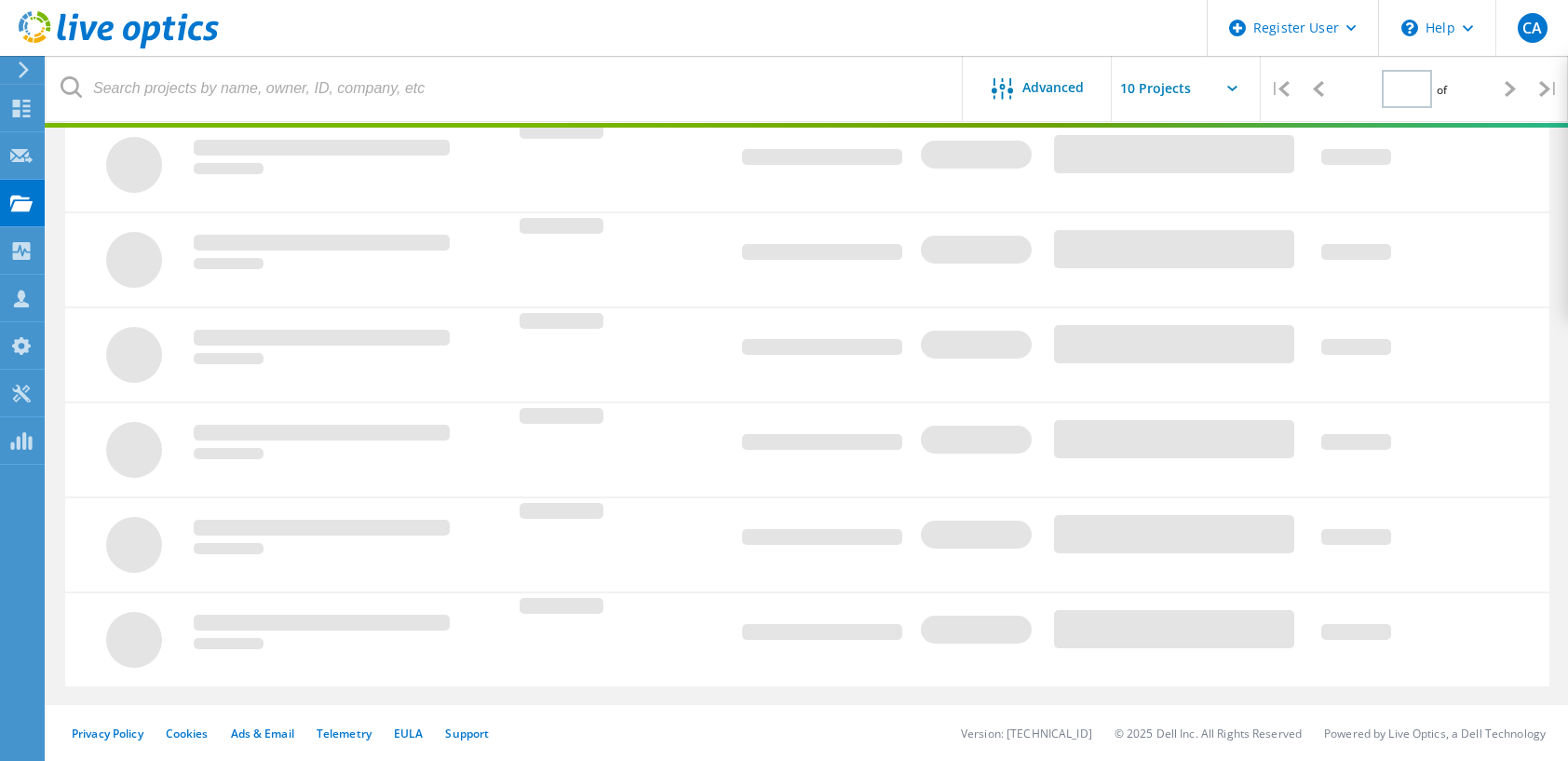
type input "1"
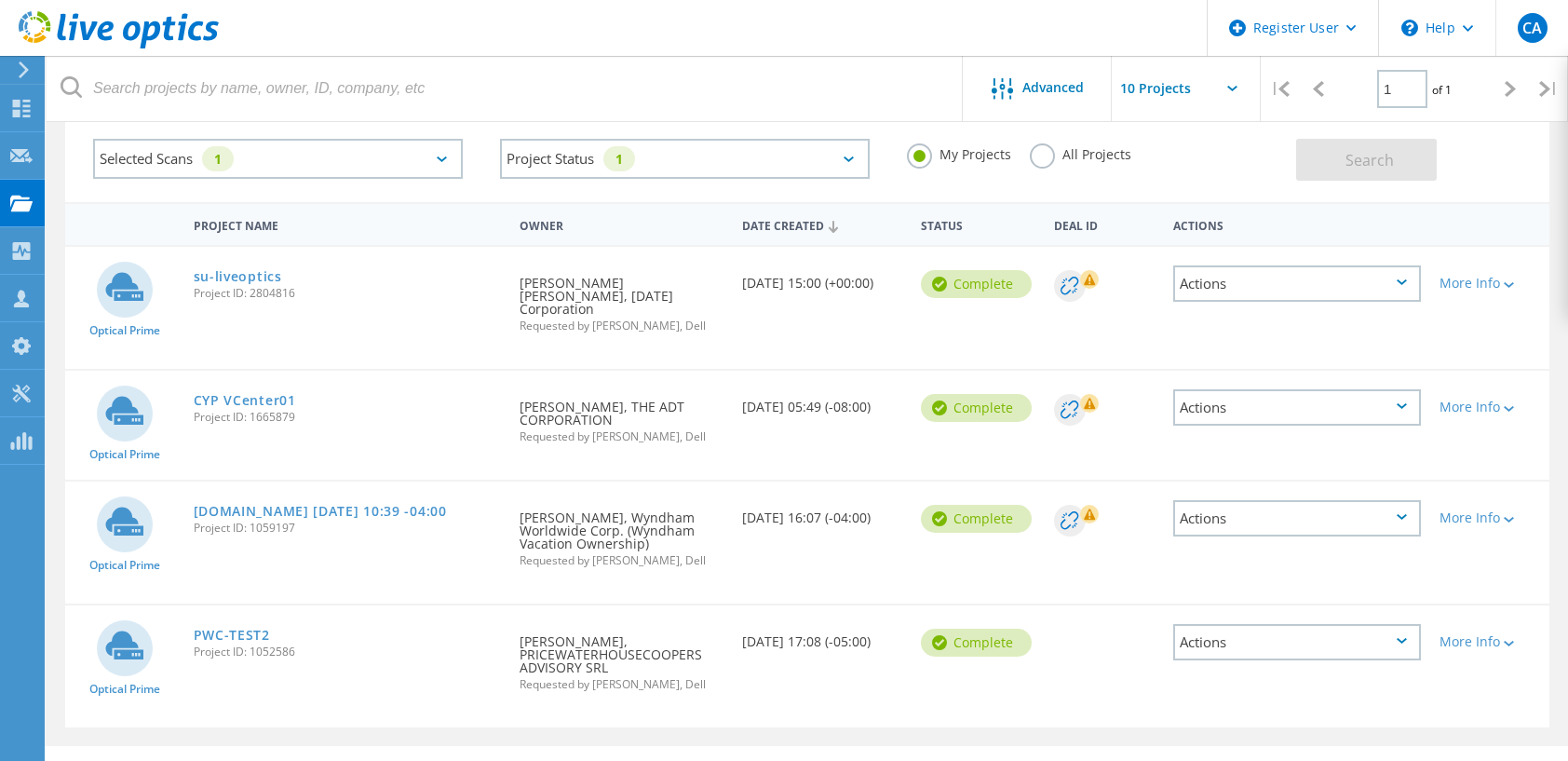
scroll to position [125, 0]
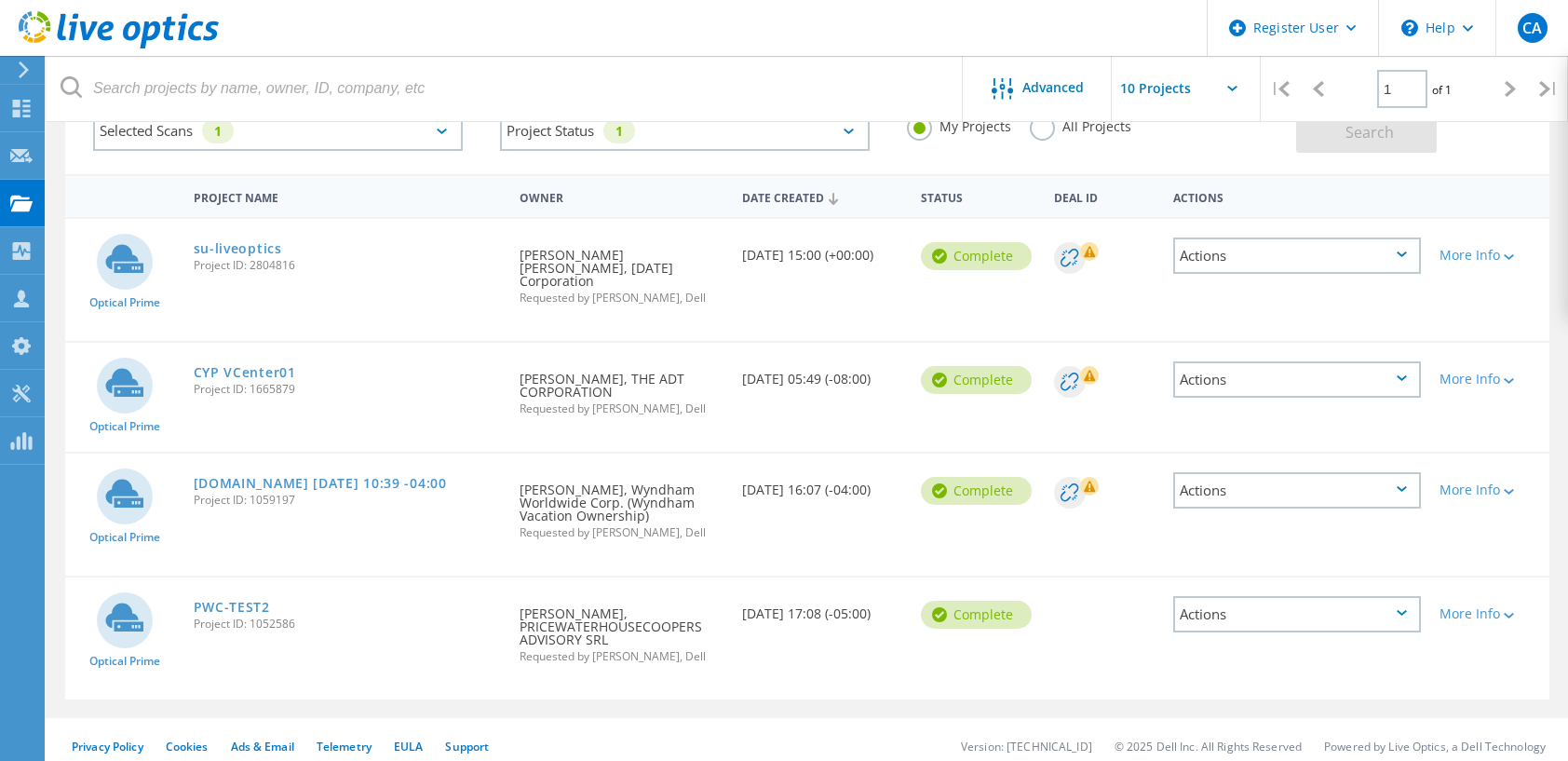
click at [1075, 133] on label "All Projects" at bounding box center [1081, 124] width 101 height 18
click at [0, 0] on input "All Projects" at bounding box center [0, 0] width 0 height 0
click at [1378, 152] on button "Search" at bounding box center [1366, 132] width 140 height 42
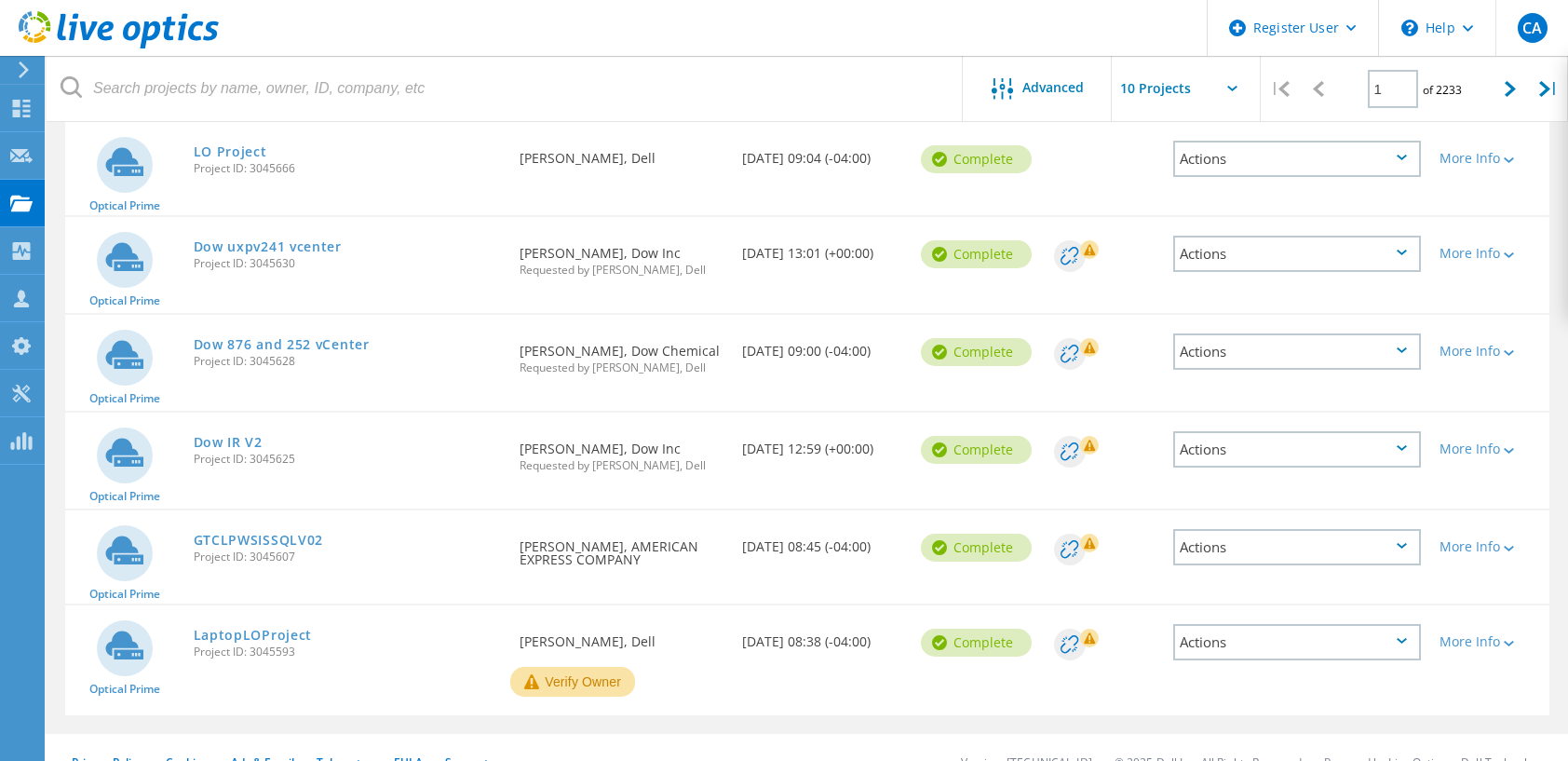
scroll to position [653, 0]
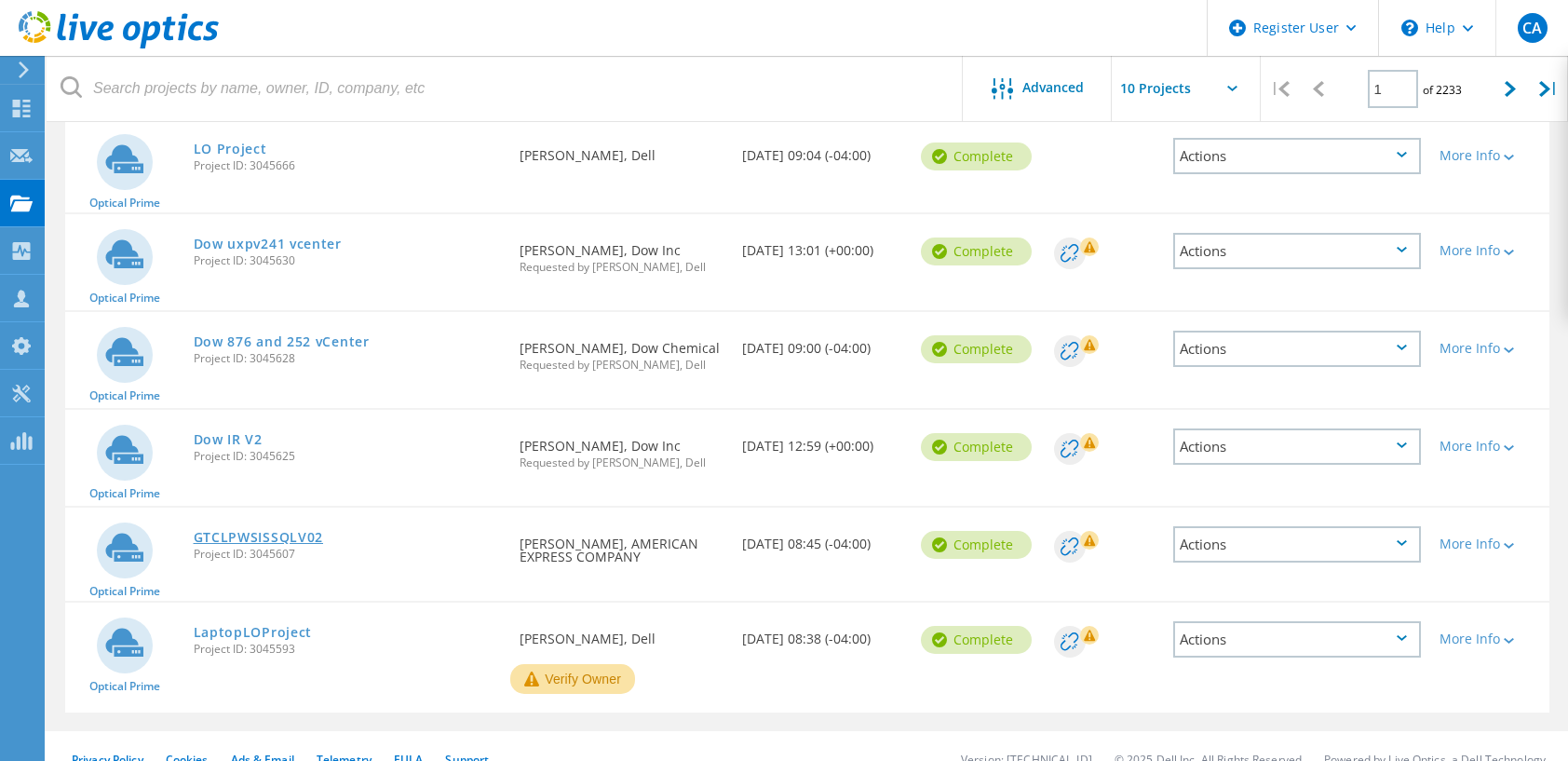
click at [260, 531] on link "GTCLPWSISSQLV02" at bounding box center [259, 537] width 131 height 13
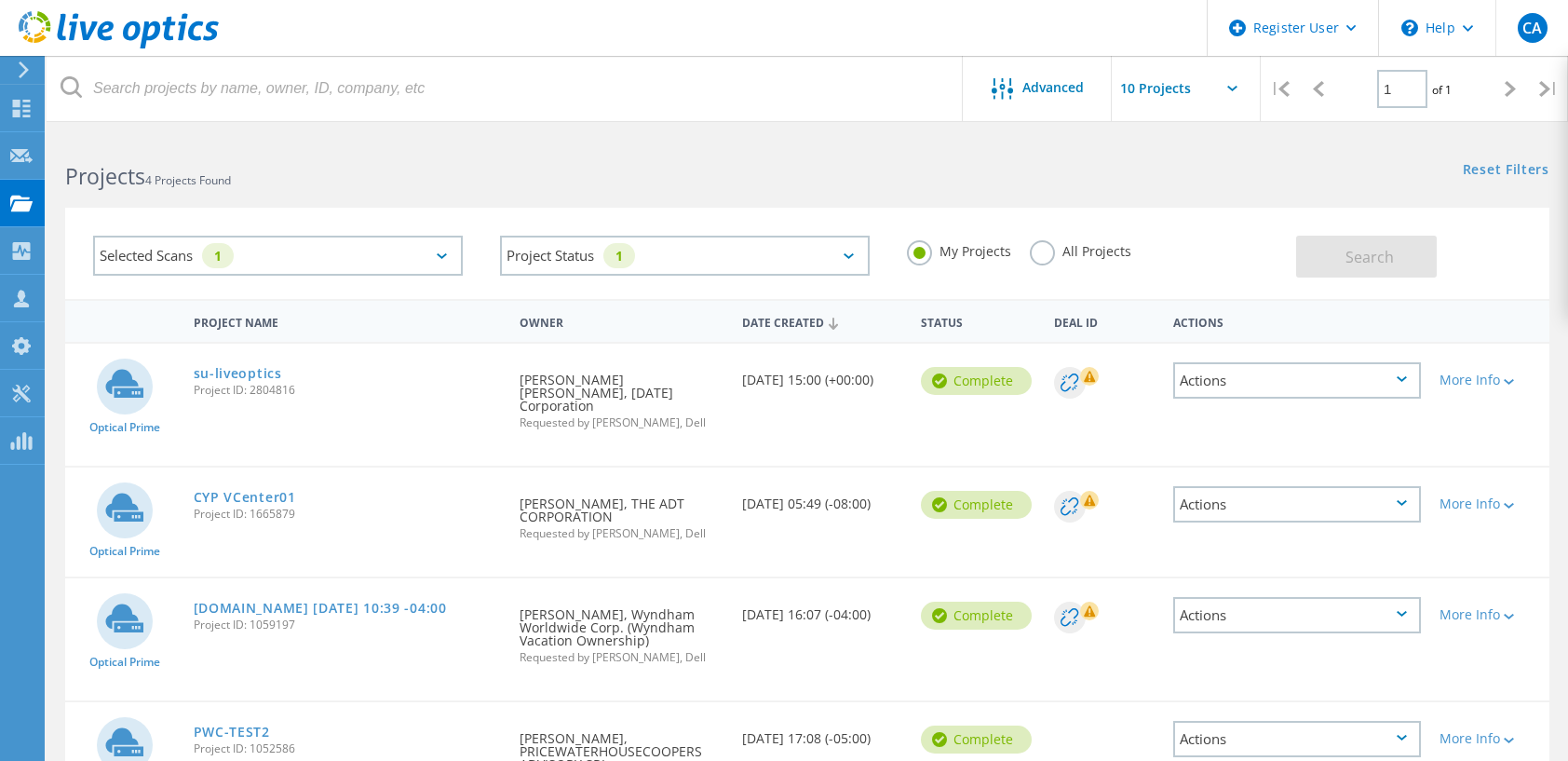
click at [1053, 245] on label "All Projects" at bounding box center [1081, 248] width 101 height 18
click at [0, 0] on input "All Projects" at bounding box center [0, 0] width 0 height 0
click at [1353, 240] on button "Search" at bounding box center [1366, 256] width 140 height 42
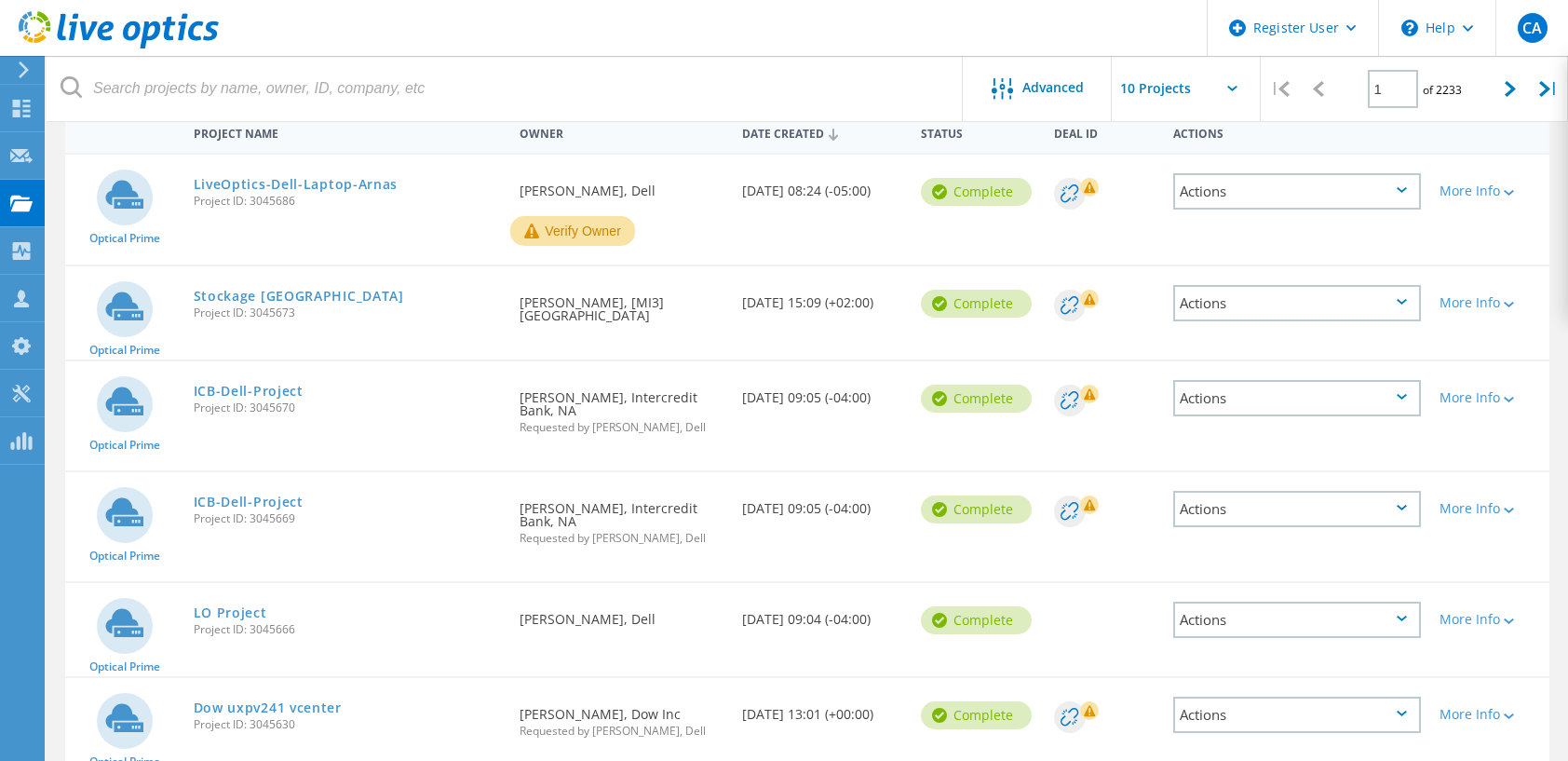
scroll to position [1, 0]
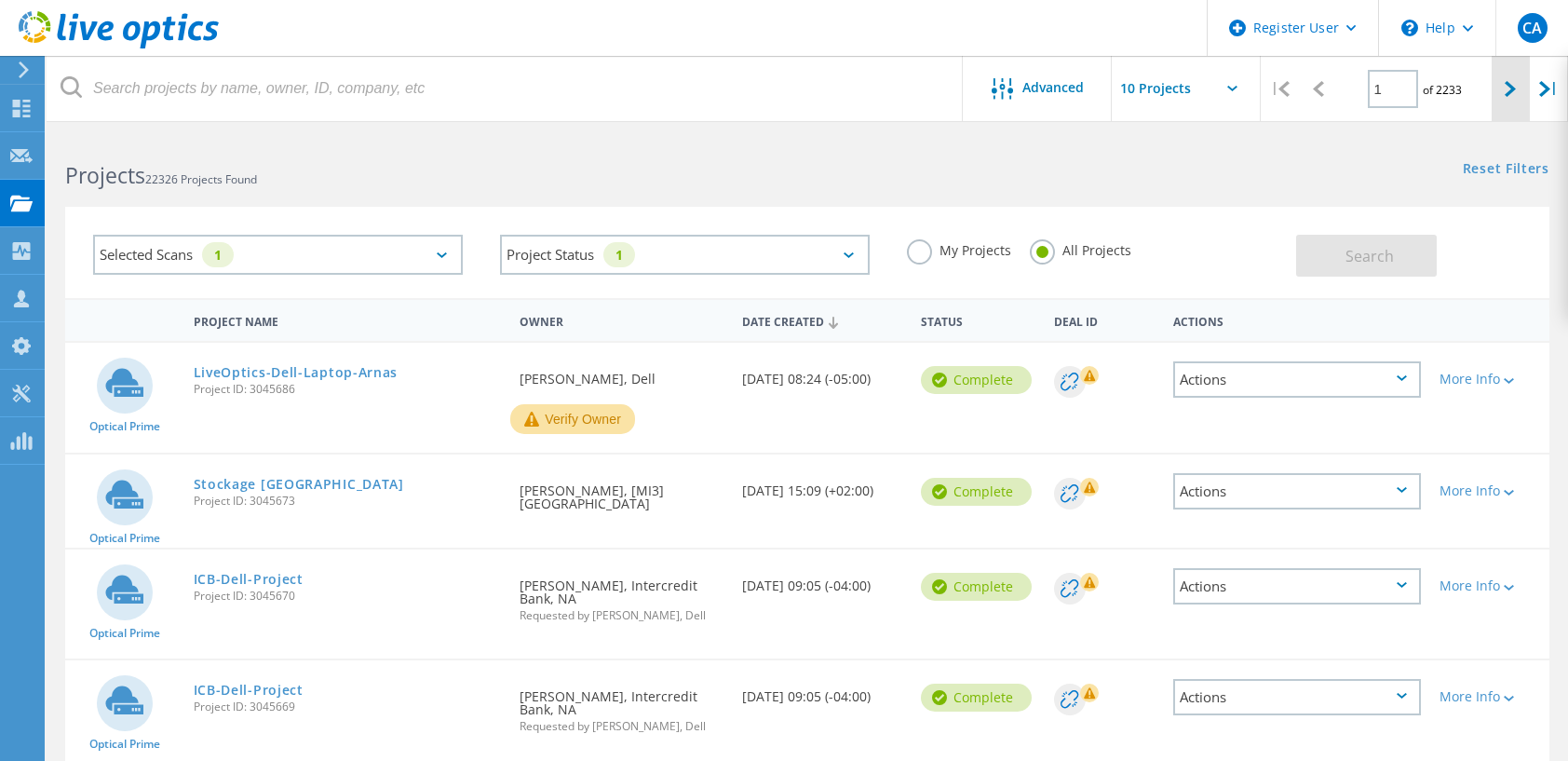
click at [1519, 91] on div at bounding box center [1510, 89] width 38 height 66
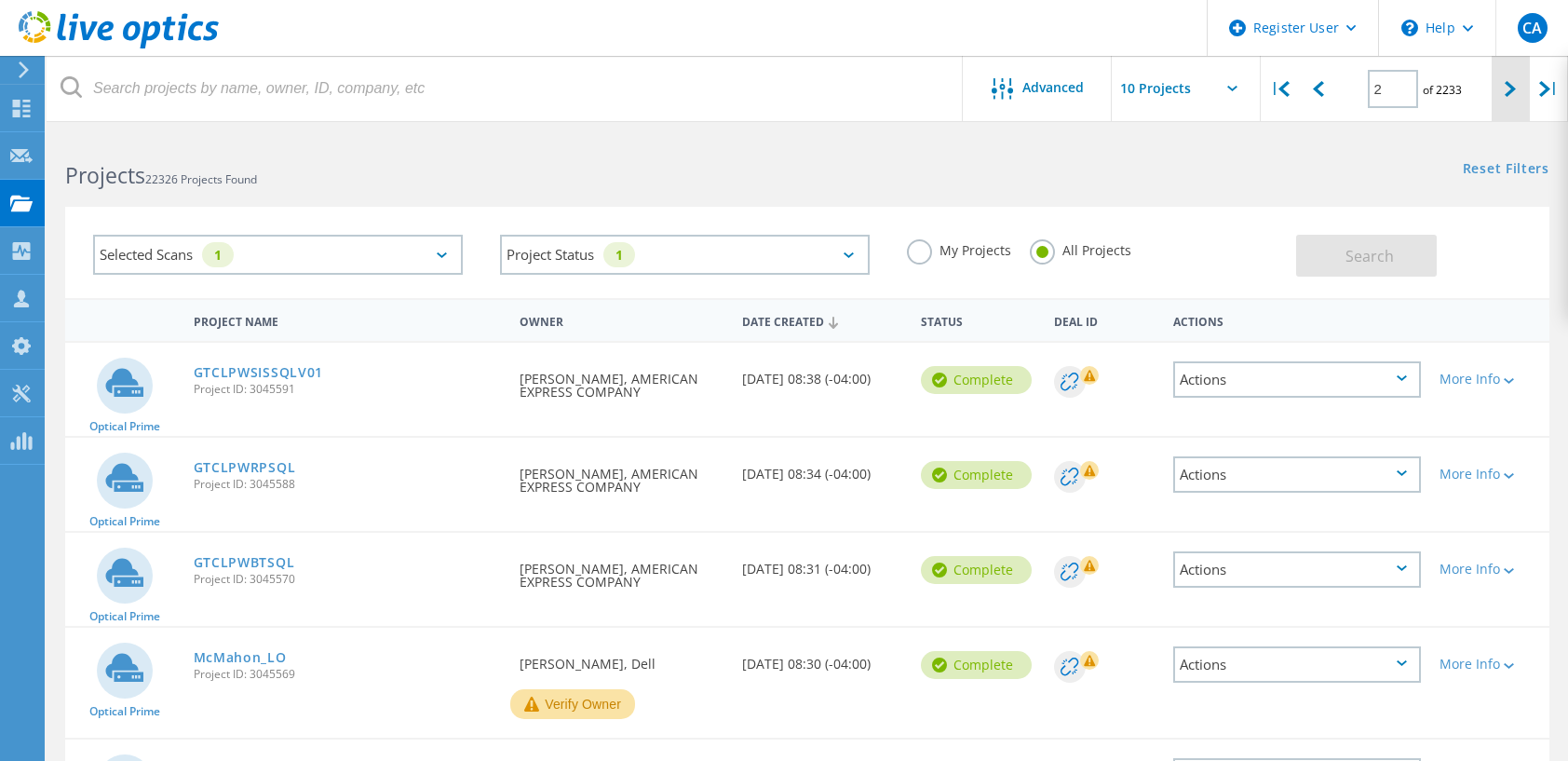
click at [1513, 91] on icon at bounding box center [1510, 89] width 11 height 16
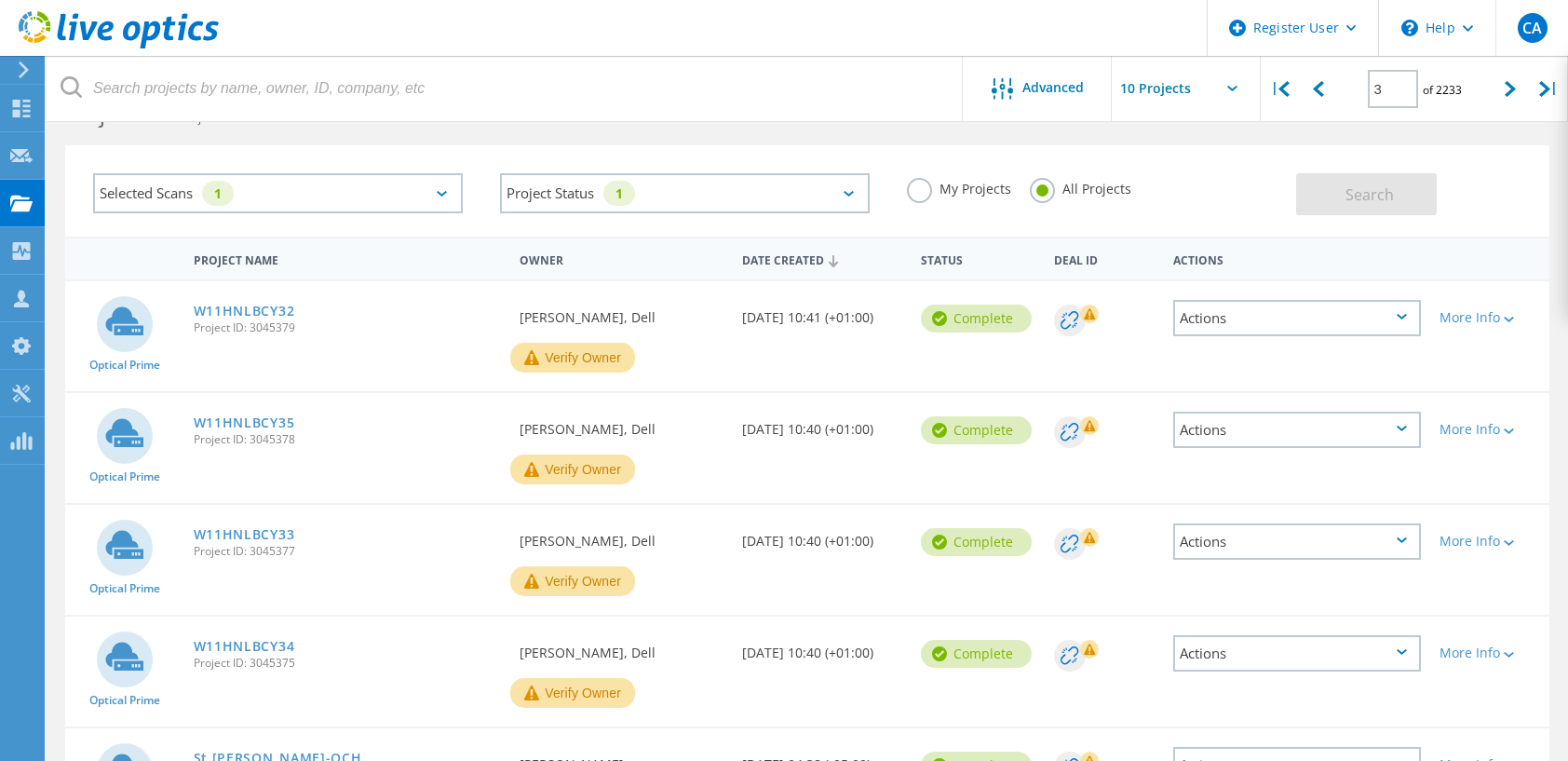
scroll to position [94, 0]
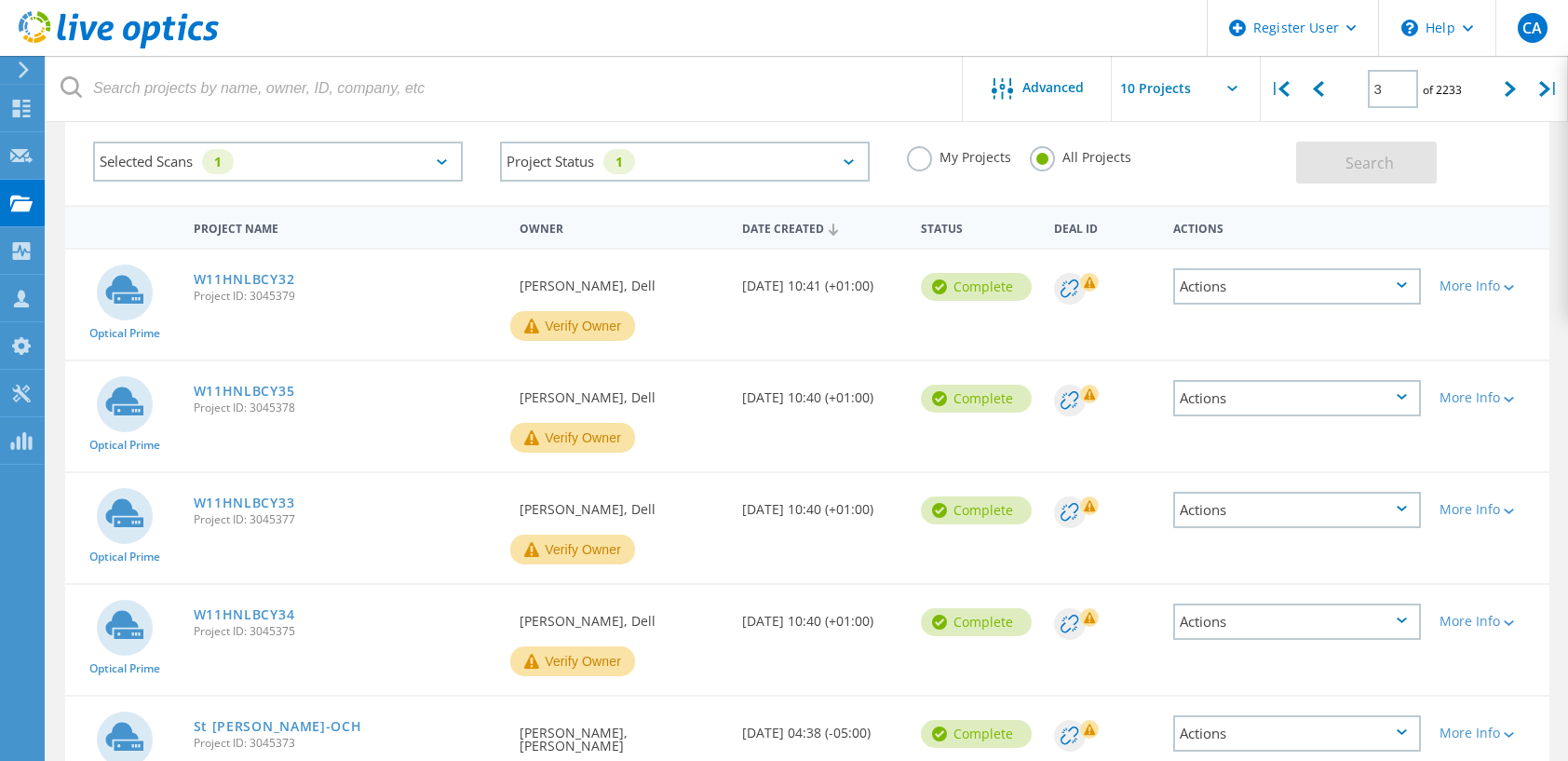
click at [1297, 278] on div "Actions" at bounding box center [1297, 285] width 249 height 36
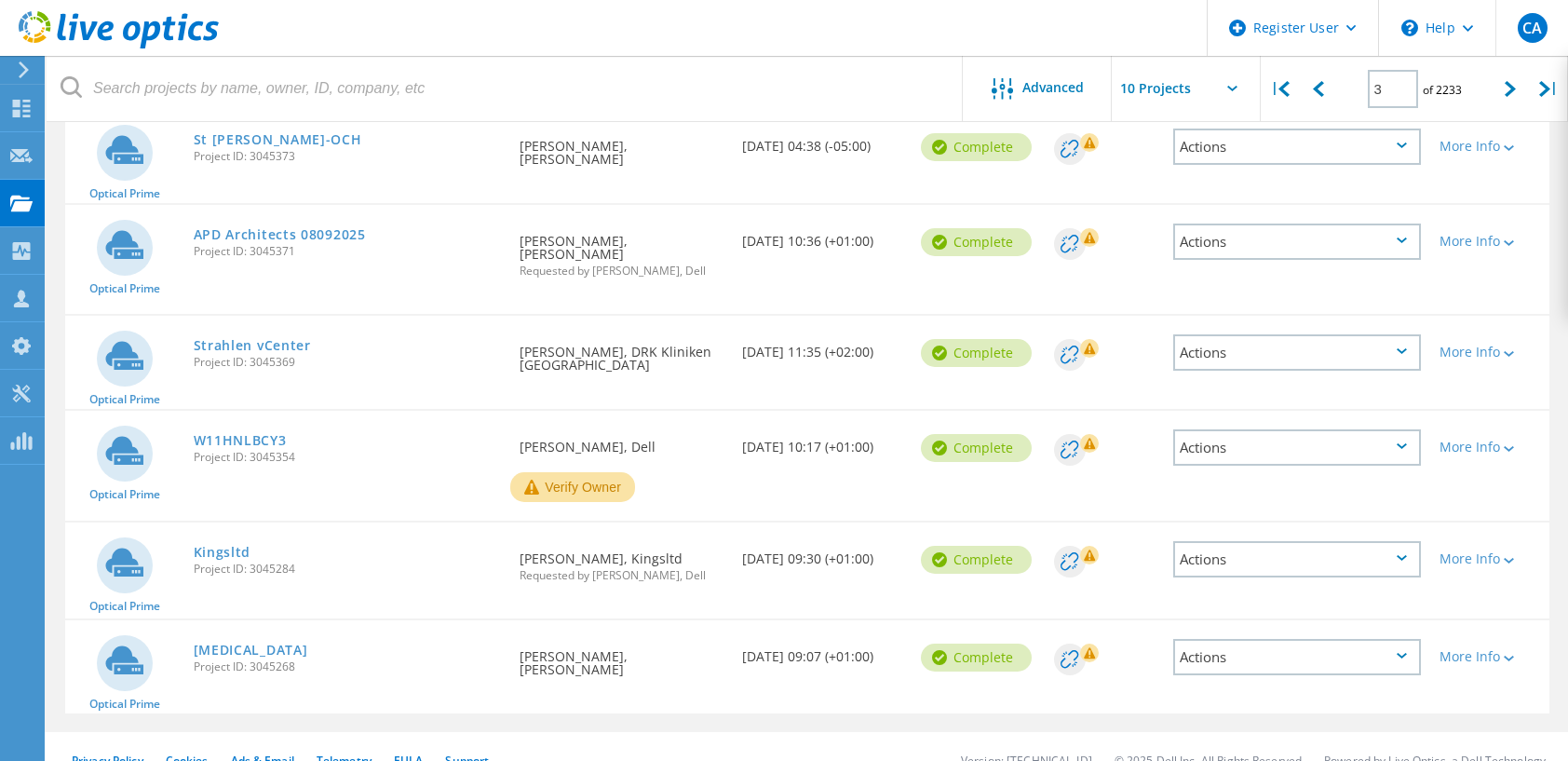
scroll to position [695, 0]
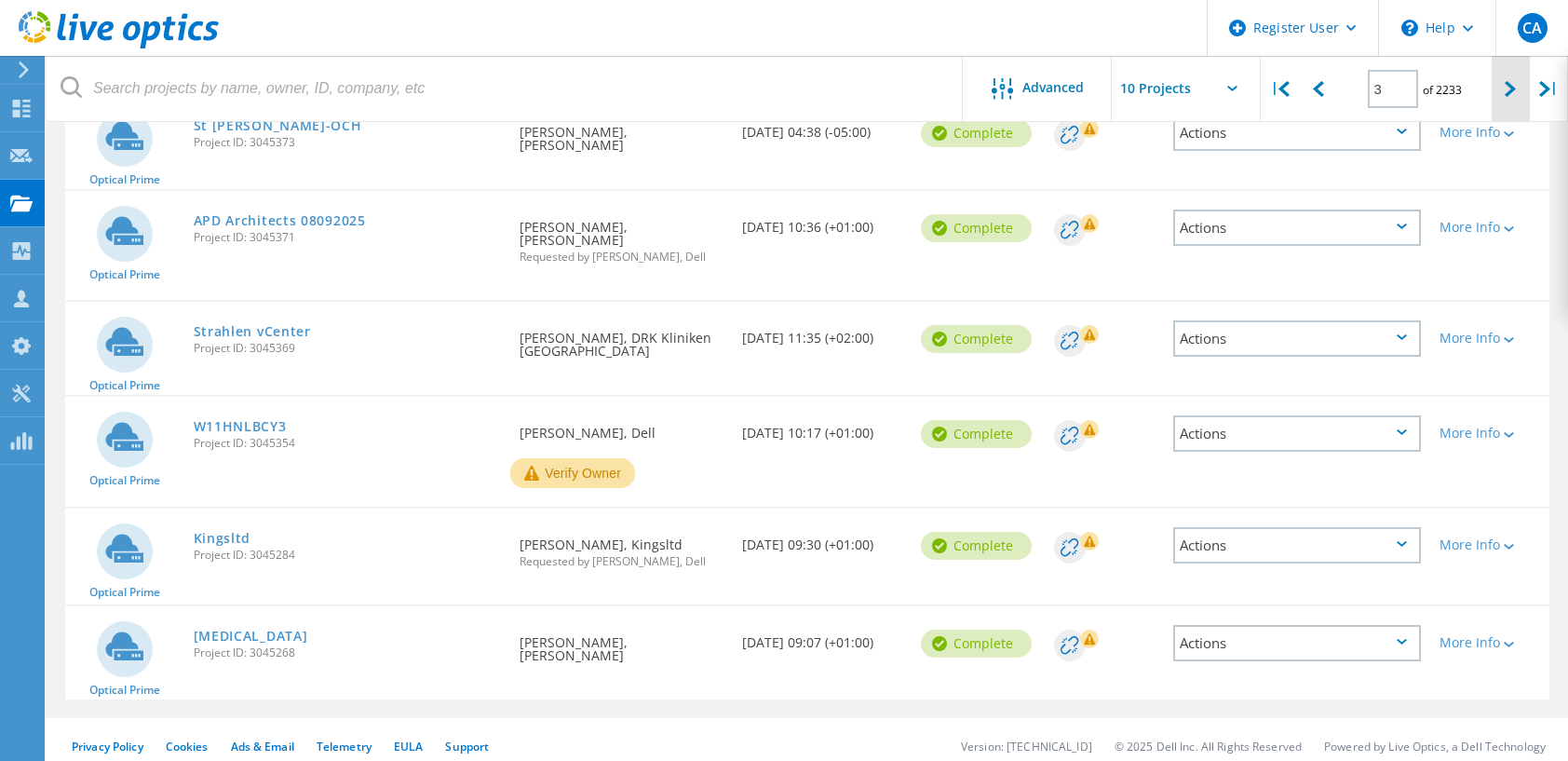
click at [1504, 90] on div at bounding box center [1510, 89] width 38 height 66
type input "4"
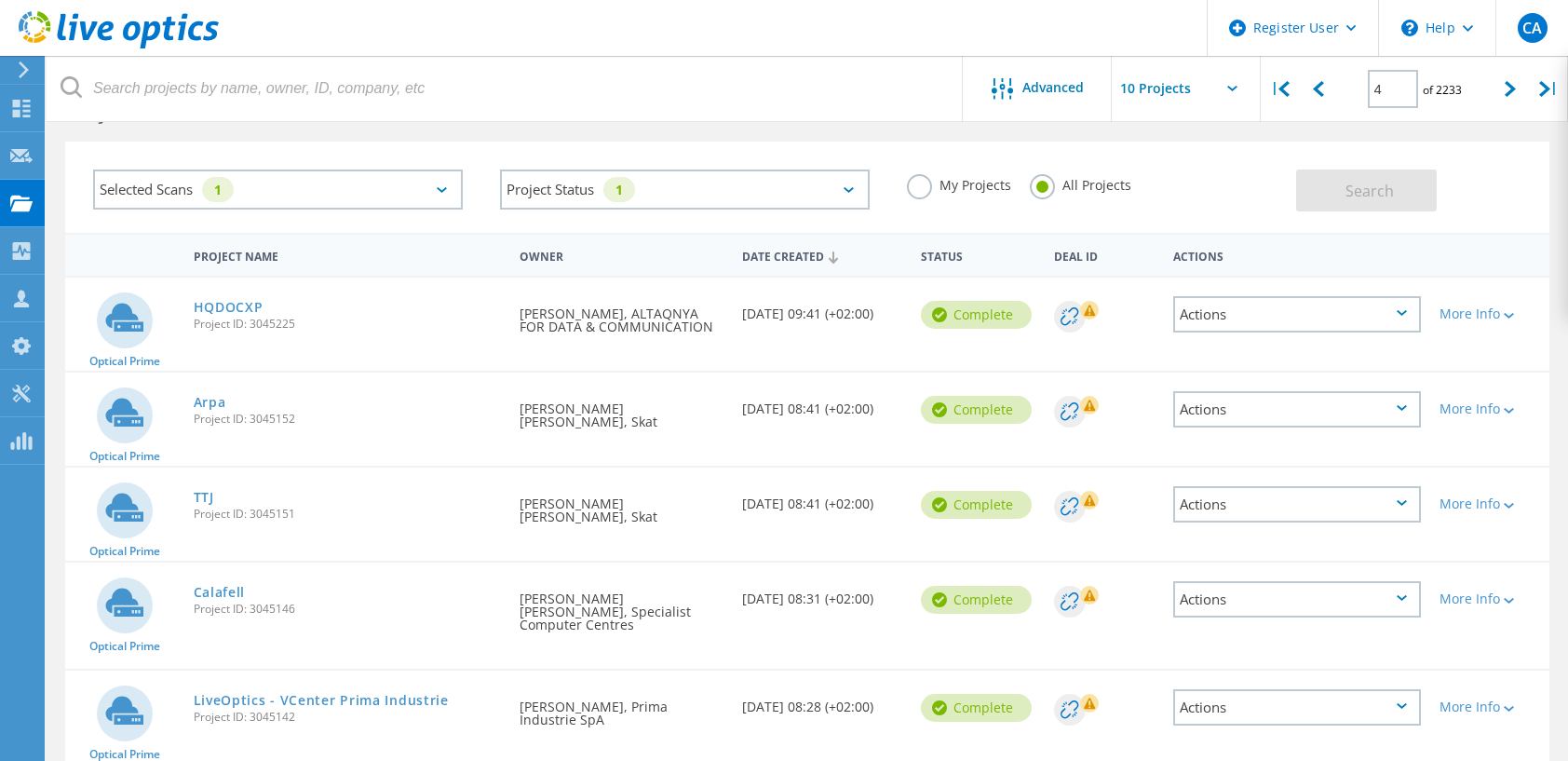
scroll to position [0, 0]
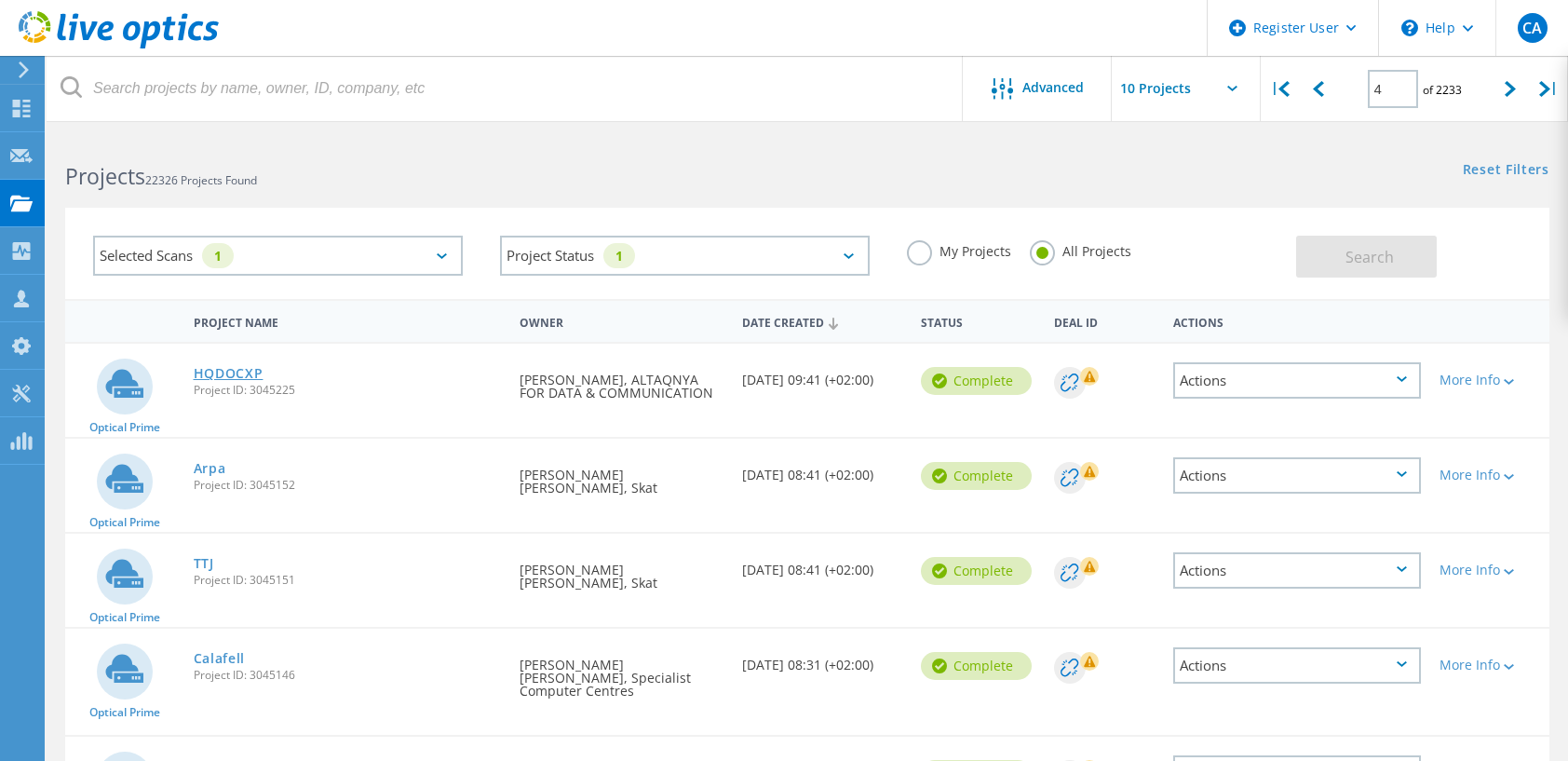
click at [240, 374] on link "HQDOCXP" at bounding box center [229, 372] width 70 height 13
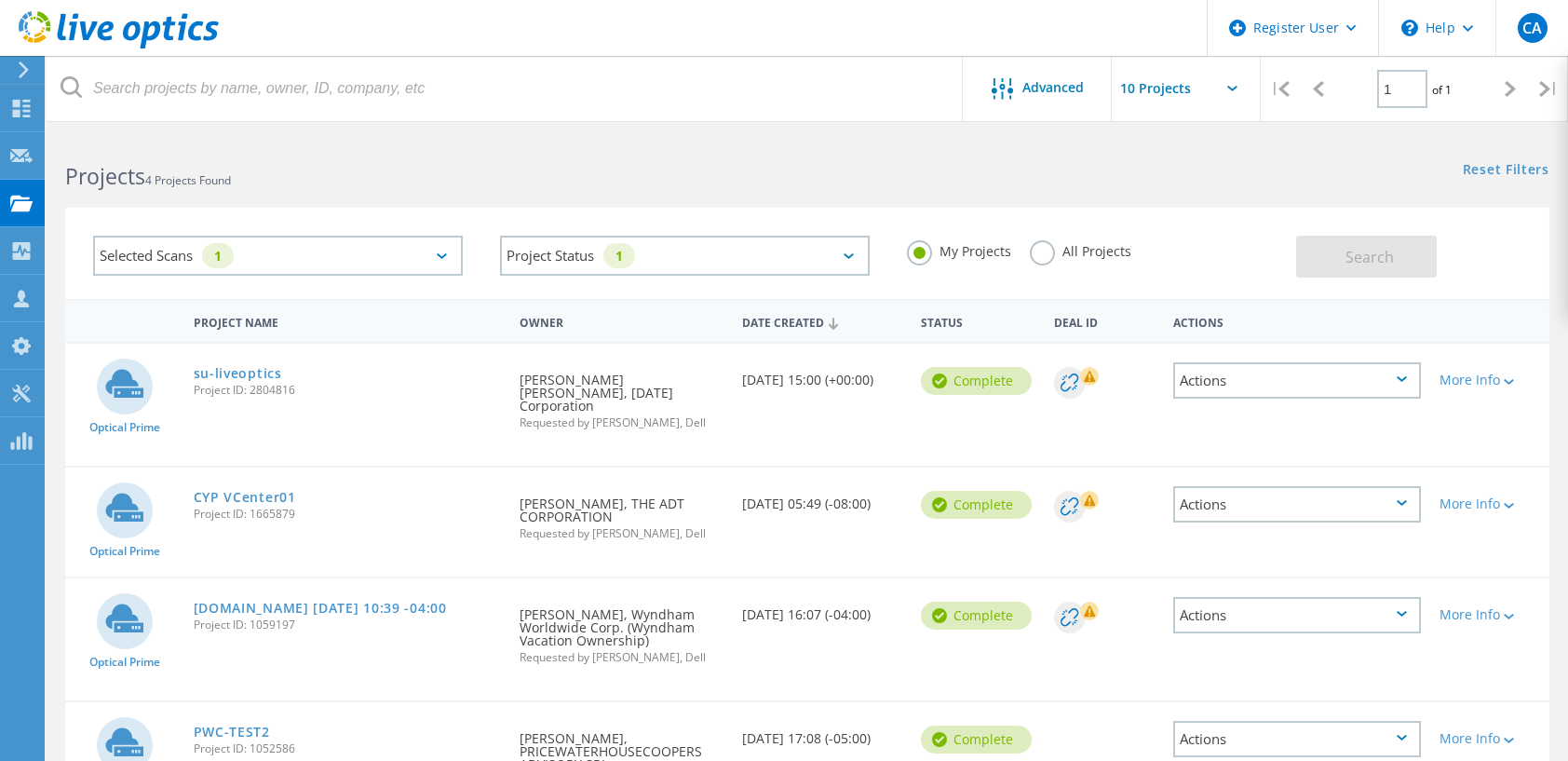
click at [1045, 246] on label "All Projects" at bounding box center [1081, 248] width 101 height 18
click at [0, 0] on input "All Projects" at bounding box center [0, 0] width 0 height 0
click at [1372, 250] on div "Search" at bounding box center [1418, 247] width 244 height 60
click at [1380, 255] on span "Search" at bounding box center [1369, 256] width 49 height 20
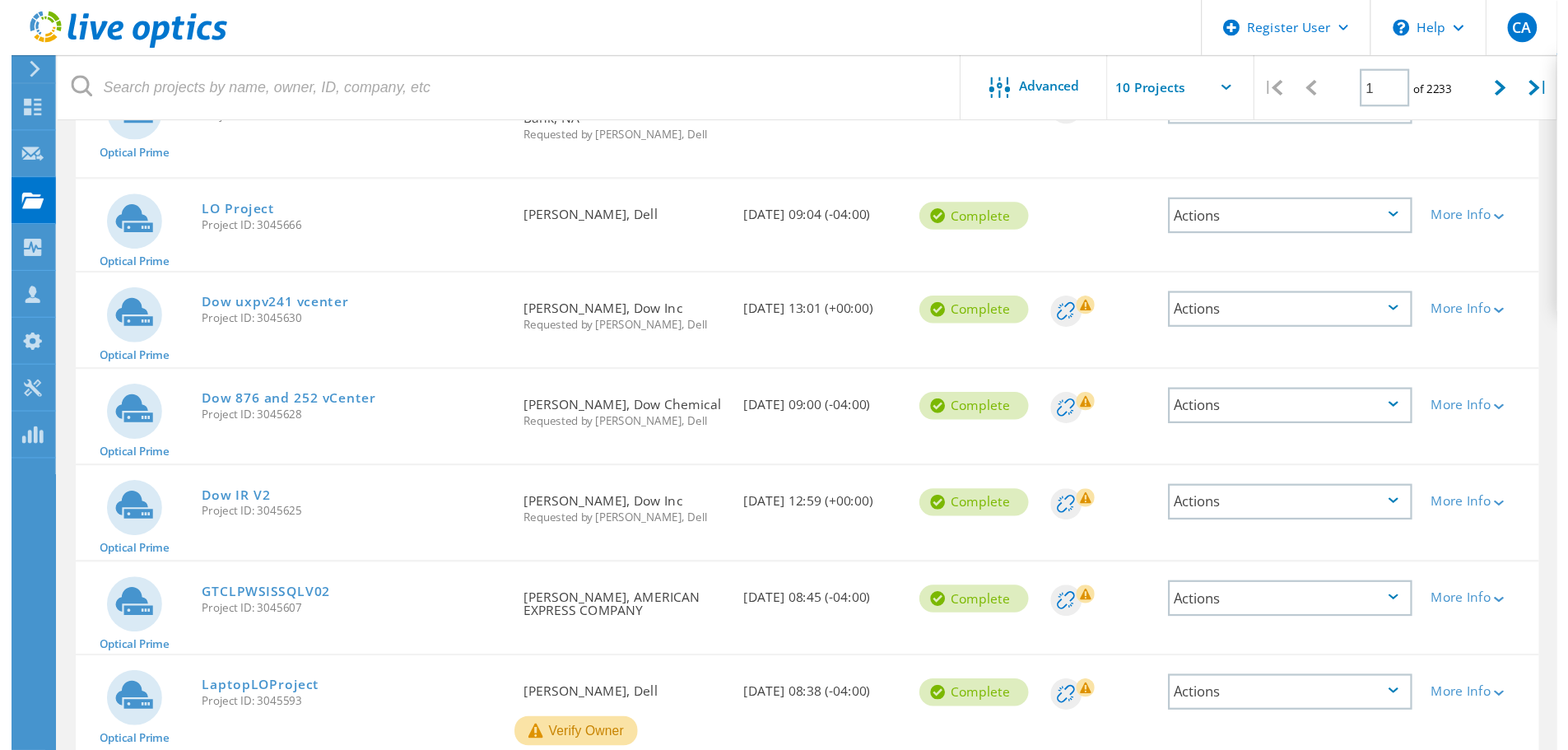
scroll to position [495, 0]
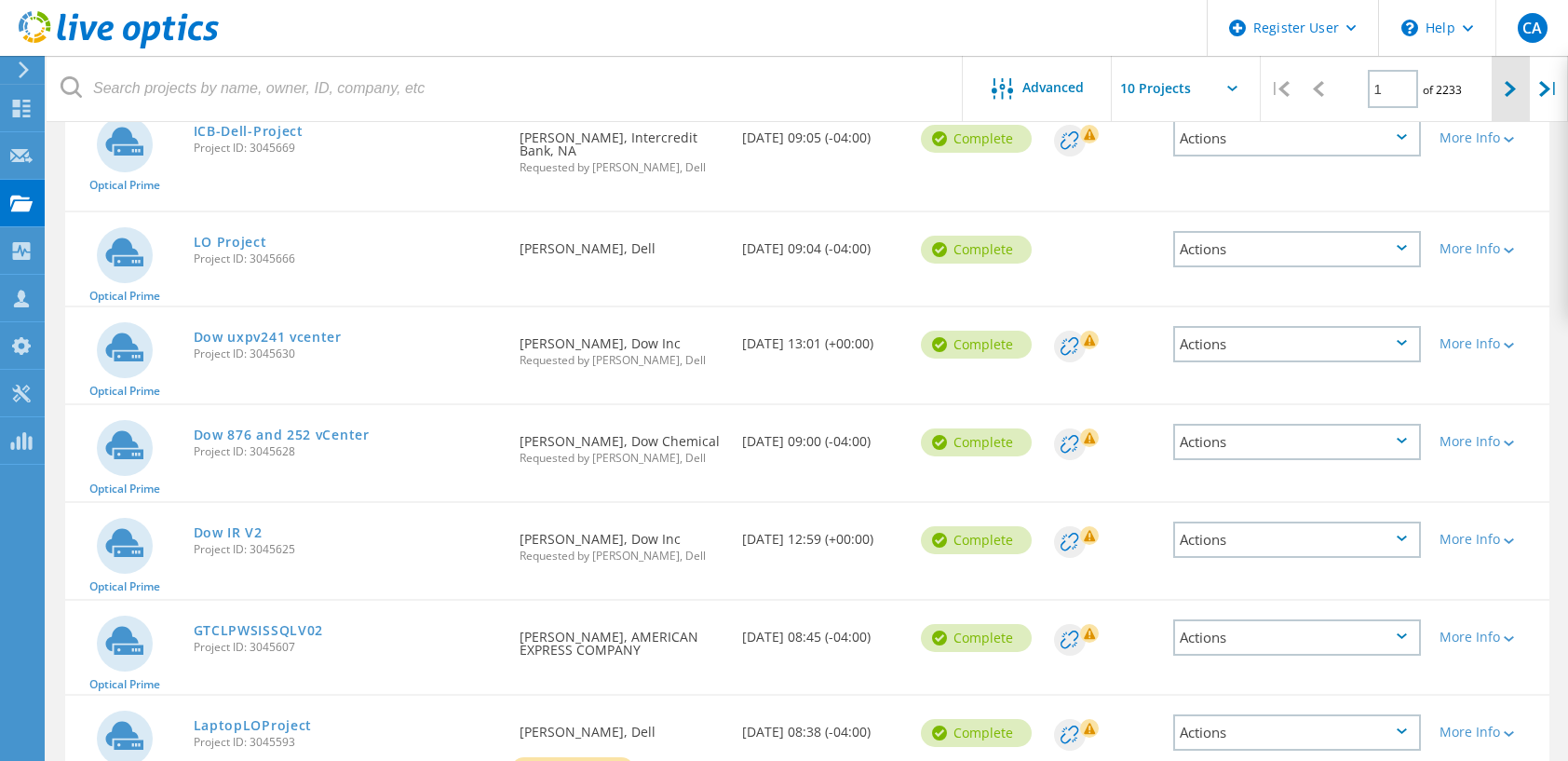
click at [1527, 89] on div at bounding box center [1510, 89] width 38 height 66
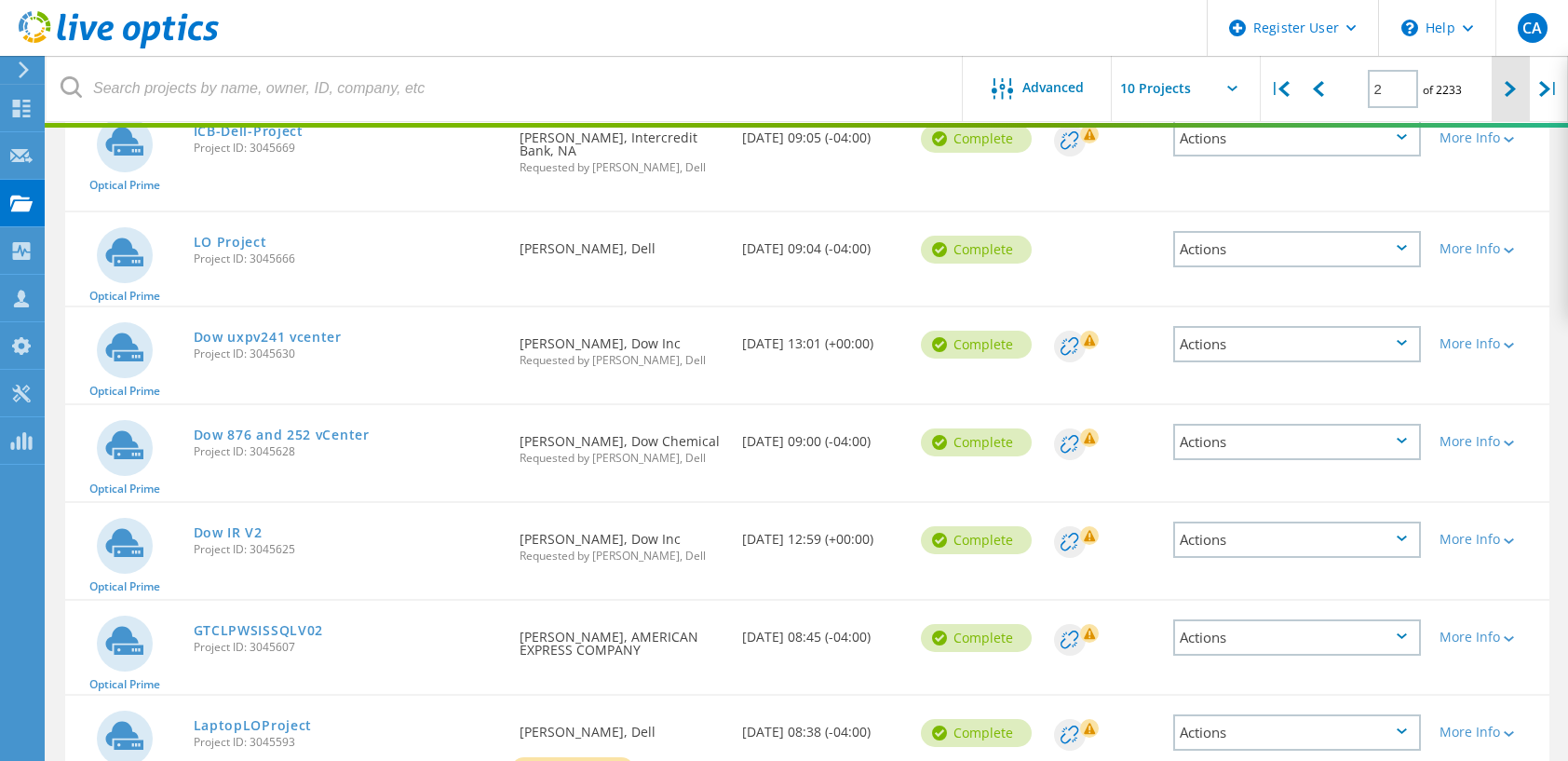
click at [1505, 90] on icon at bounding box center [1510, 89] width 11 height 16
click at [1504, 90] on div at bounding box center [1510, 89] width 38 height 66
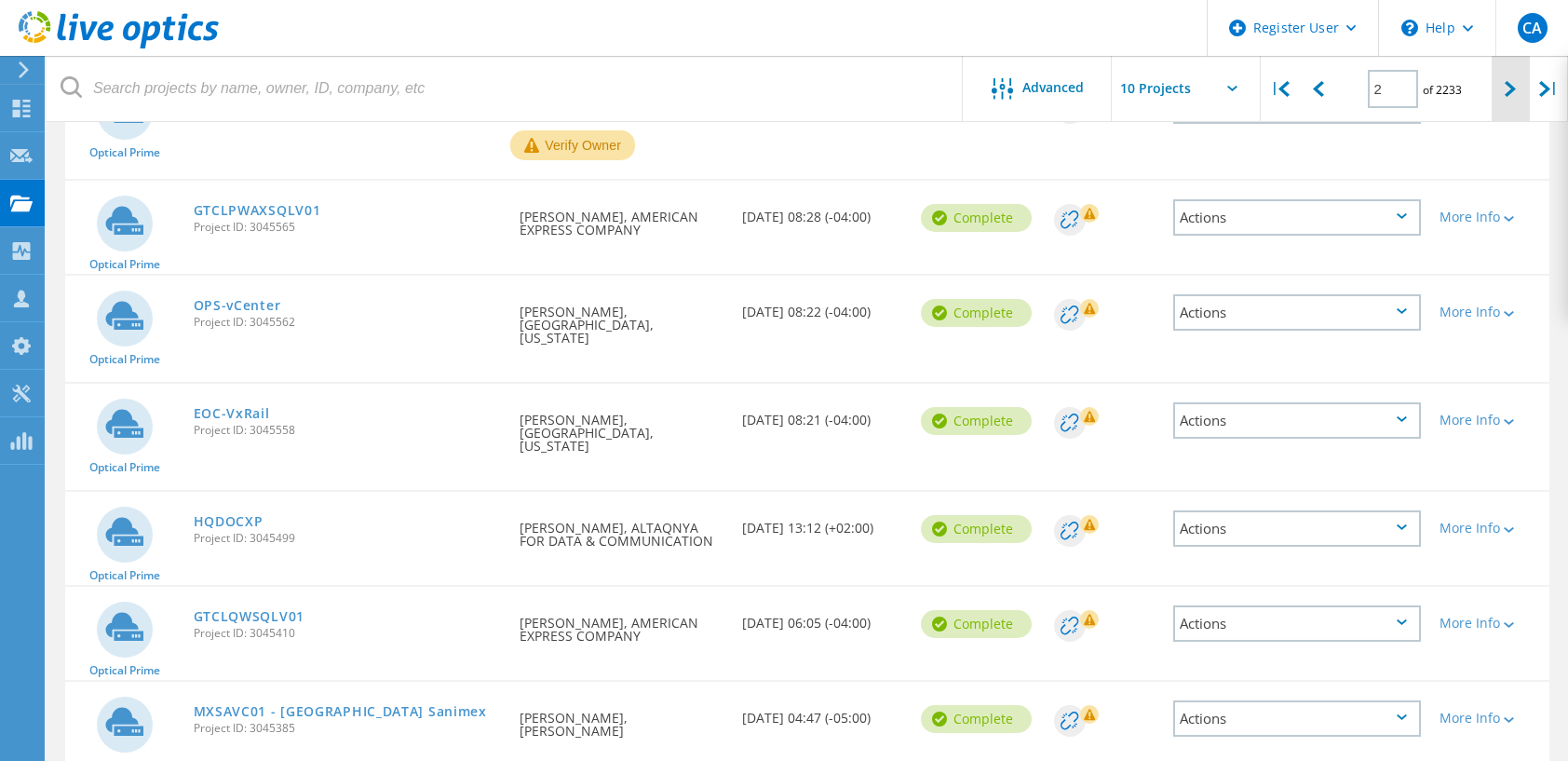
click at [1507, 97] on div at bounding box center [1510, 89] width 38 height 66
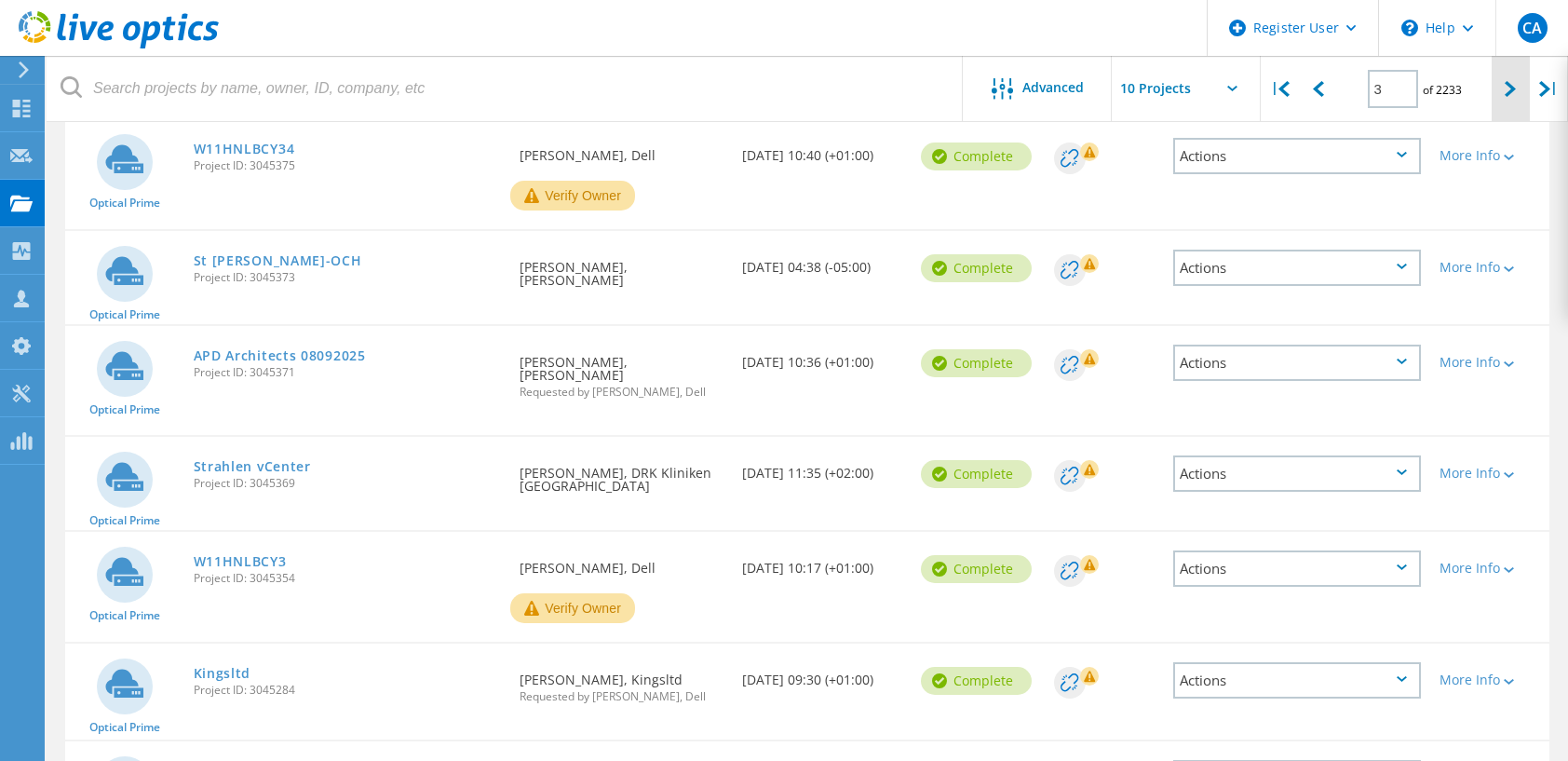
click at [1508, 96] on icon at bounding box center [1510, 89] width 11 height 16
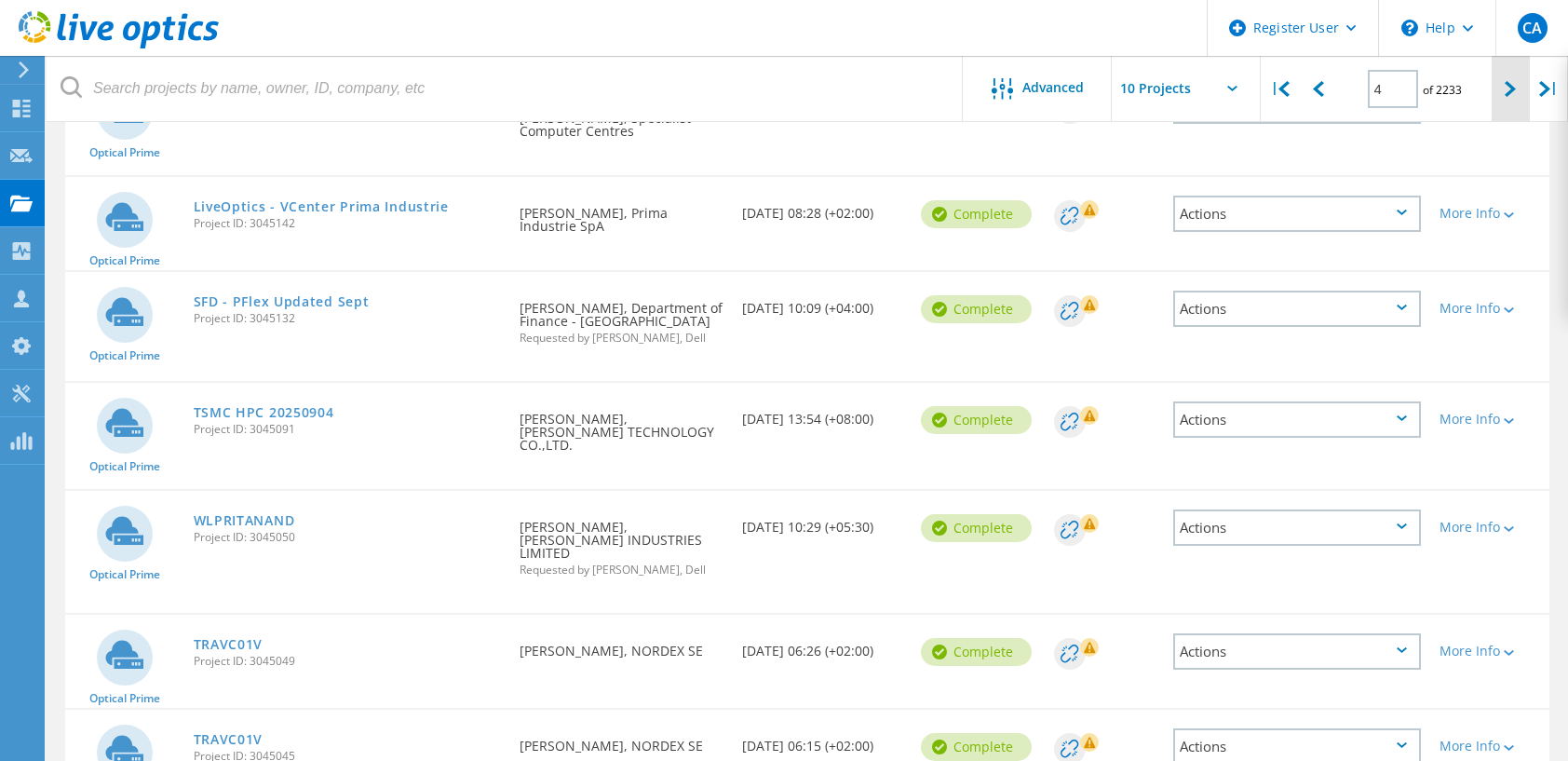
click at [1508, 96] on icon at bounding box center [1510, 89] width 11 height 16
type input "5"
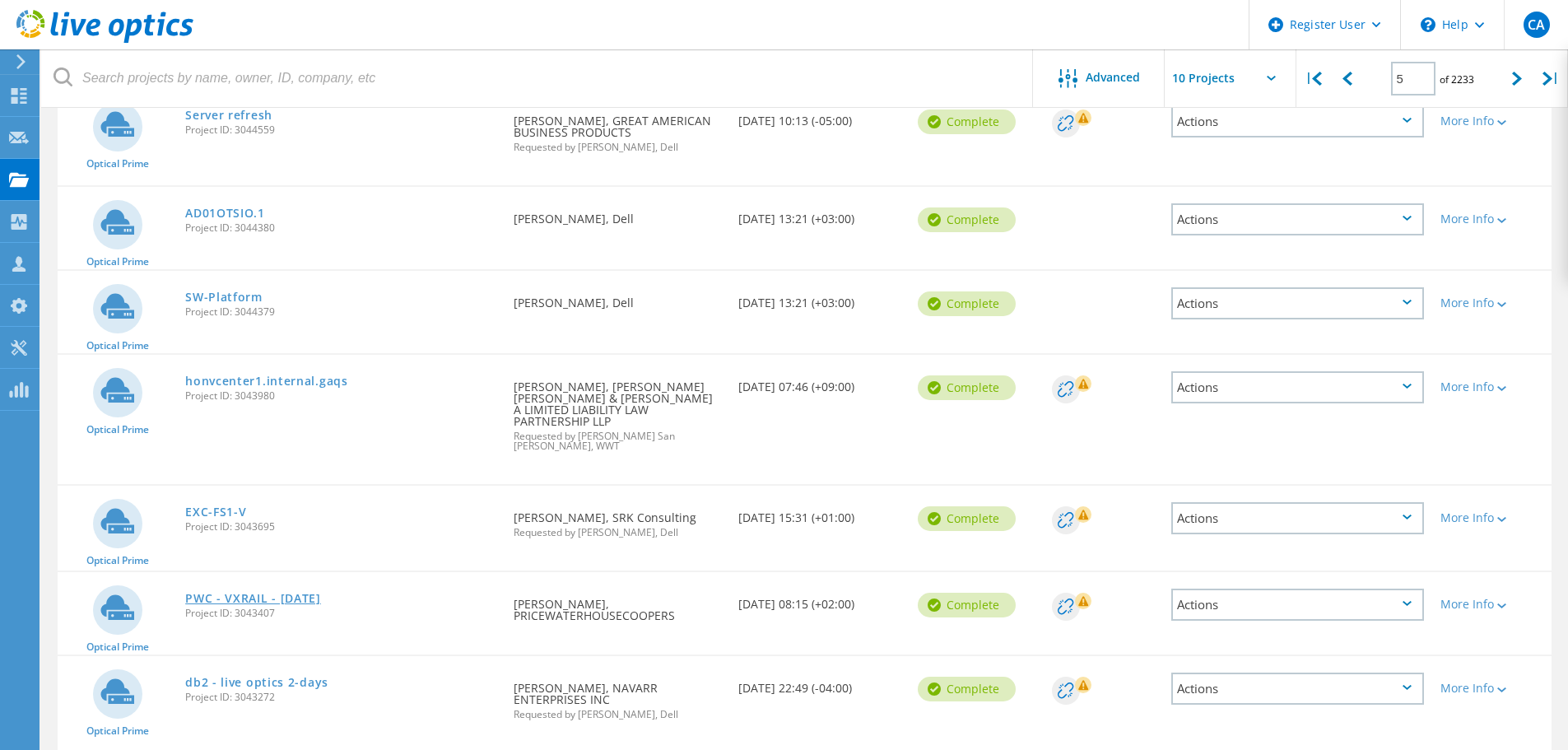
click at [321, 593] on link "PWC - VXRAIL - [DATE]" at bounding box center [253, 598] width 136 height 11
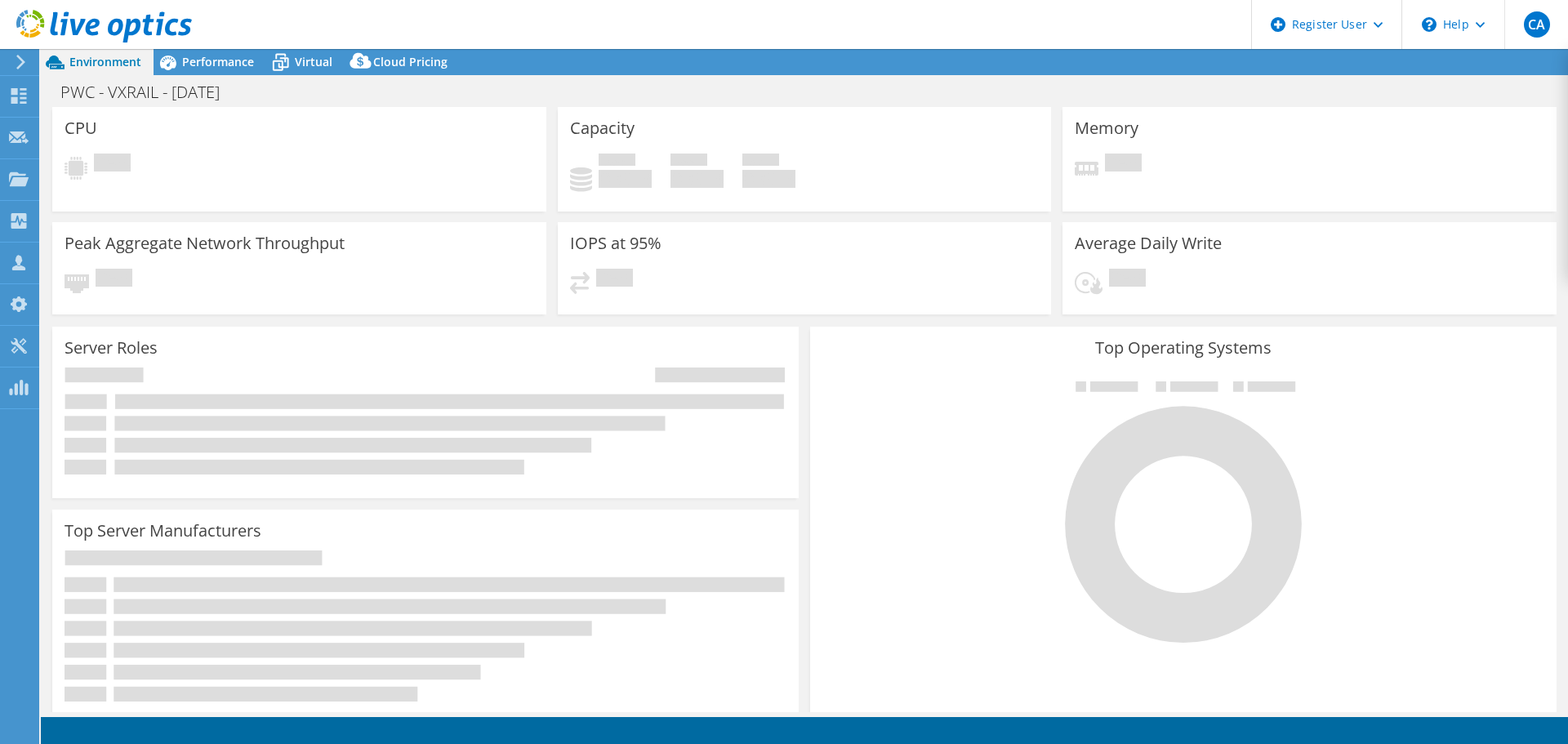
select select "USD"
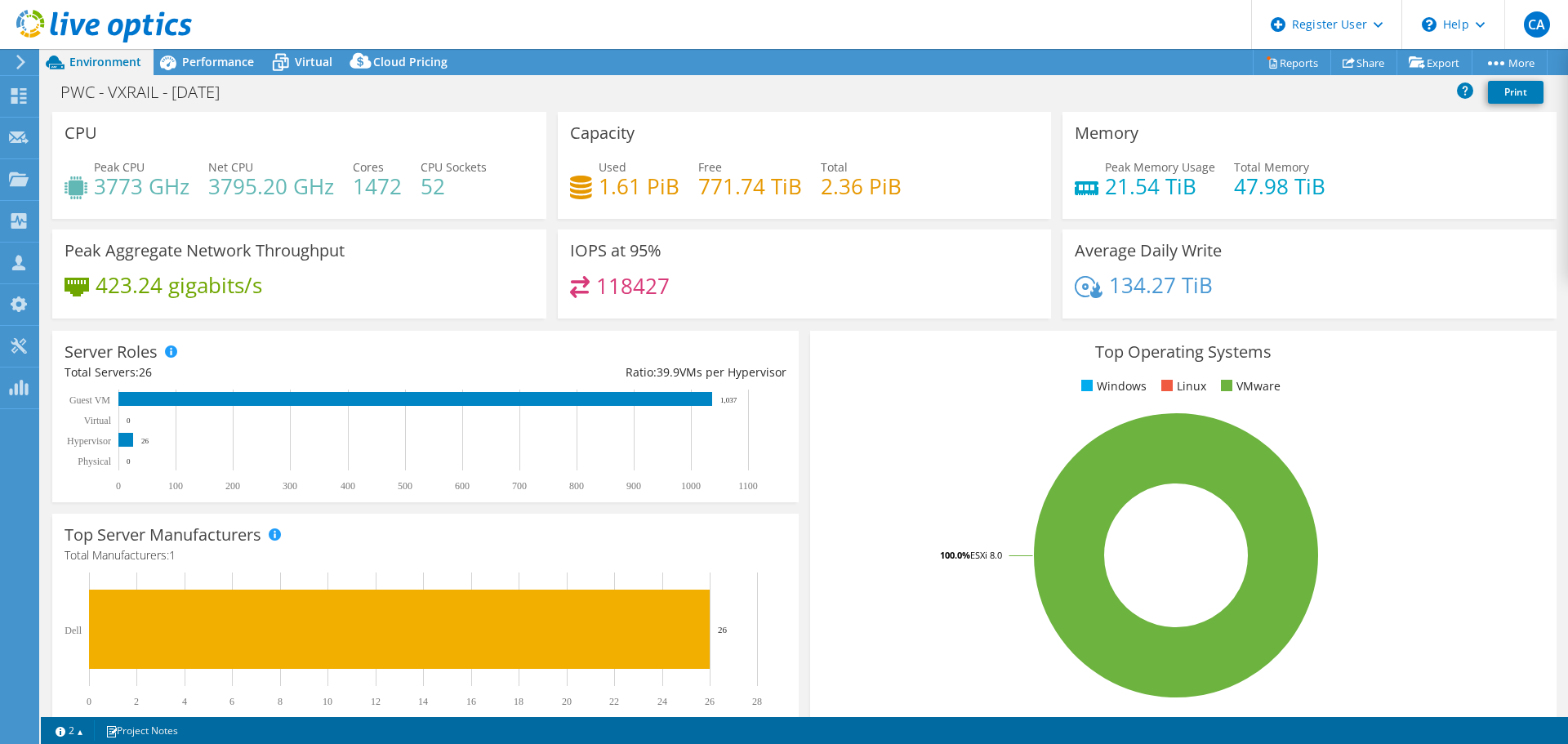
drag, startPoint x: 217, startPoint y: 63, endPoint x: 229, endPoint y: 80, distance: 20.8
click at [217, 62] on span "Performance" at bounding box center [218, 62] width 72 height 15
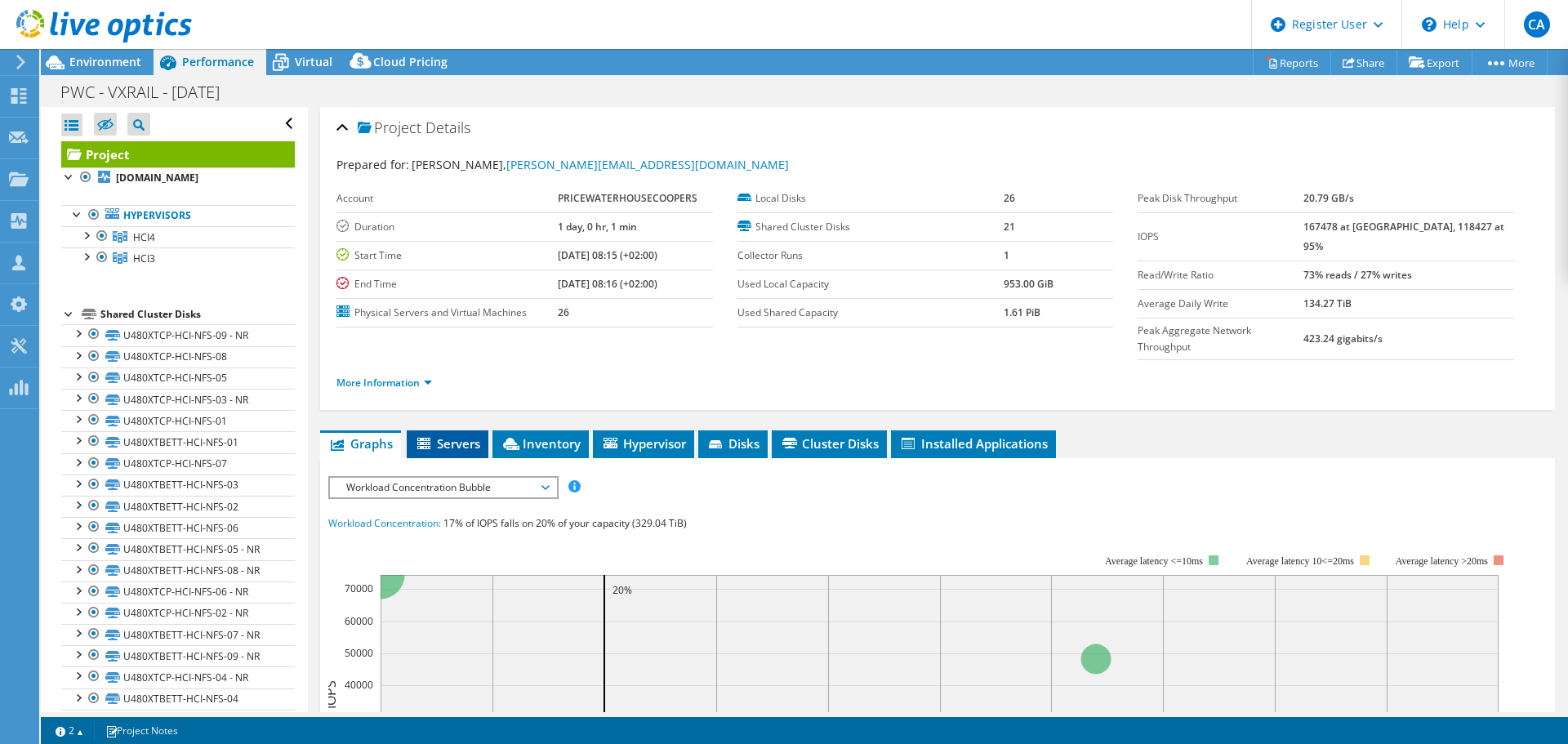
click at [459, 435] on span "Servers" at bounding box center [447, 443] width 65 height 16
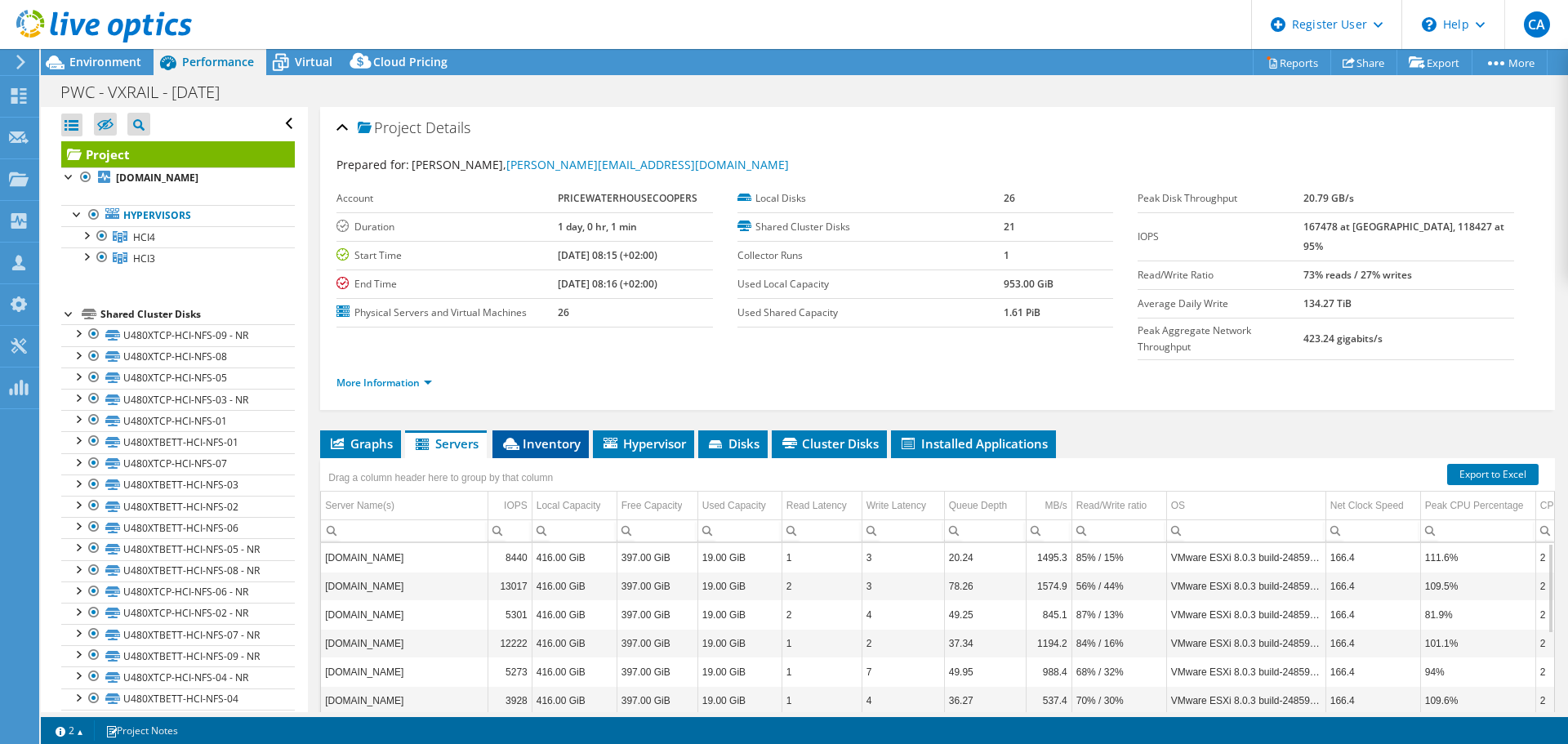
click at [535, 435] on span "Inventory" at bounding box center [541, 443] width 80 height 16
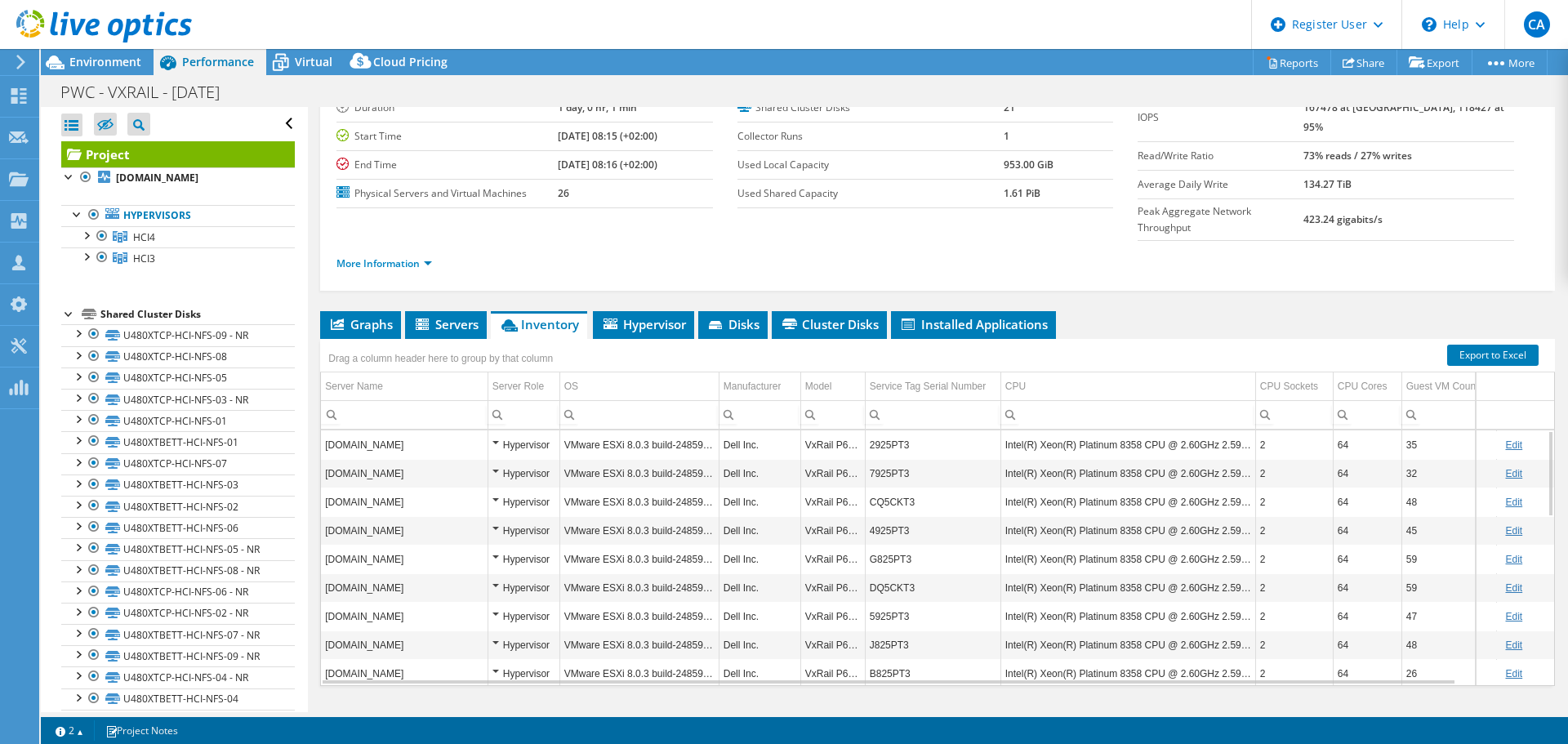
scroll to position [122, 0]
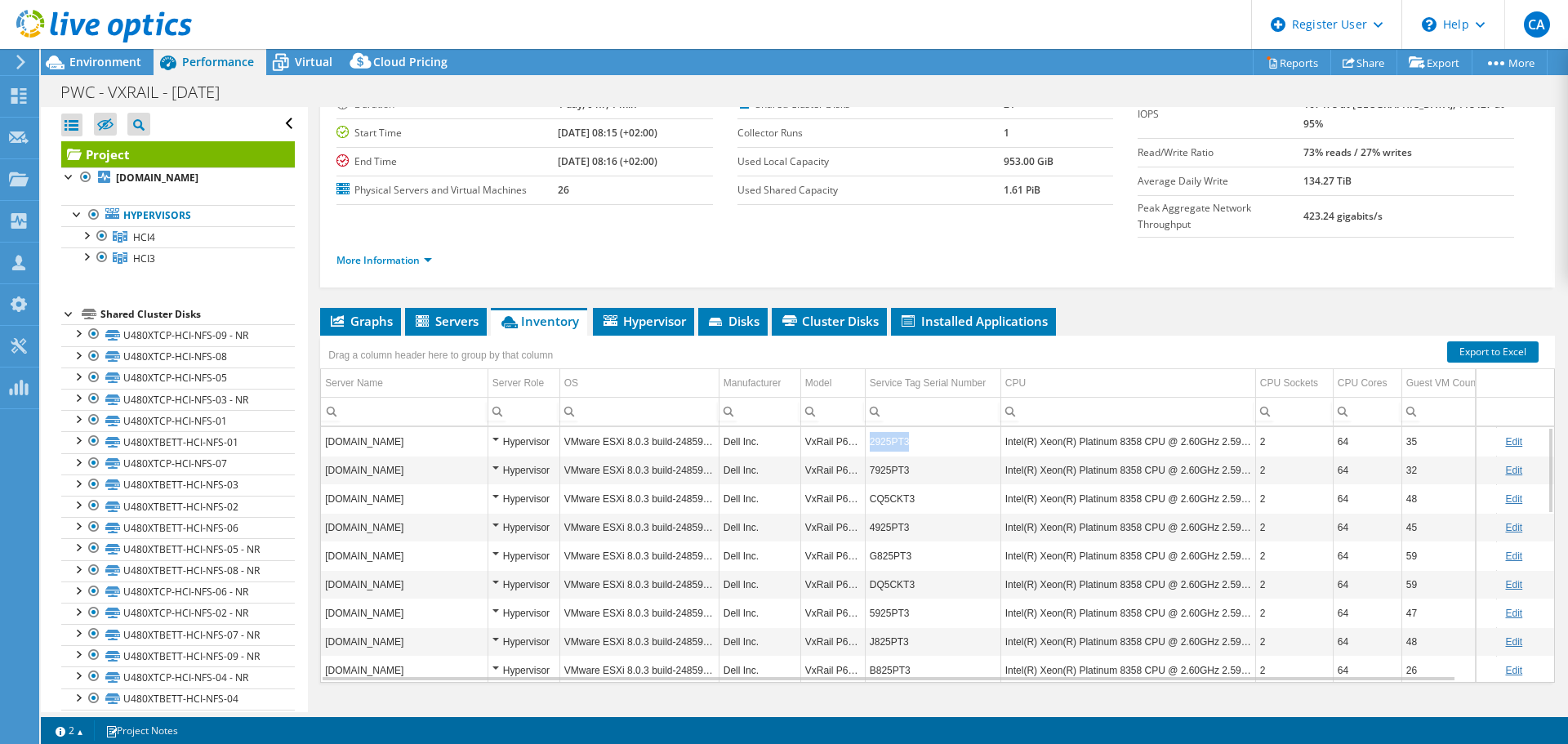
drag, startPoint x: 909, startPoint y: 408, endPoint x: 869, endPoint y: 411, distance: 40.1
click at [869, 428] on td "2925PT3" at bounding box center [933, 441] width 136 height 28
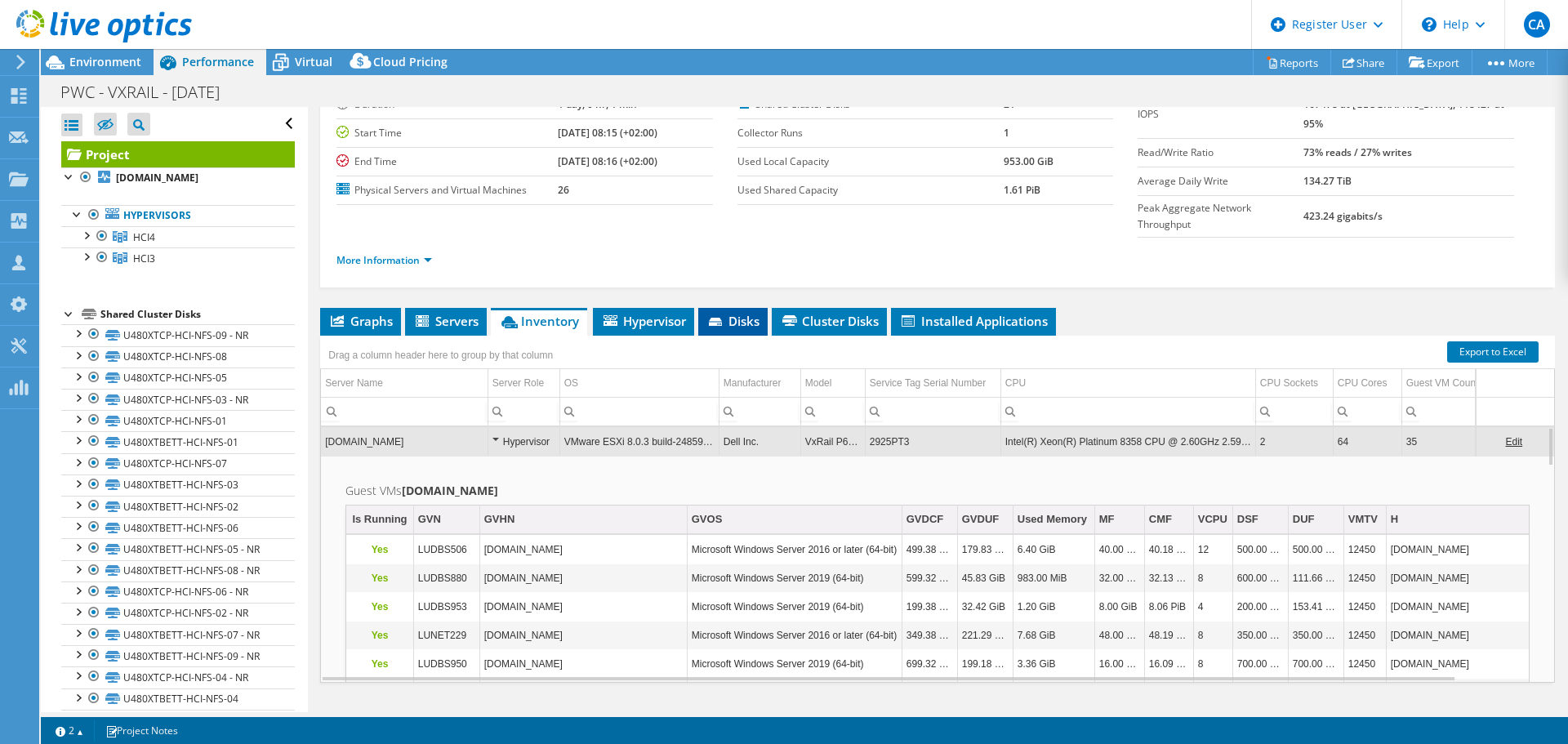
click at [740, 308] on li "Disks" at bounding box center [733, 322] width 69 height 27
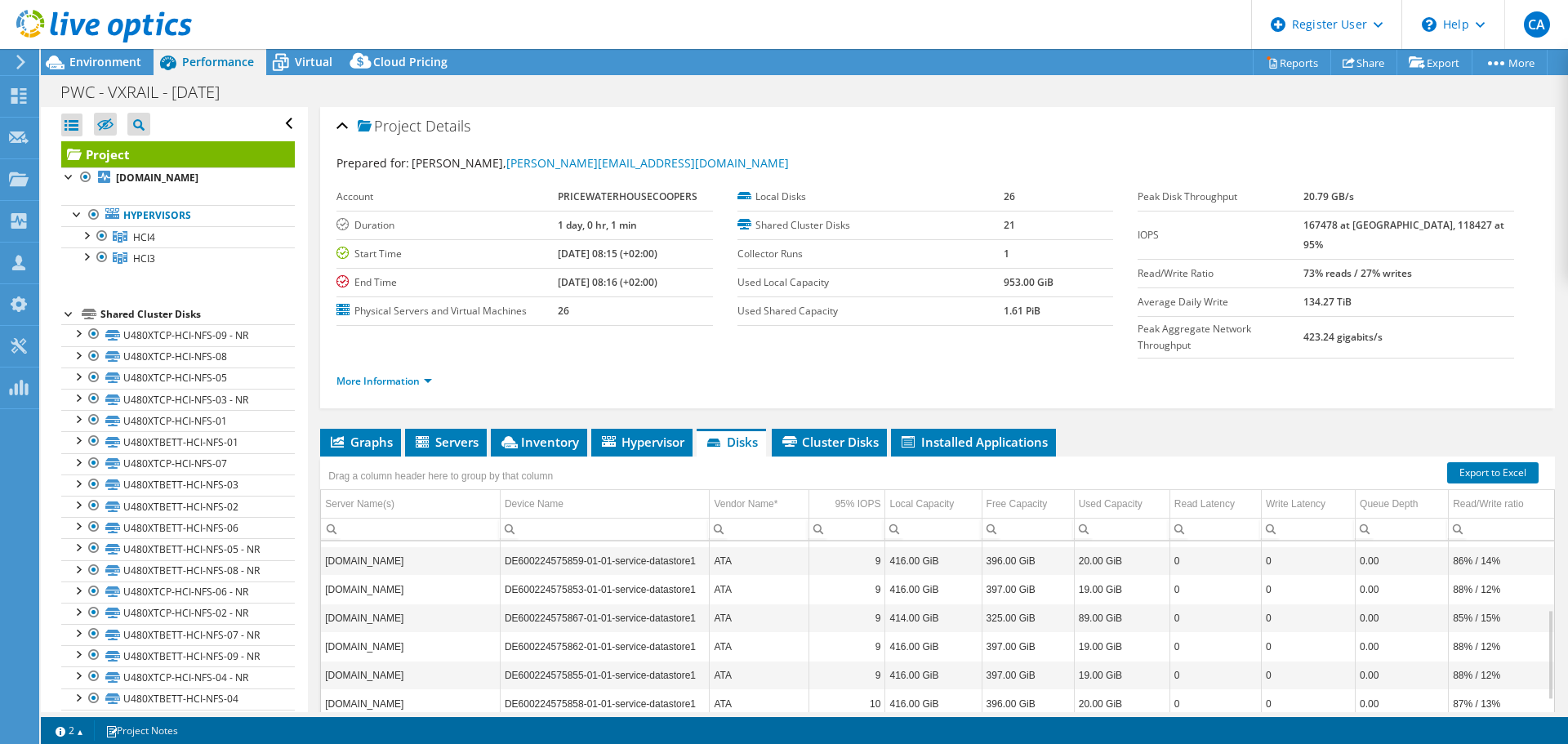
scroll to position [0, 0]
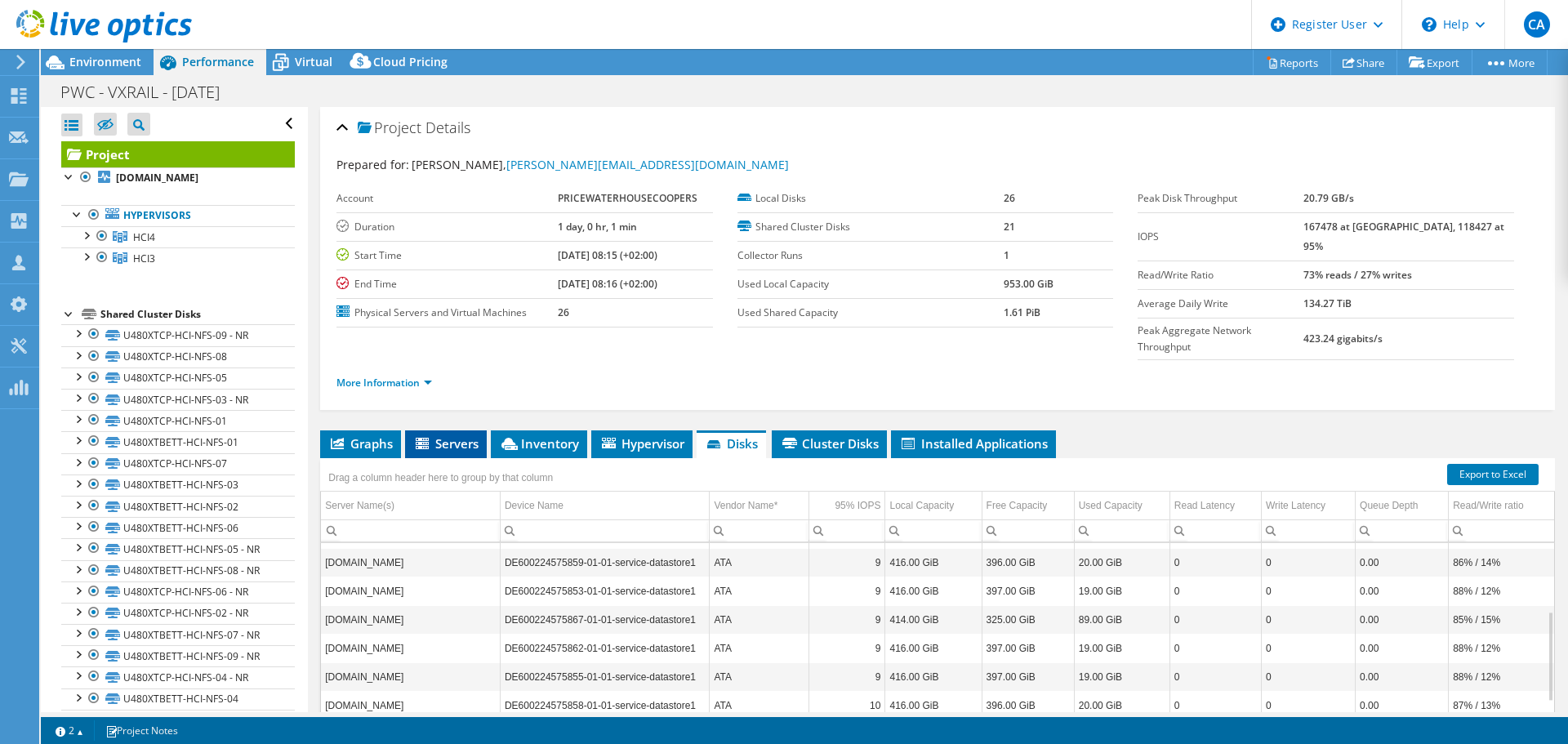
click at [449, 435] on span "Servers" at bounding box center [445, 443] width 65 height 16
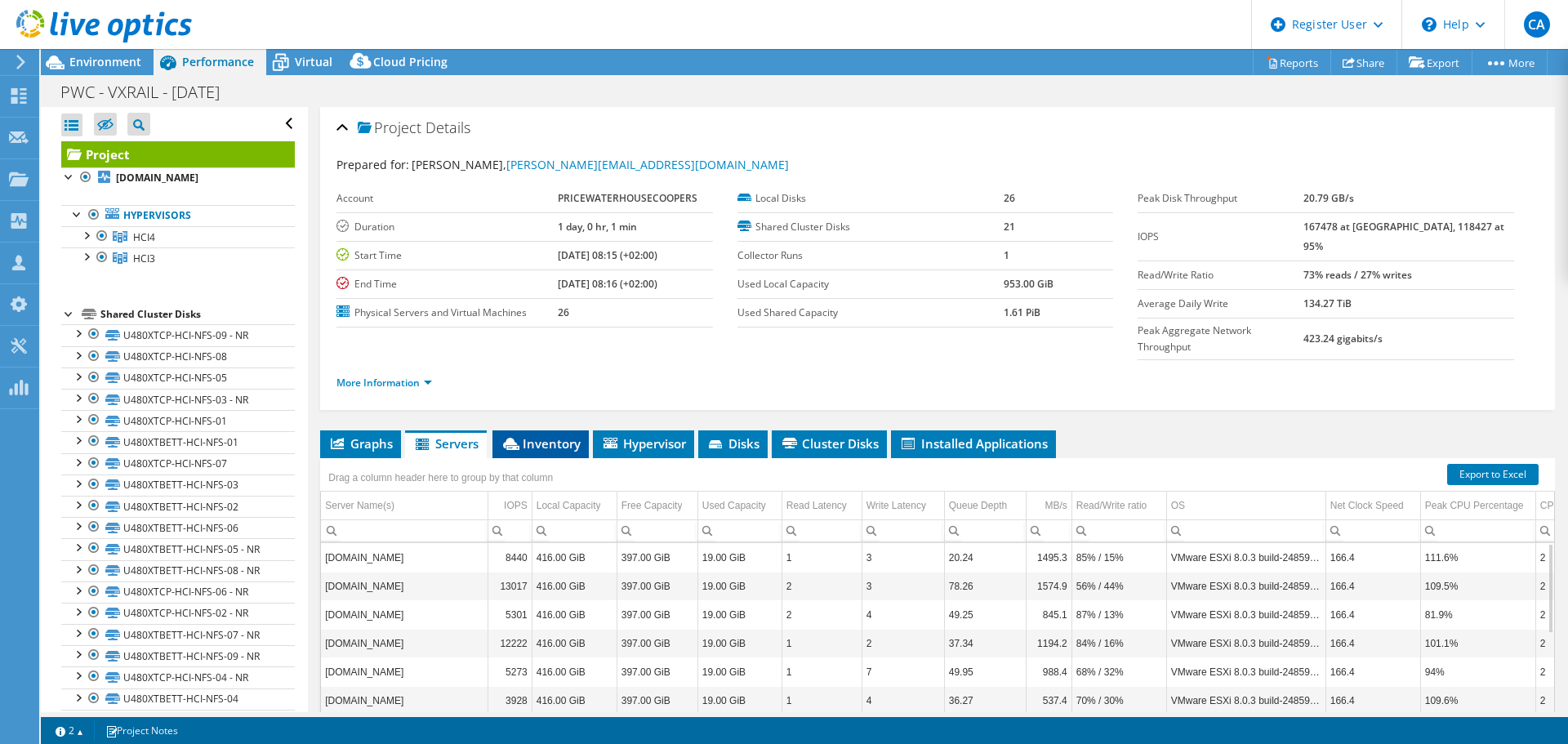
click at [554, 435] on span "Inventory" at bounding box center [541, 443] width 80 height 16
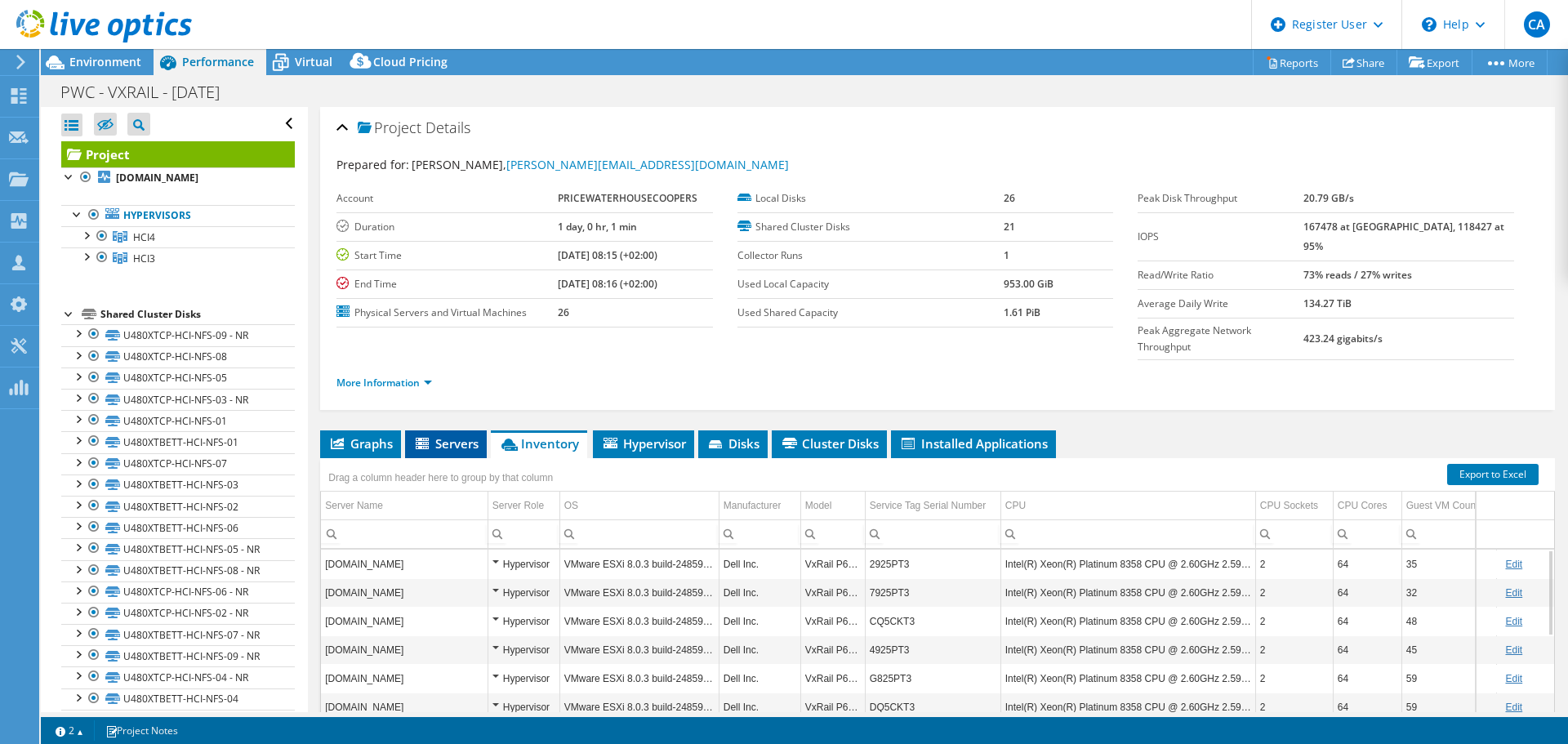
click at [438, 435] on span "Servers" at bounding box center [445, 443] width 65 height 16
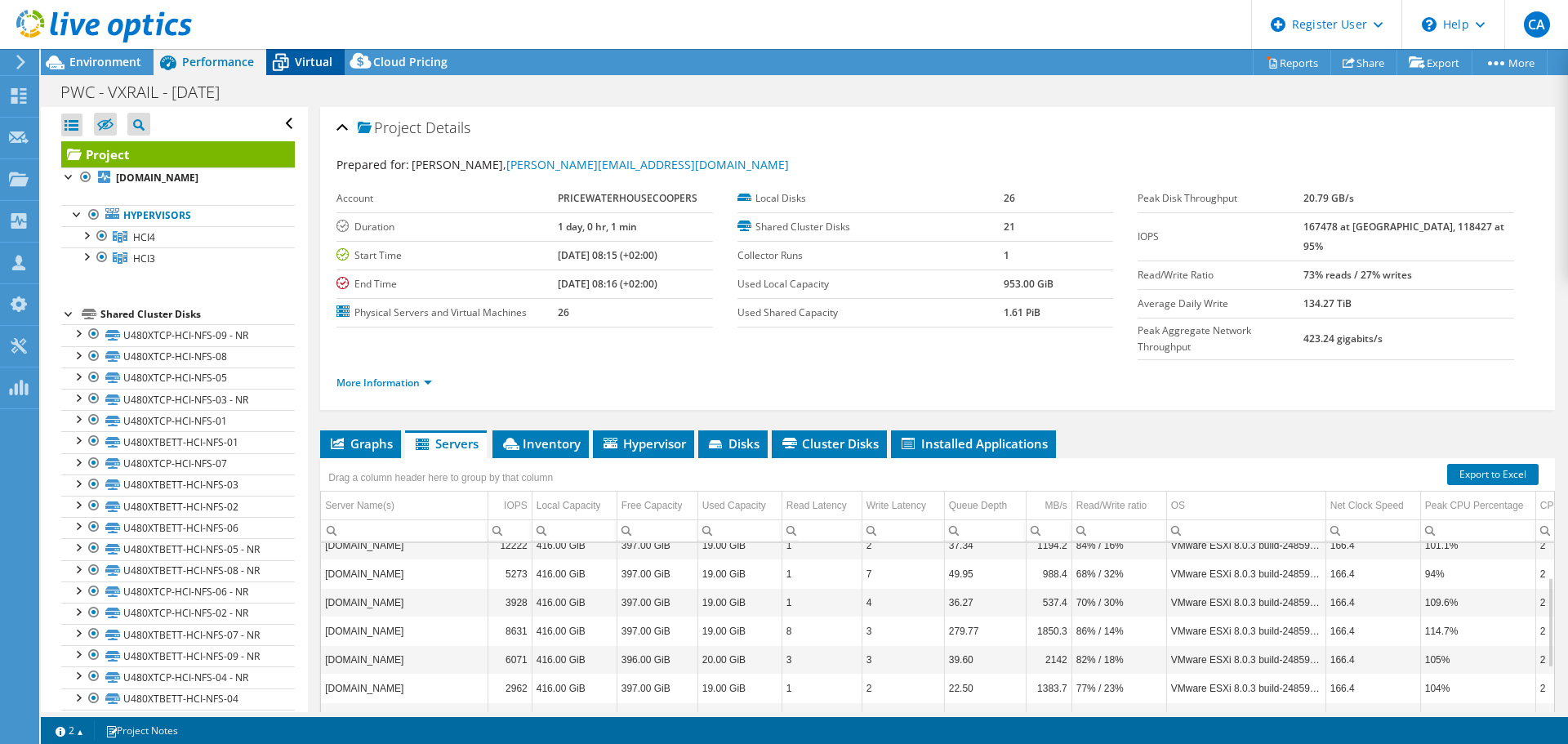
click at [301, 70] on div "Virtual" at bounding box center [305, 62] width 79 height 27
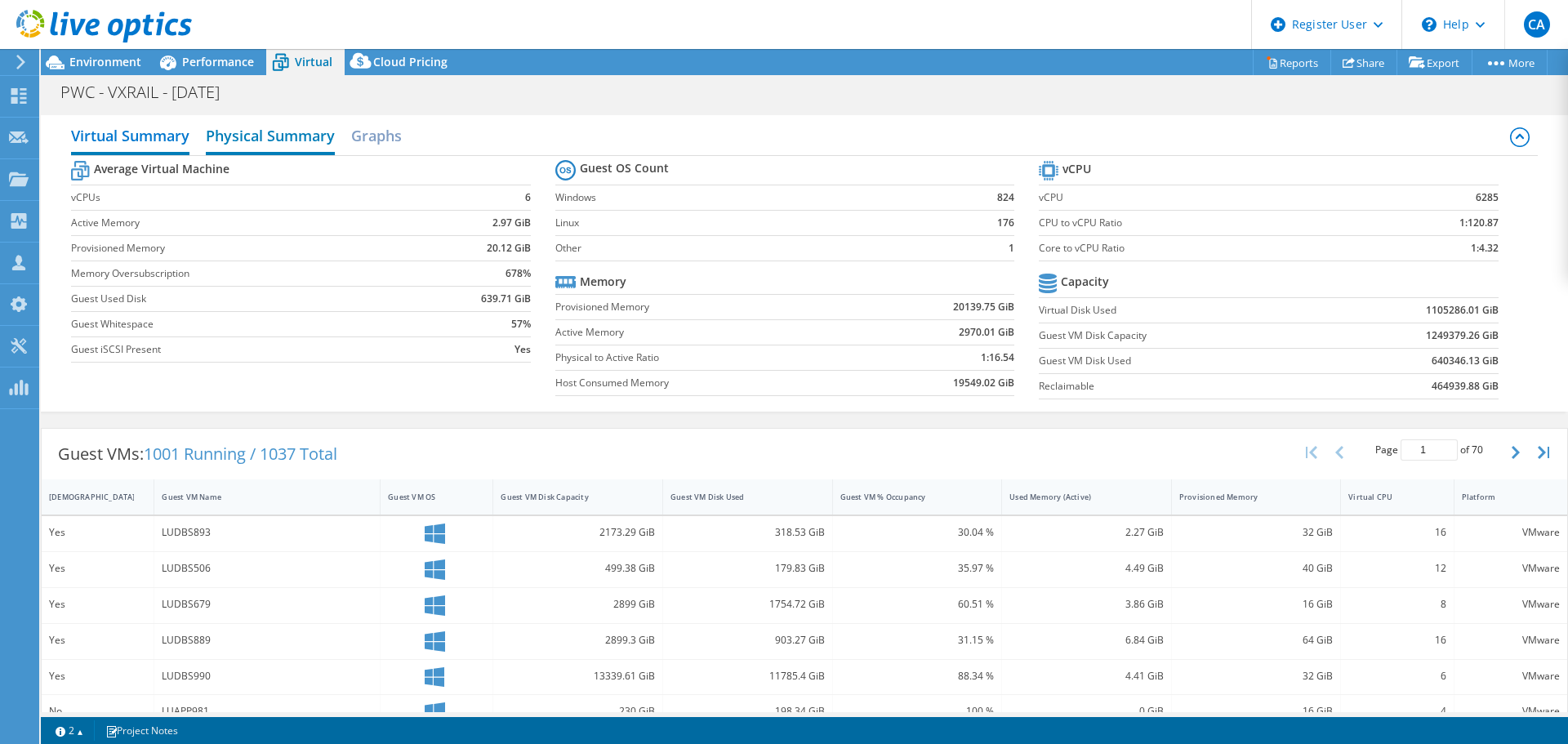
click at [287, 139] on h2 "Physical Summary" at bounding box center [270, 137] width 129 height 36
